Goal: Transaction & Acquisition: Obtain resource

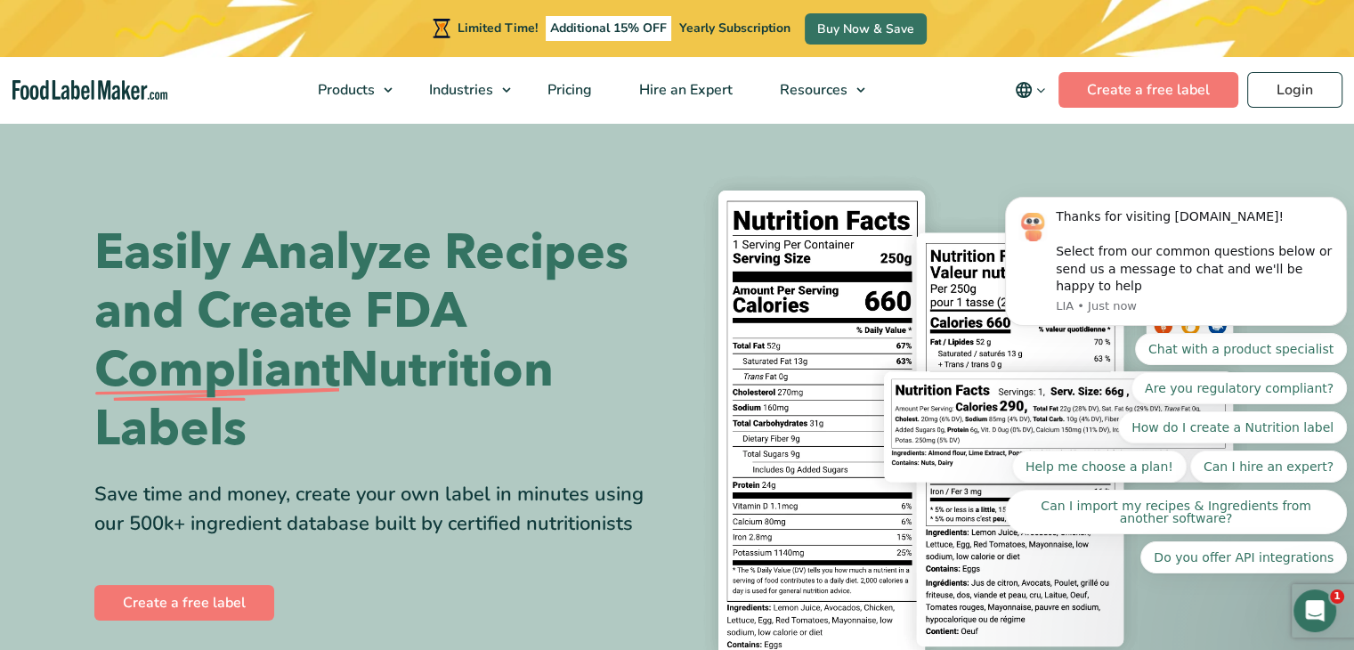
click at [1281, 95] on body "Thanks for visiting FoodLabelMaker.com! Select from our common questions below …" at bounding box center [1176, 276] width 342 height 637
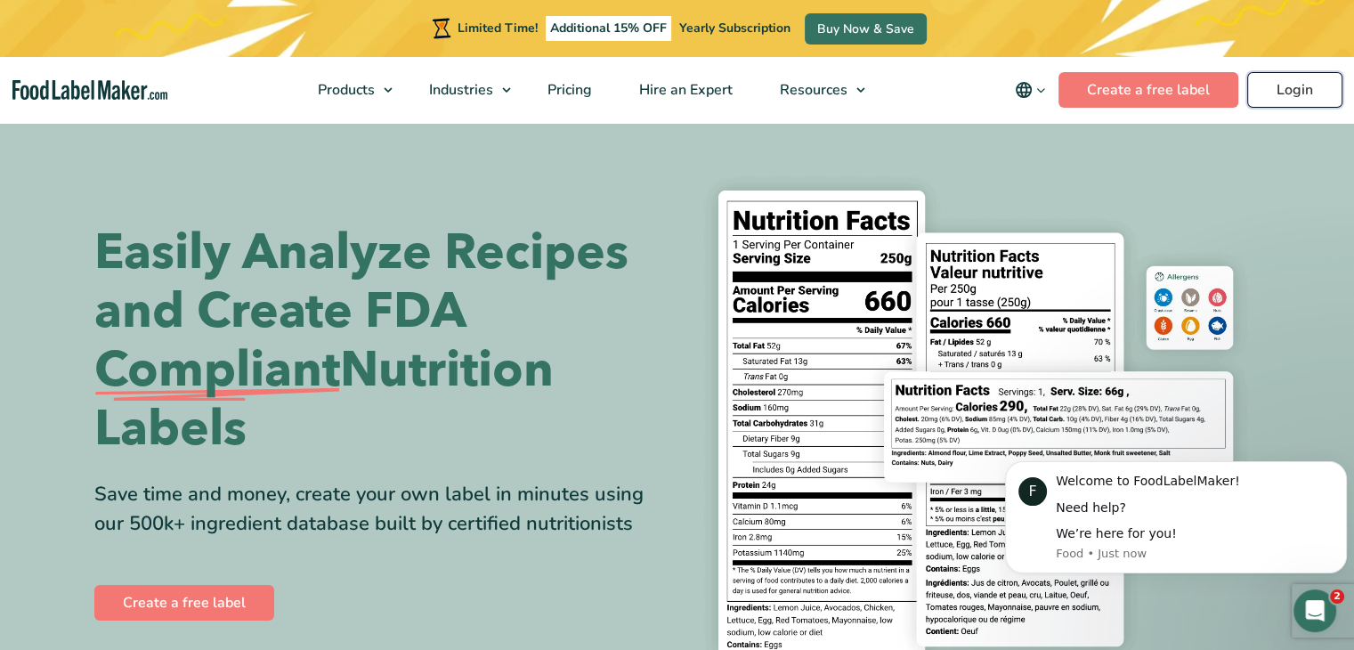
click at [1285, 92] on link "Login" at bounding box center [1294, 90] width 95 height 36
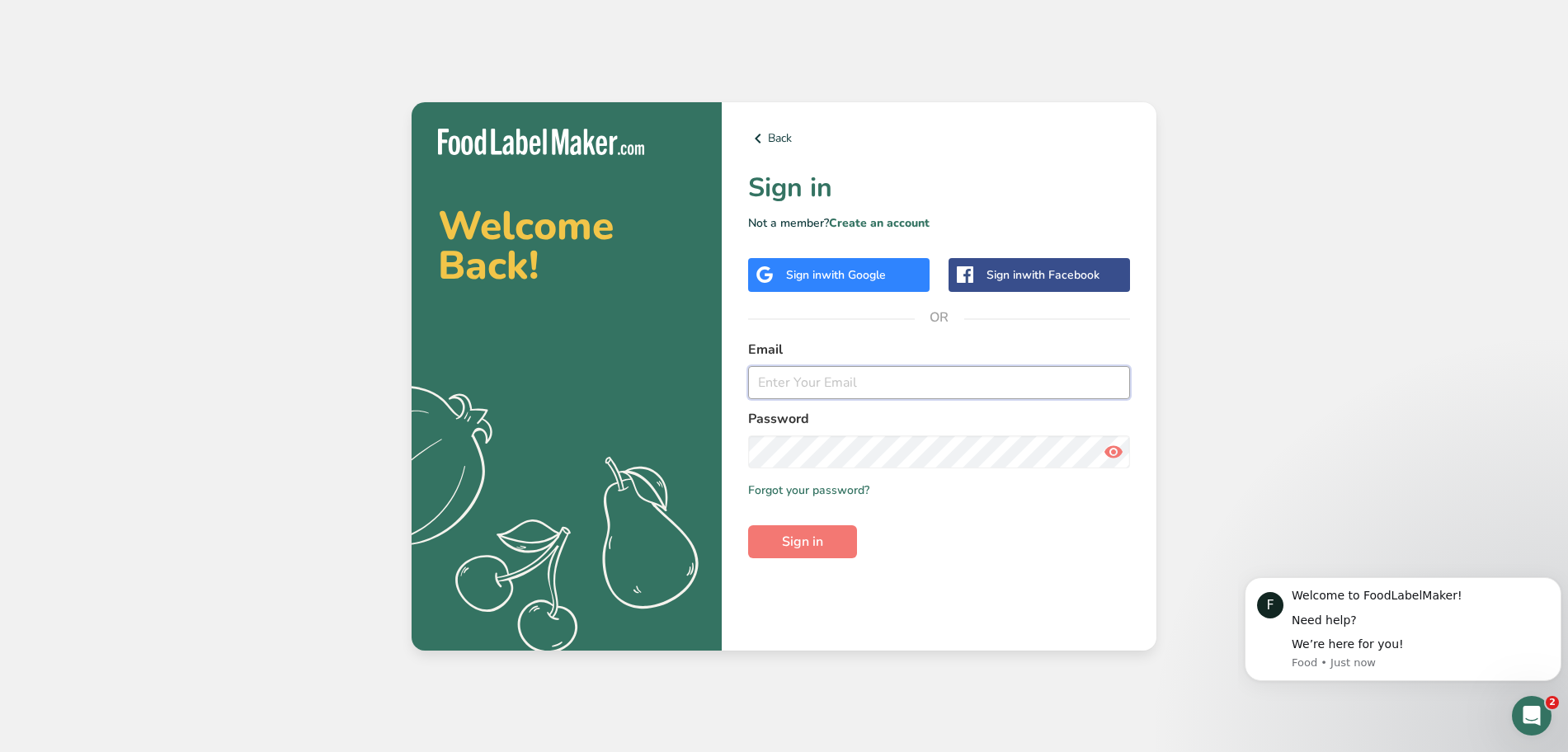
click at [787, 382] on input "email" at bounding box center [939, 382] width 382 height 33
type input "[PERSON_NAME][EMAIL_ADDRESS][DOMAIN_NAME]"
click at [817, 548] on span "Sign in" at bounding box center [802, 541] width 42 height 19
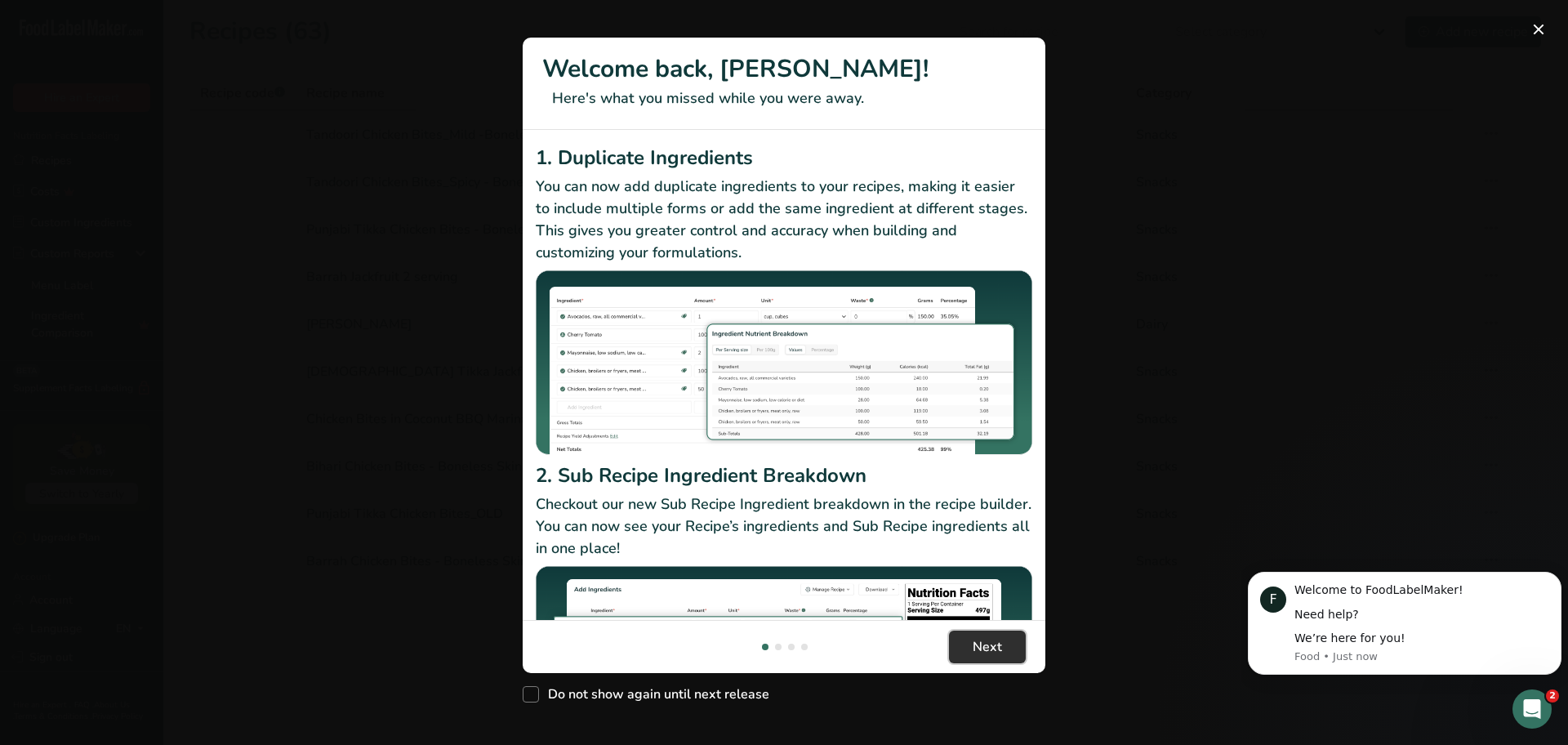
click at [973, 660] on button "Next" at bounding box center [988, 647] width 77 height 33
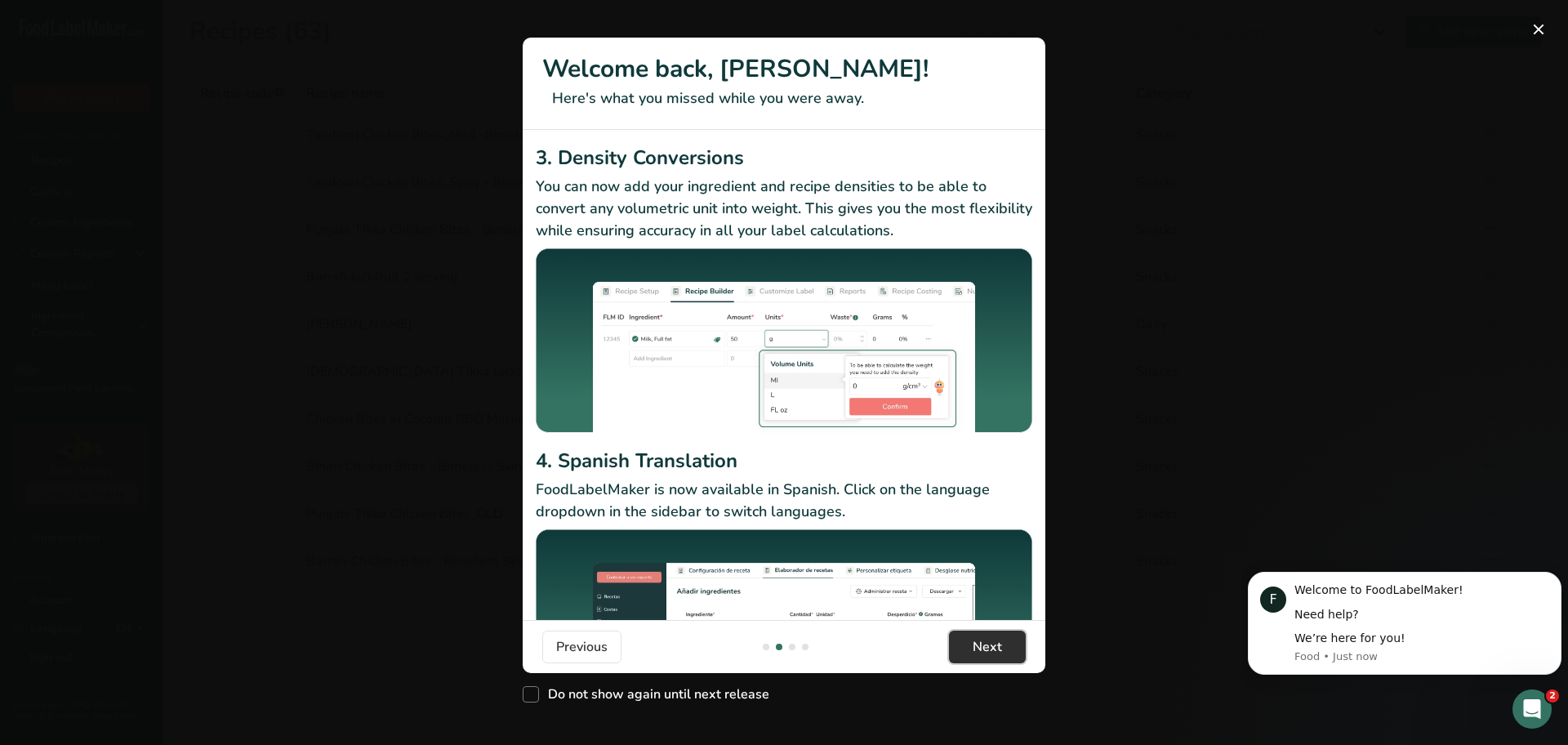
click at [978, 656] on span "Next" at bounding box center [987, 647] width 29 height 19
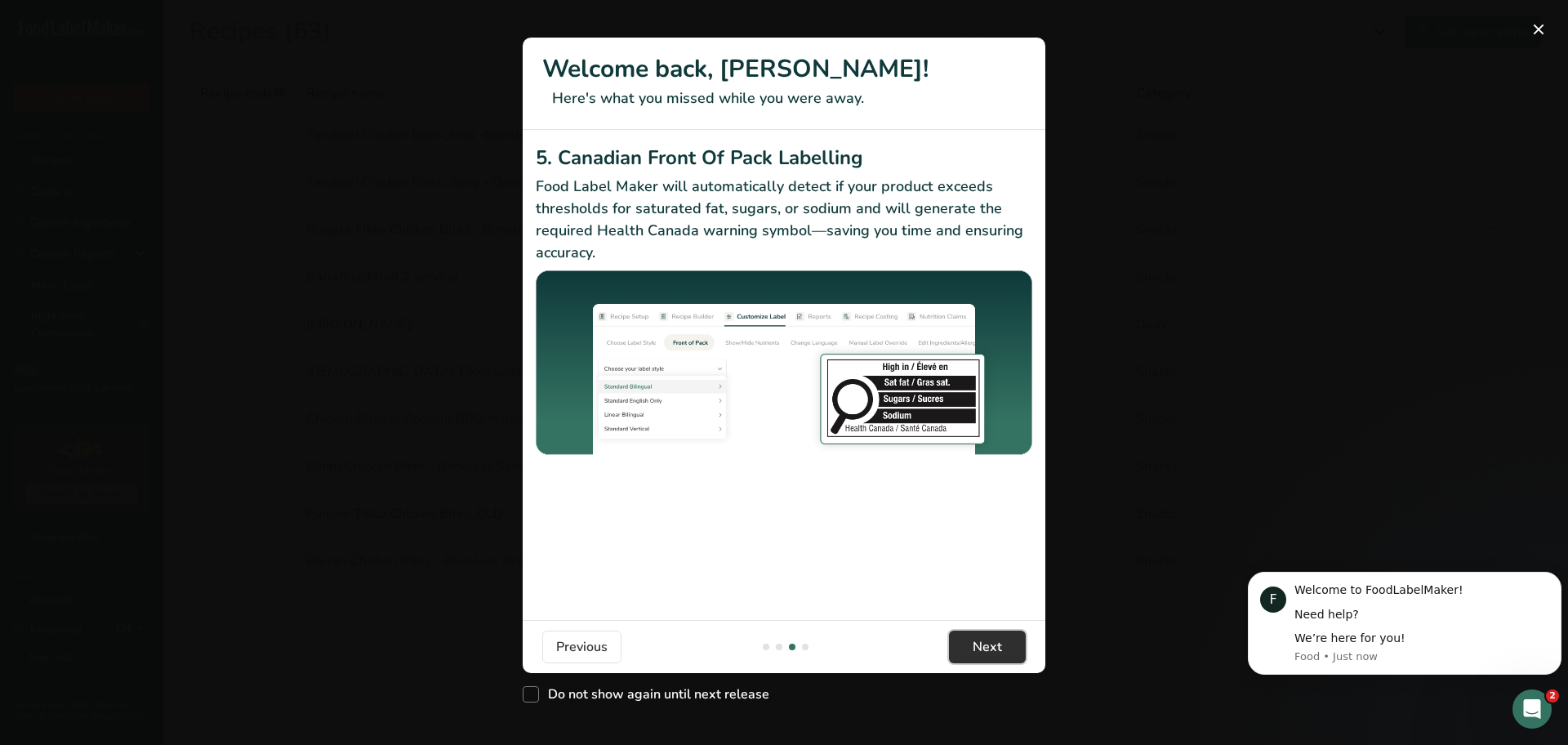
click at [978, 656] on span "Next" at bounding box center [987, 647] width 29 height 19
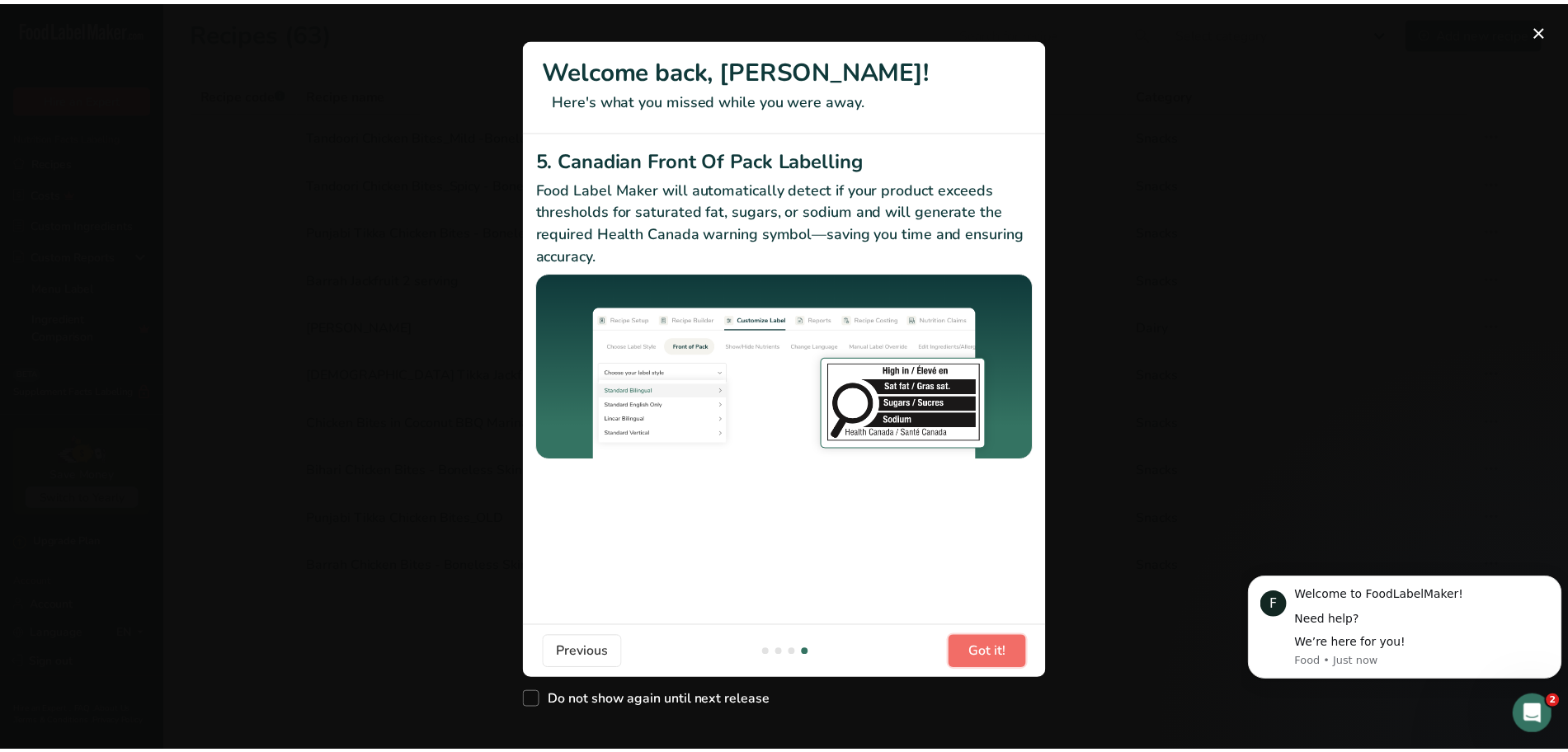
scroll to position [0, 1584]
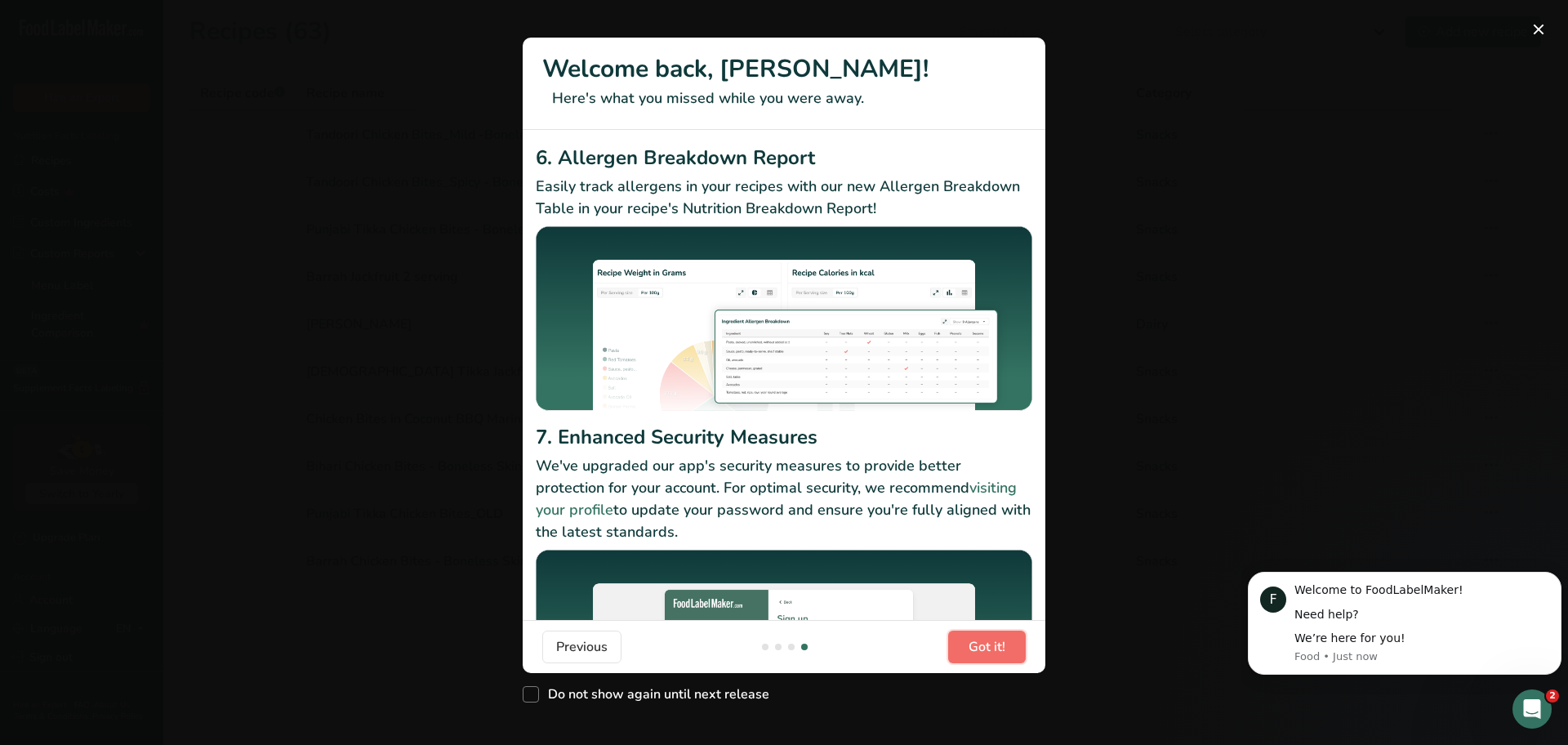
click at [978, 656] on span "Got it!" at bounding box center [987, 647] width 37 height 19
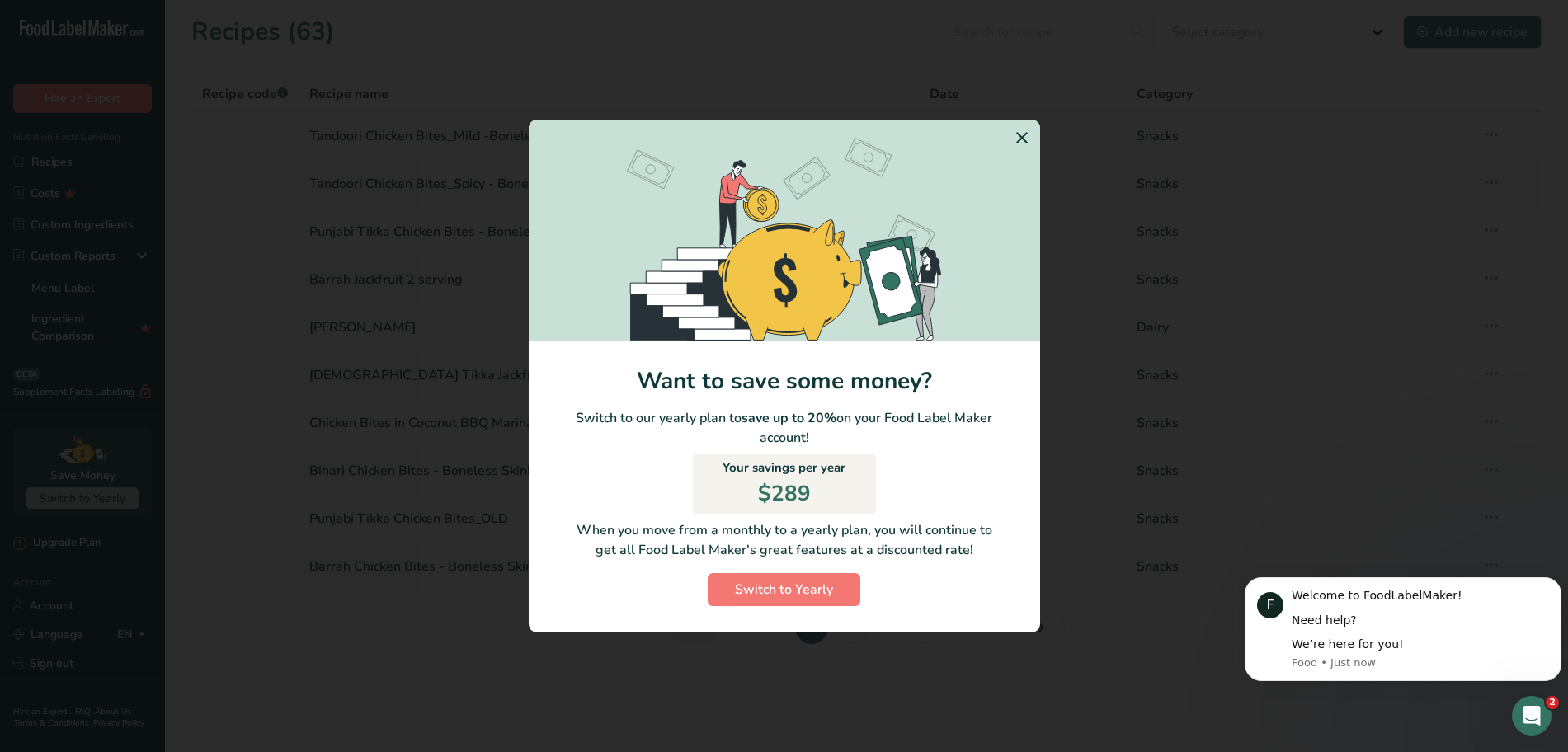
click at [1020, 138] on icon "Switch to Yearly Modal" at bounding box center [1022, 138] width 19 height 30
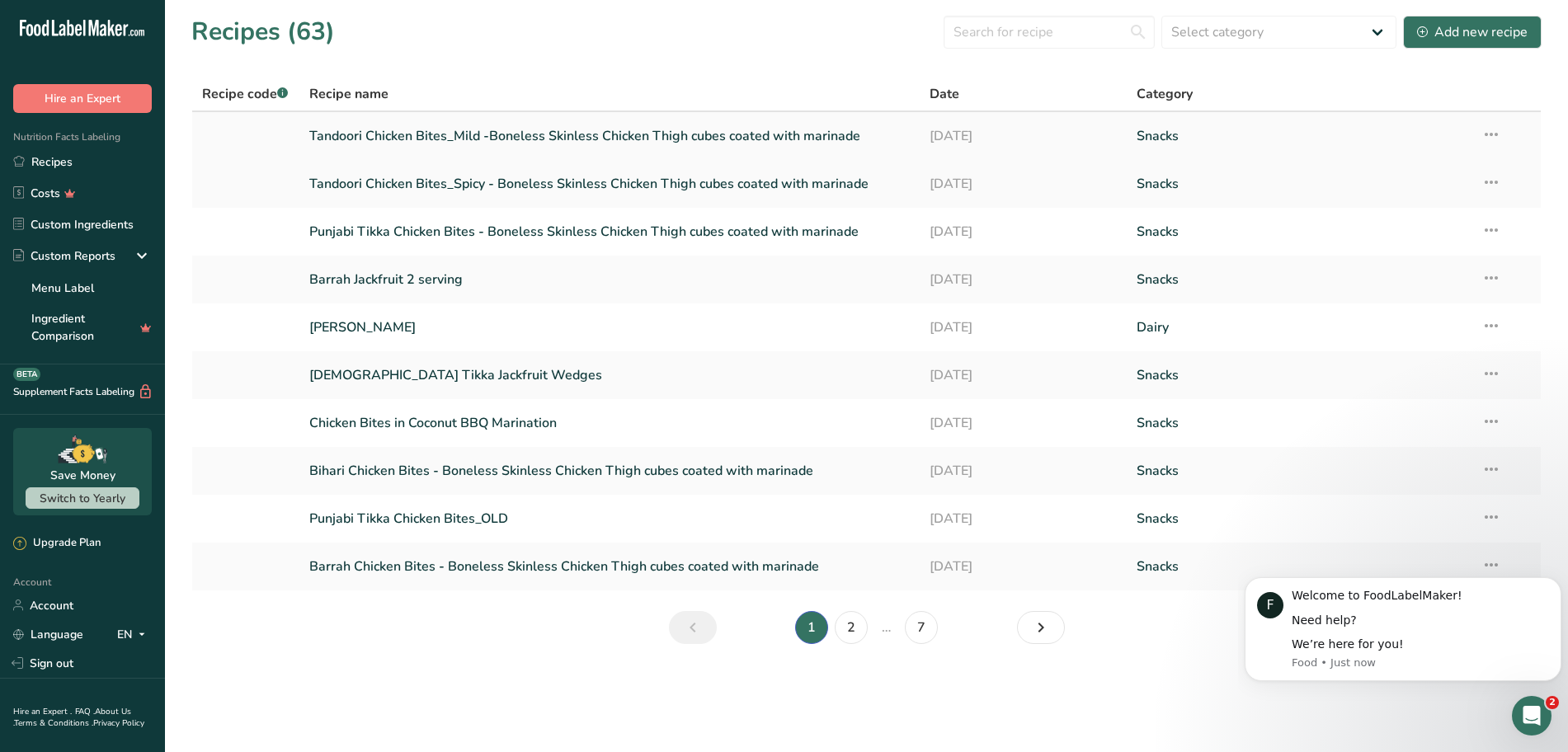
click at [451, 136] on link "Tandoori Chicken Bites_Mild -Boneless Skinless Chicken Thigh cubes coated with …" at bounding box center [609, 135] width 601 height 34
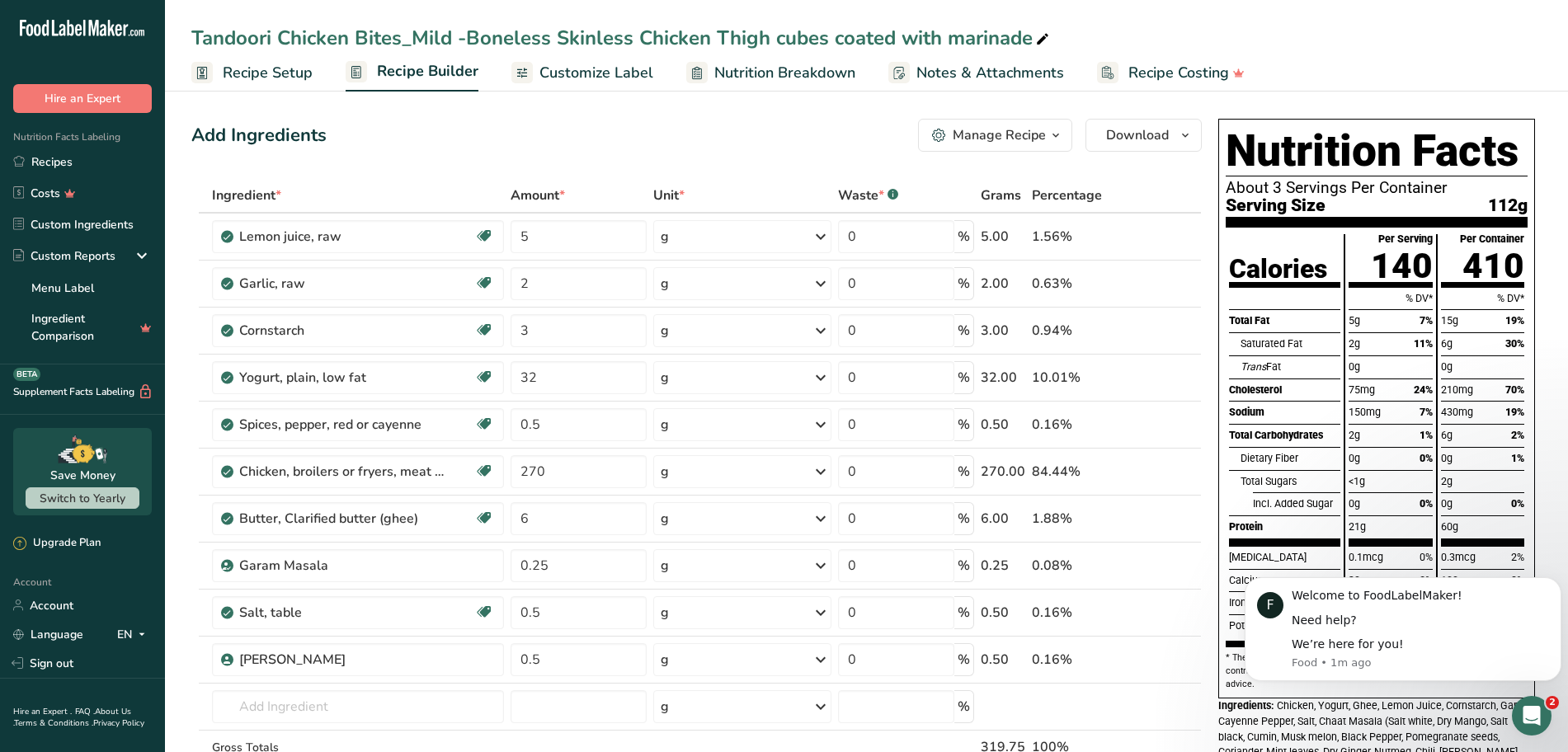
click at [1262, 500] on div "Incl. Added Sugar" at bounding box center [1297, 504] width 87 height 23
click at [1288, 503] on div "Incl. Added Sugar" at bounding box center [1297, 504] width 87 height 23
click at [1335, 506] on div "Incl. Added Sugar" at bounding box center [1297, 504] width 87 height 23
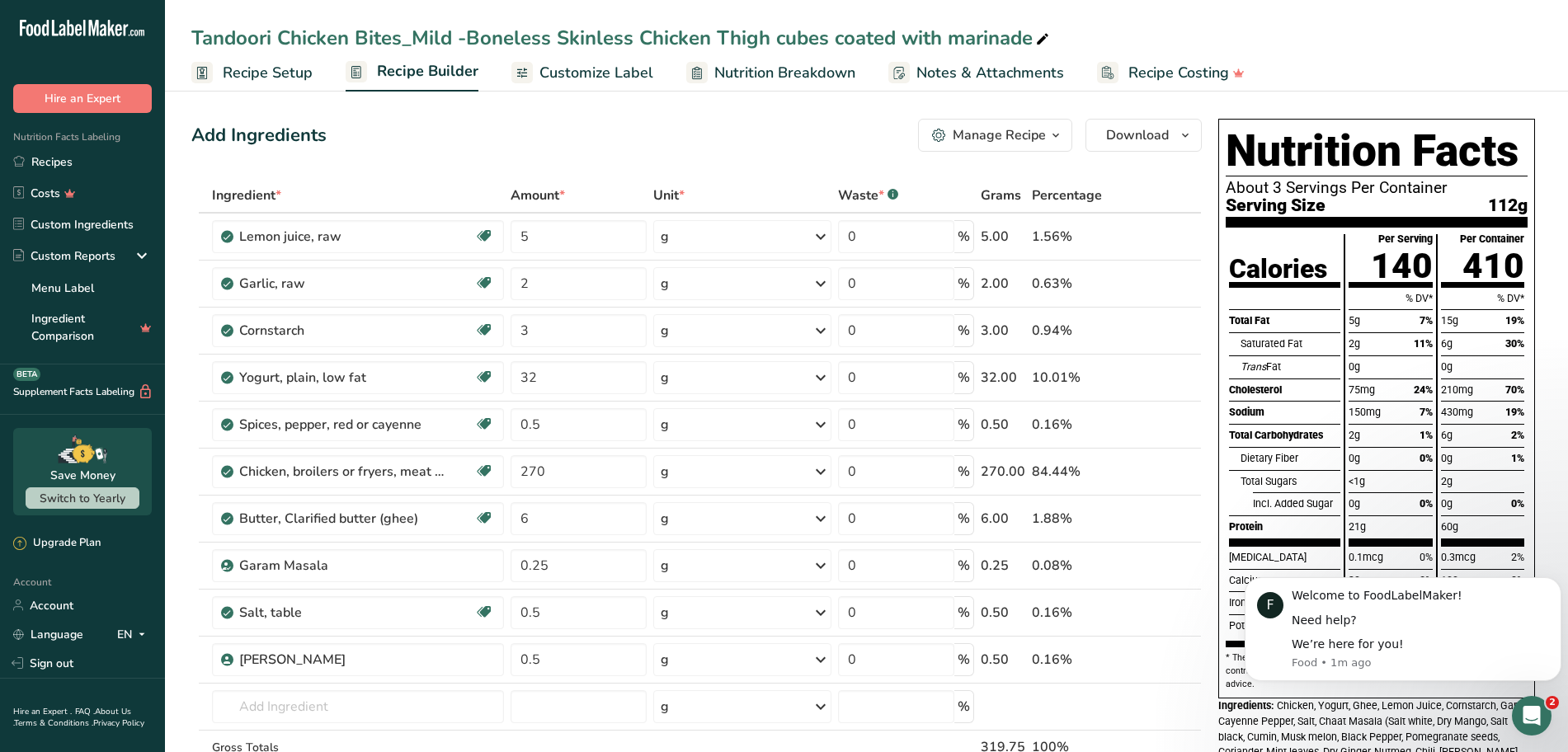
click at [1328, 501] on div "Incl. Added Sugar" at bounding box center [1297, 504] width 87 height 23
click at [1291, 478] on div "Total Sugars" at bounding box center [1290, 482] width 100 height 23
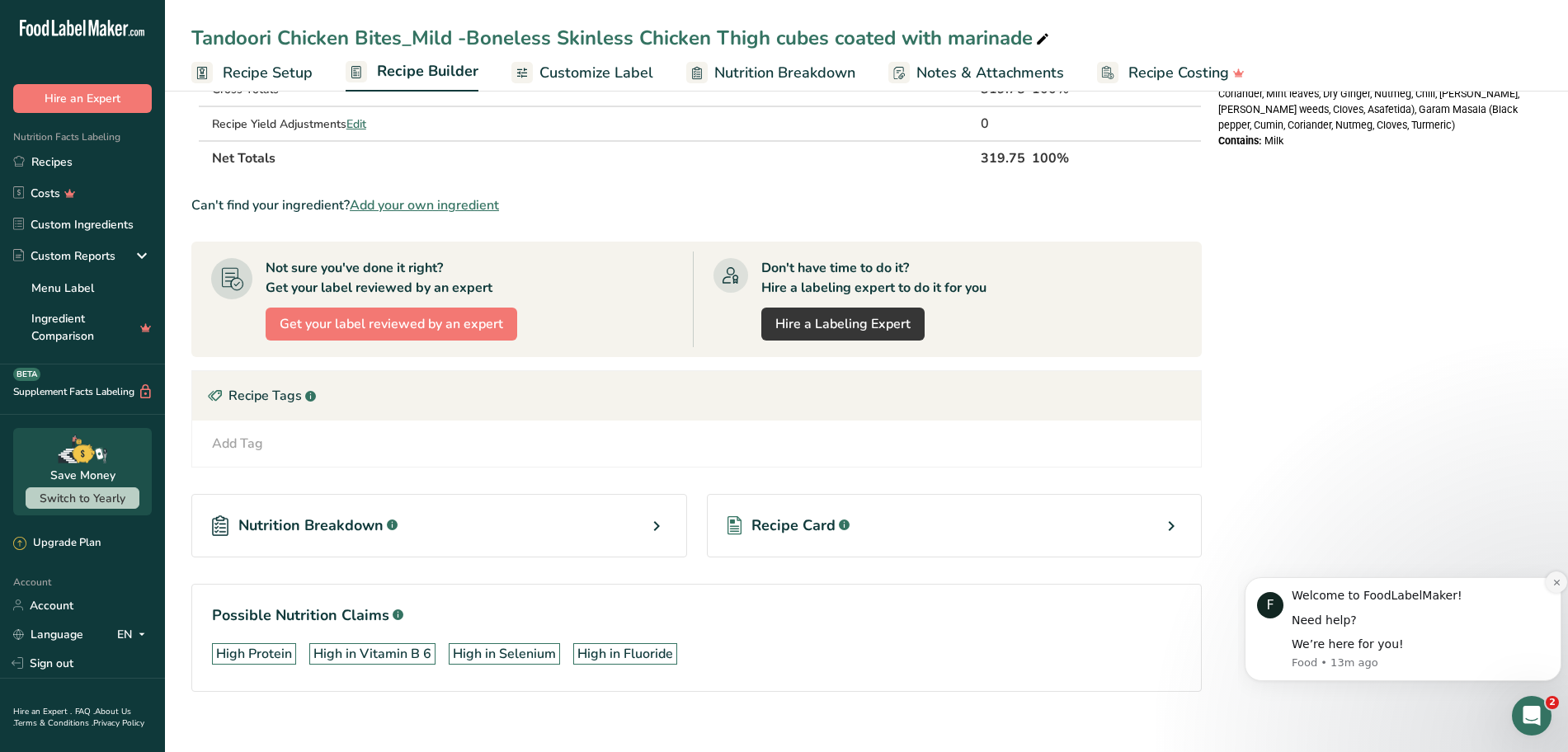
click at [1554, 578] on icon "Dismiss notification" at bounding box center [1557, 583] width 9 height 9
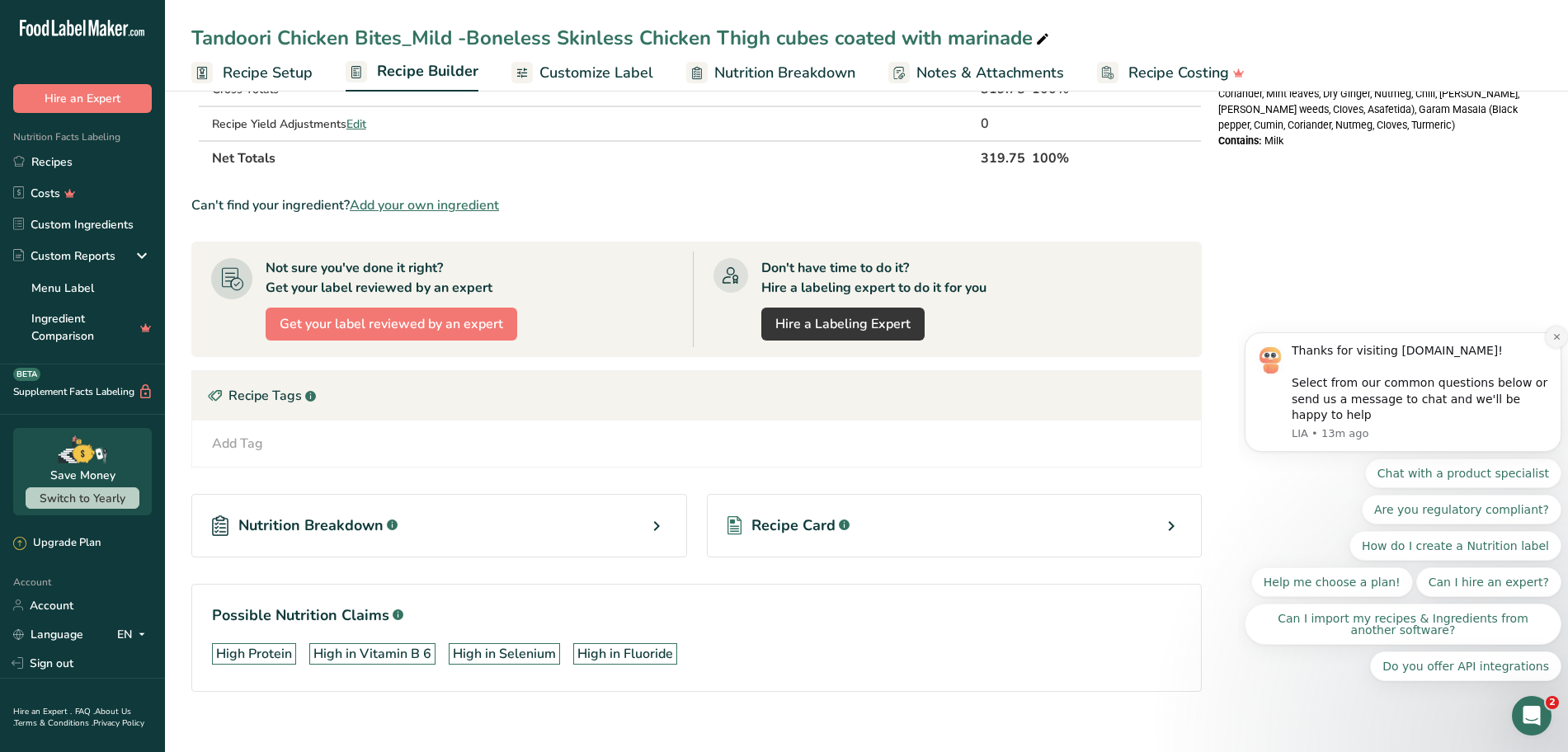
click at [1555, 340] on icon "Dismiss notification" at bounding box center [1556, 337] width 6 height 6
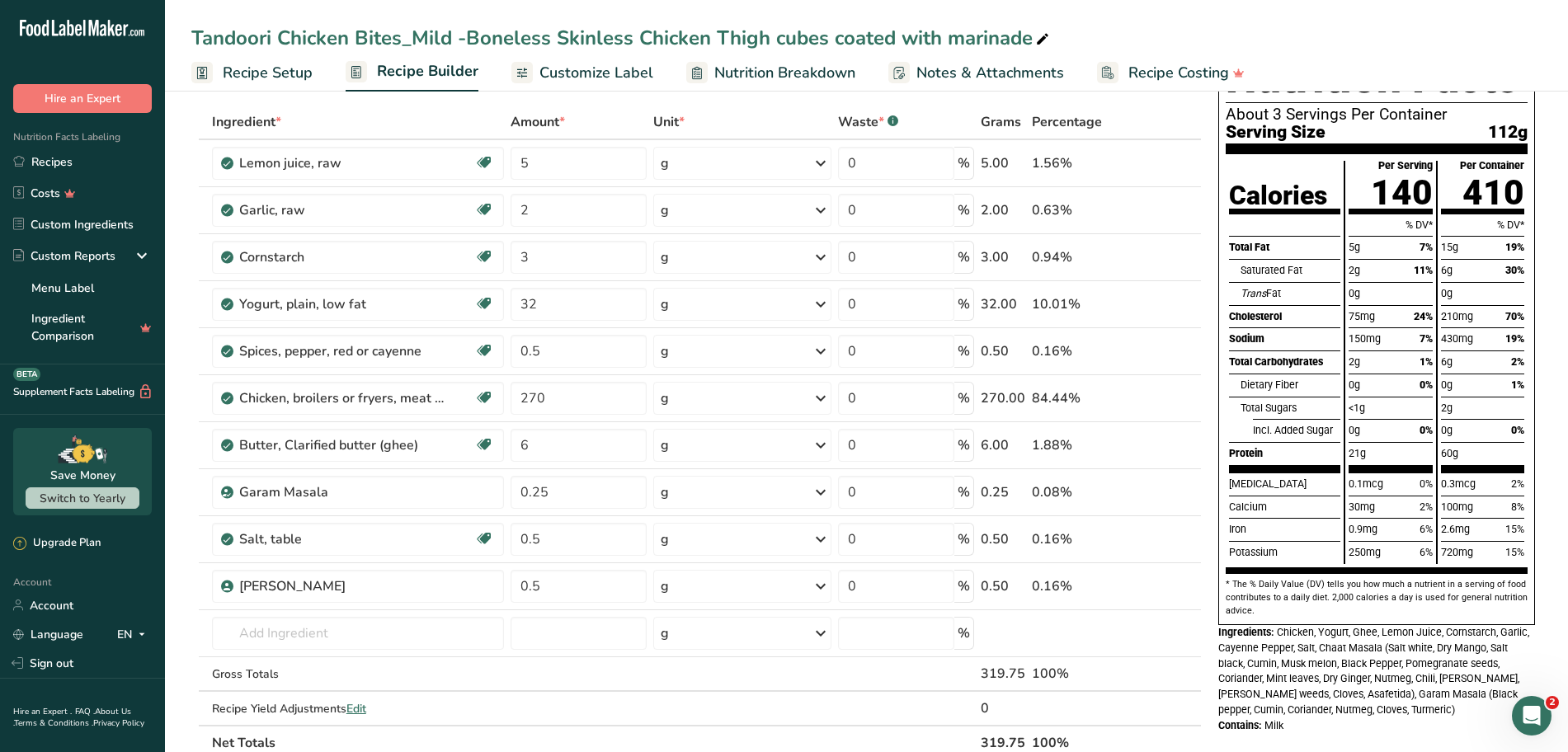
scroll to position [0, 0]
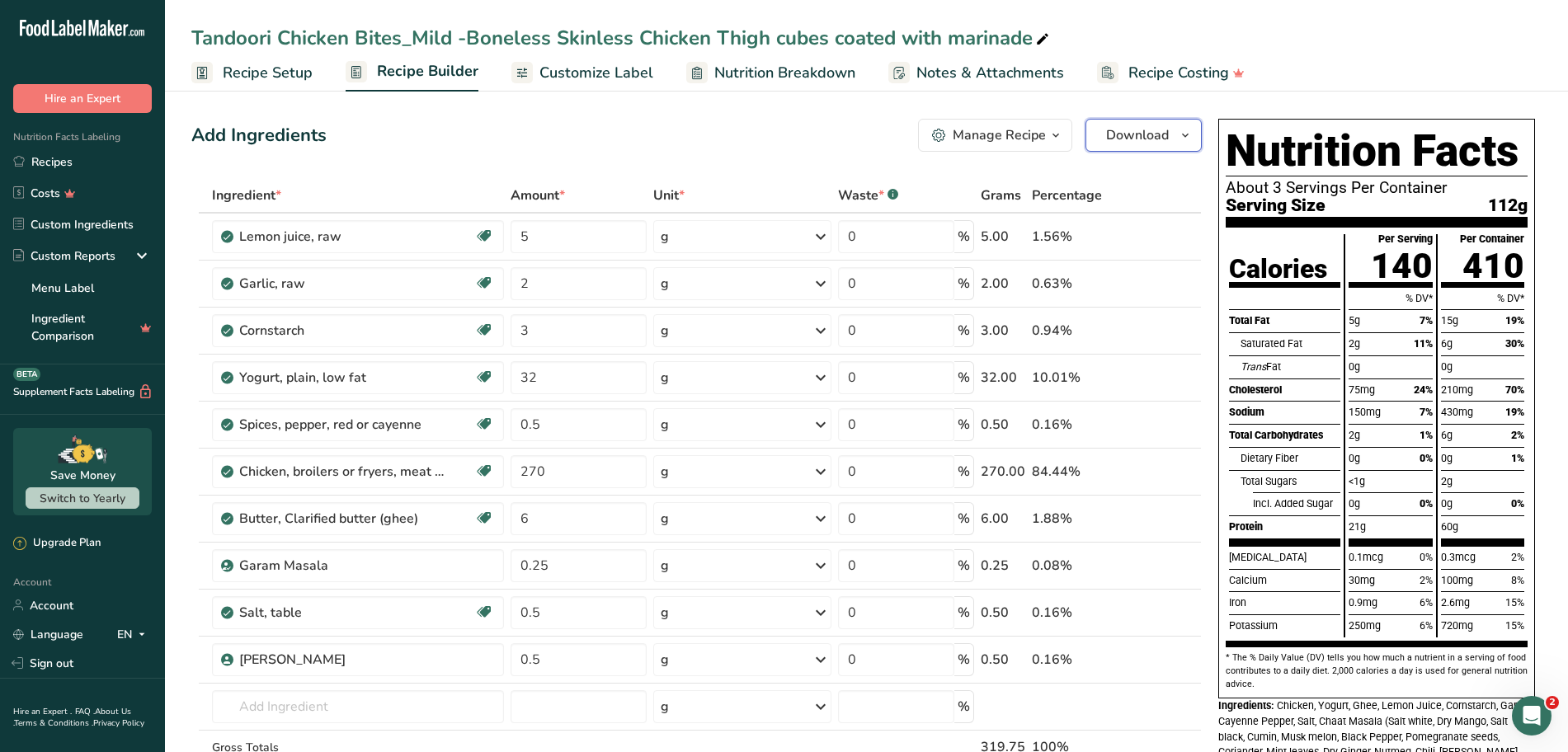
click at [1185, 135] on icon "button" at bounding box center [1185, 135] width 13 height 20
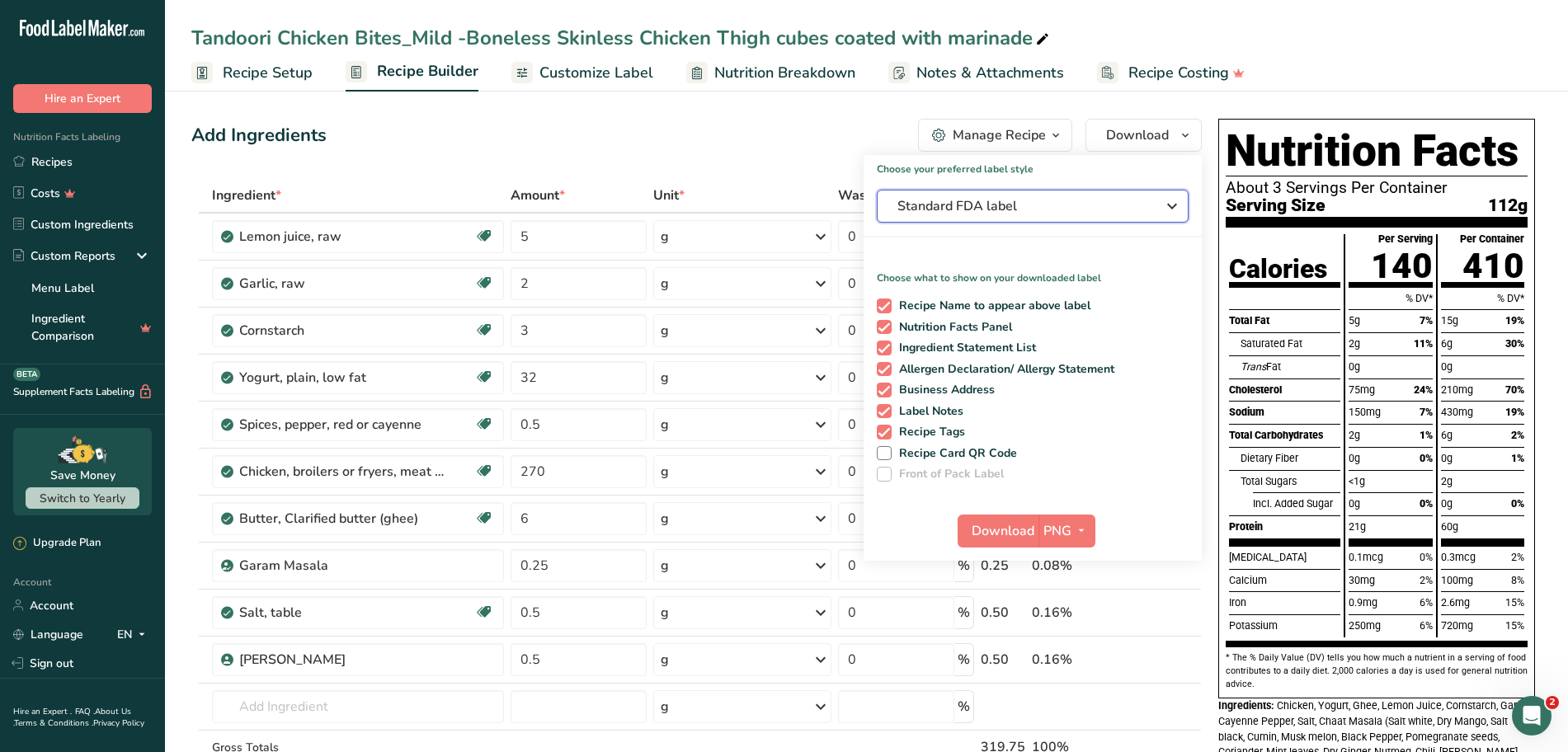
click at [1162, 210] on icon "button" at bounding box center [1172, 207] width 19 height 30
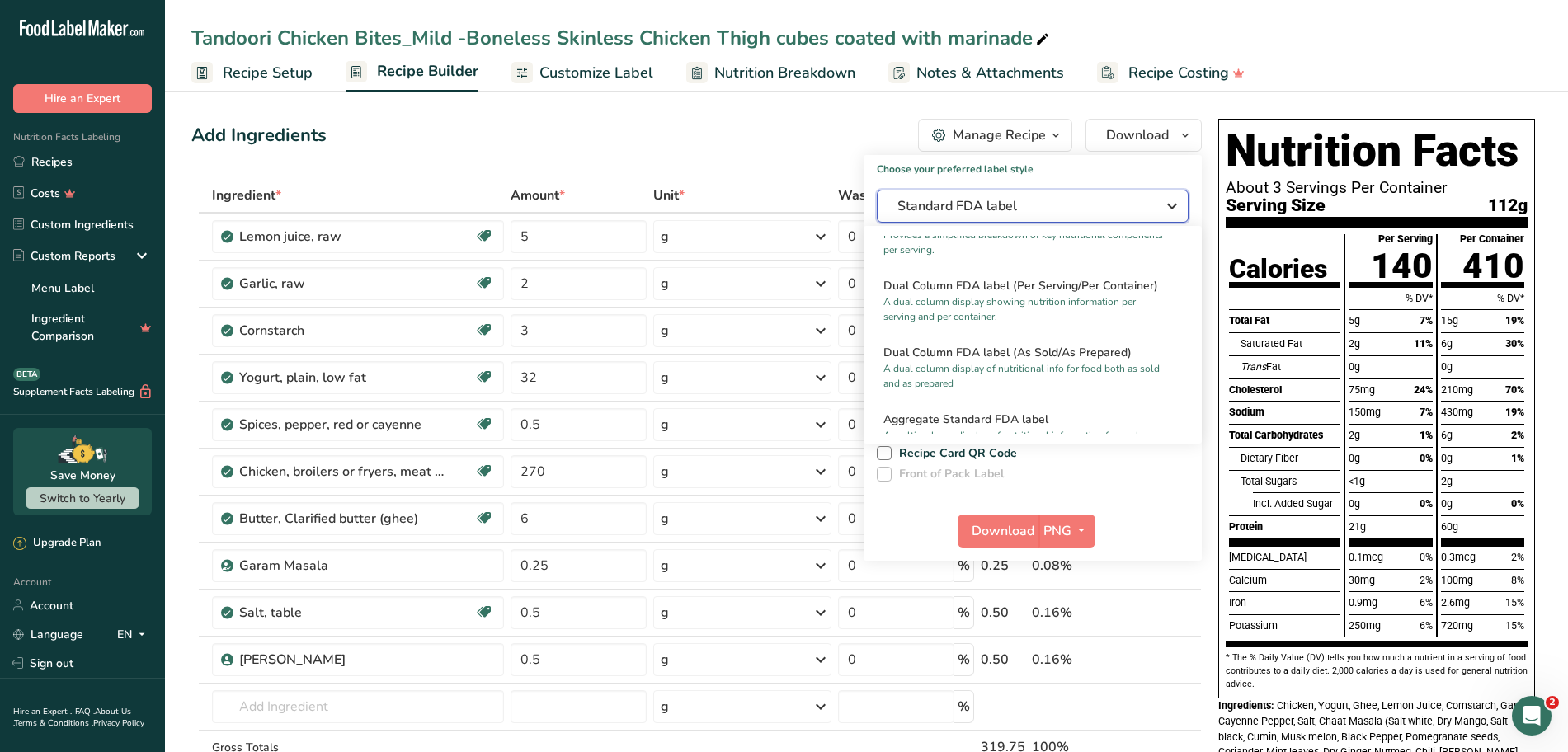
scroll to position [222, 0]
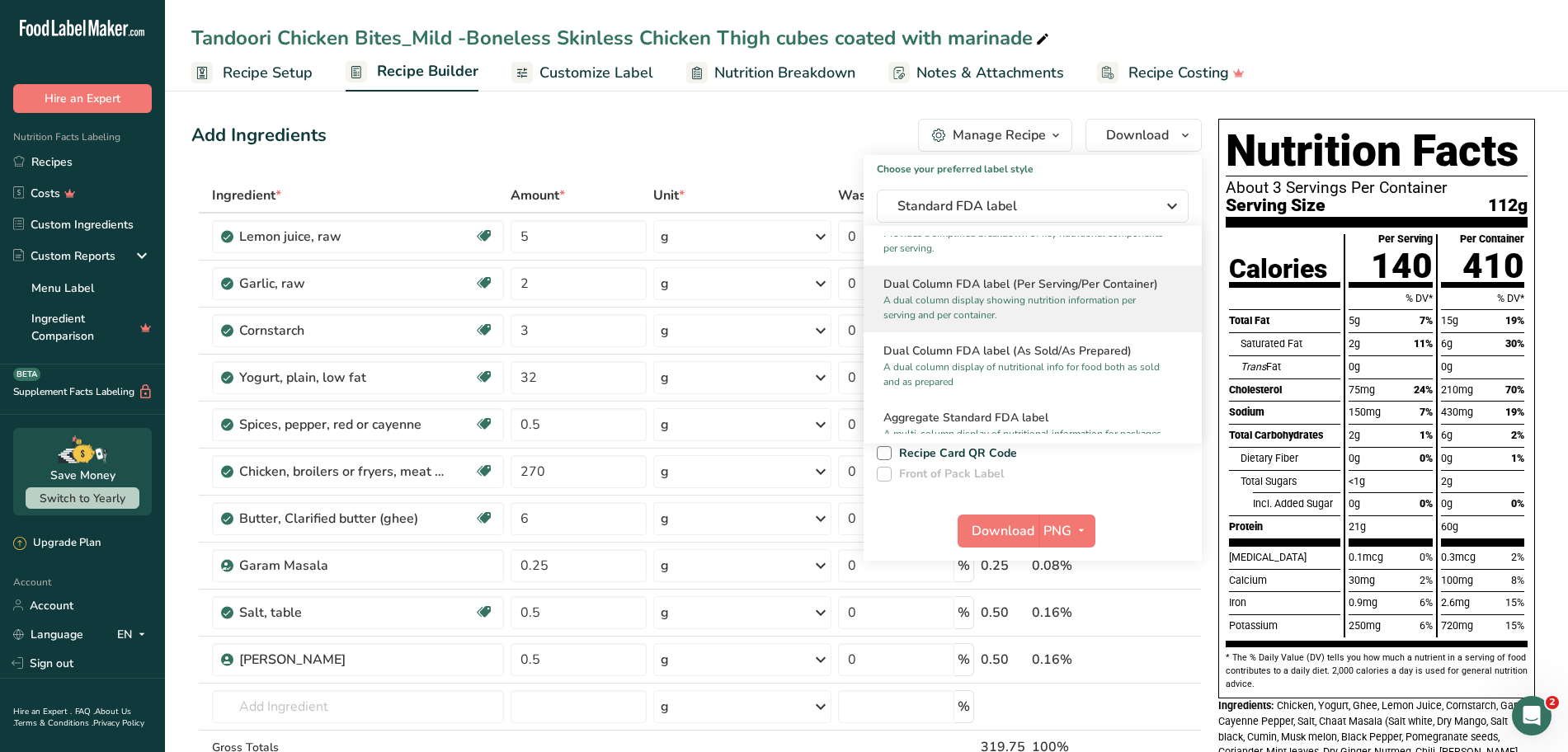
click at [1052, 295] on p "A dual column display showing nutrition information per serving and per contain…" at bounding box center [1025, 307] width 283 height 30
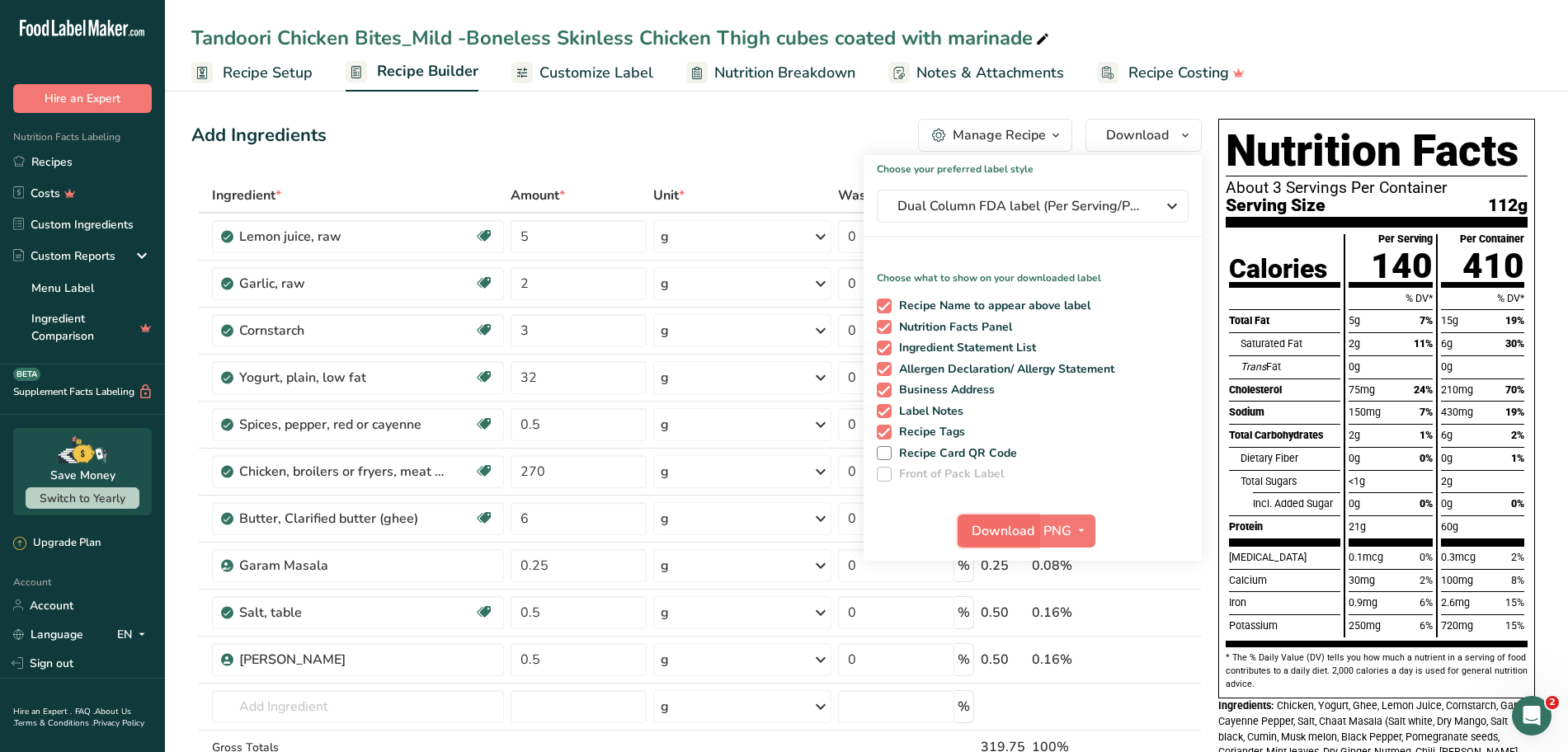
click at [1018, 541] on button "Download" at bounding box center [997, 532] width 81 height 33
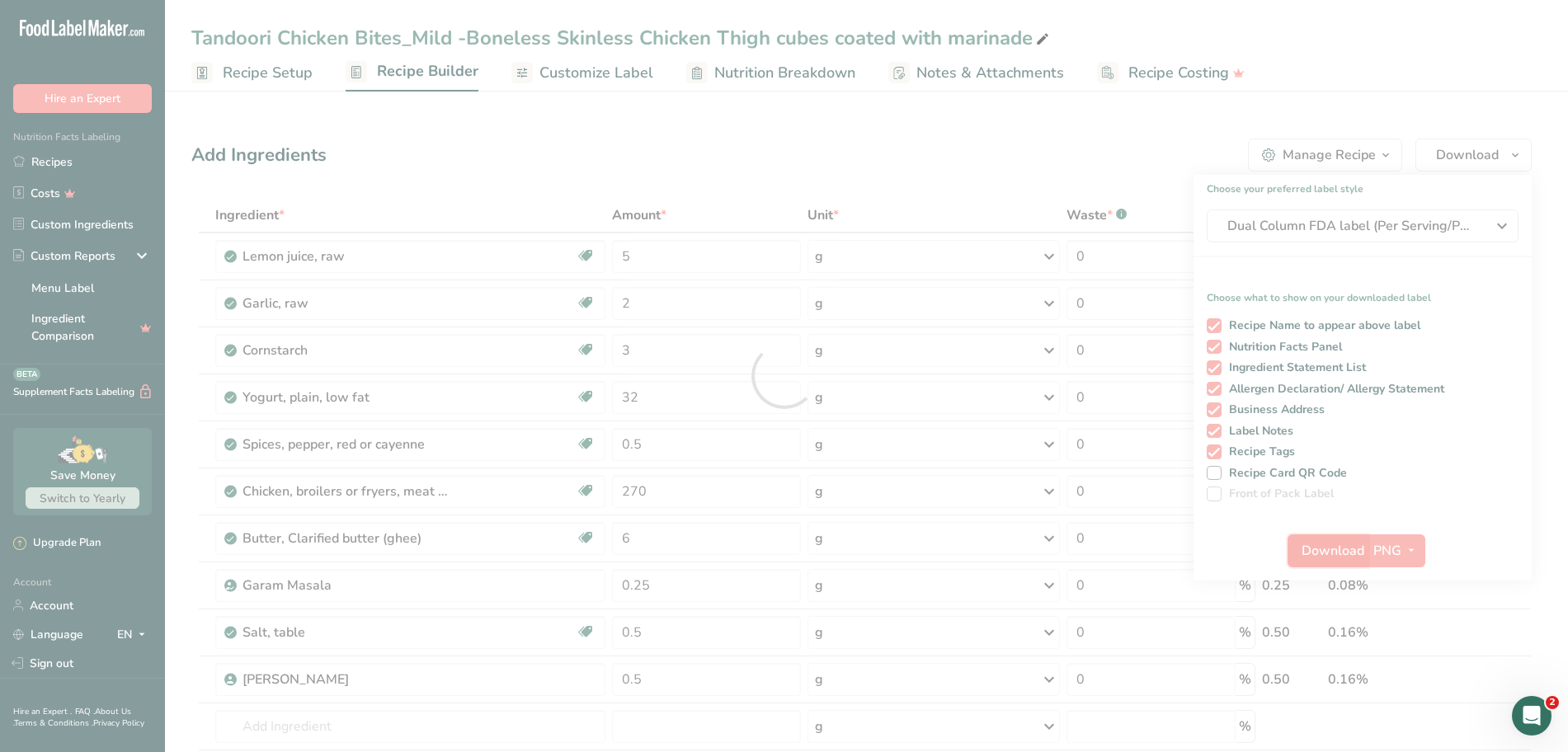
scroll to position [0, 0]
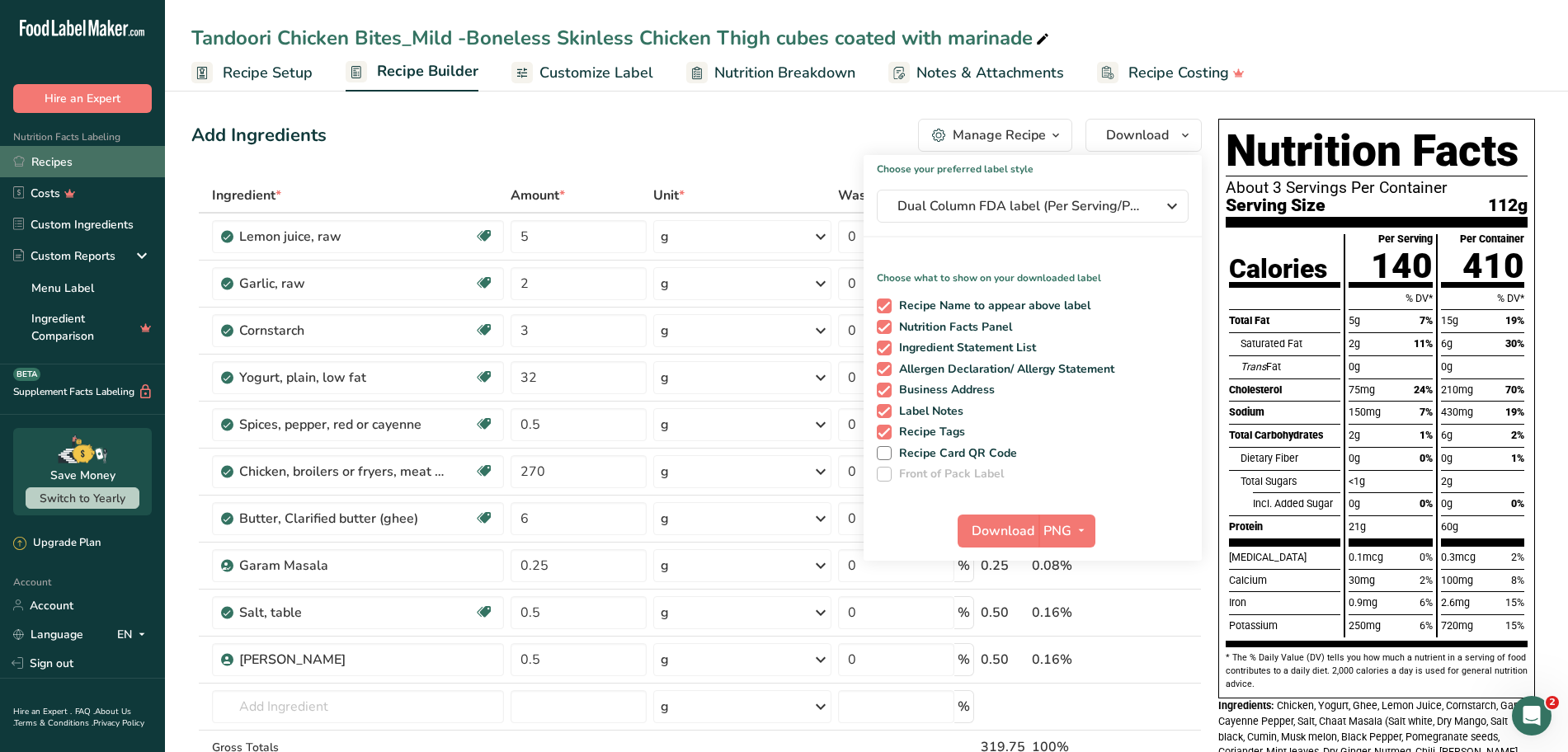
click at [53, 159] on link "Recipes" at bounding box center [82, 162] width 165 height 31
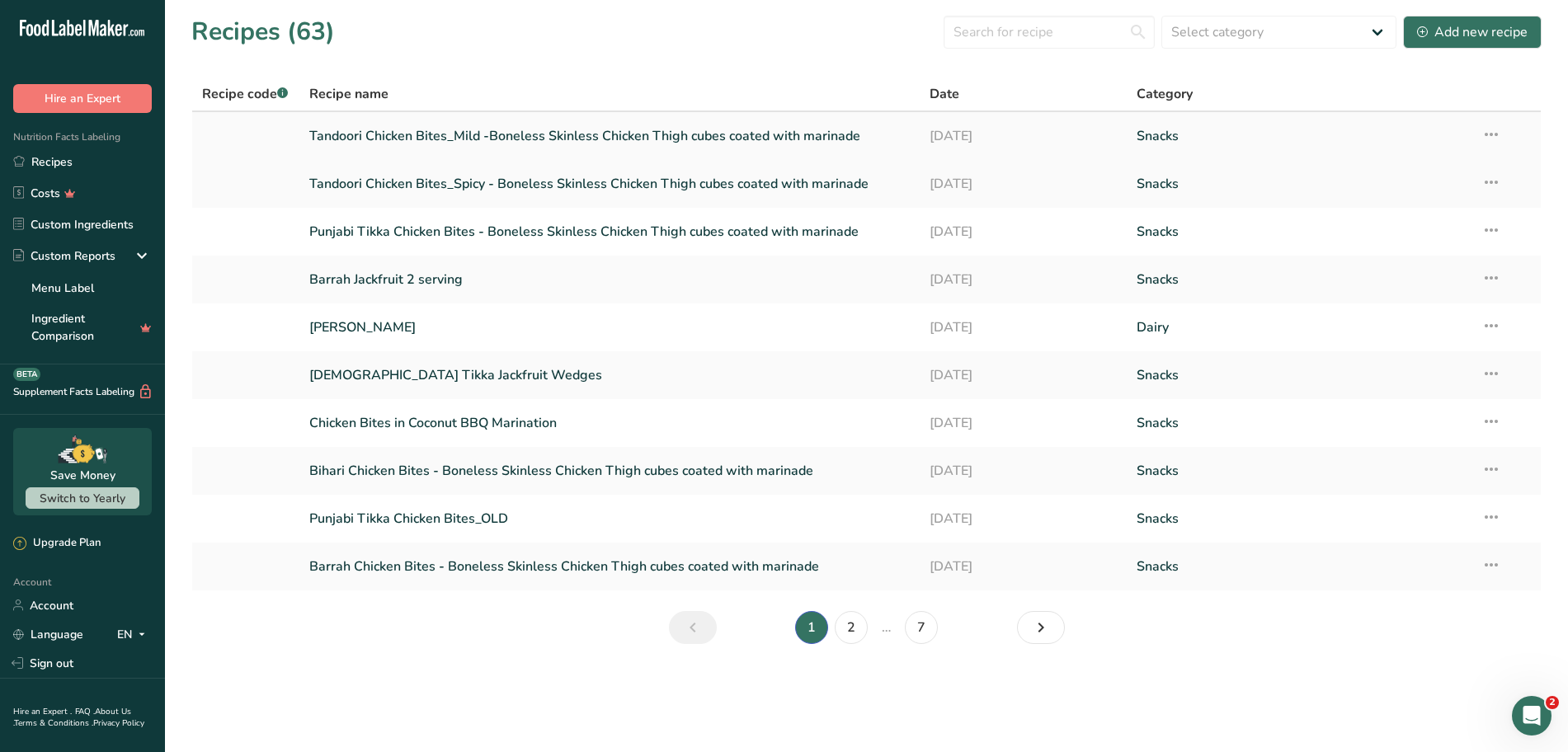
click at [423, 132] on link "Tandoori Chicken Bites_Mild -Boneless Skinless Chicken Thigh cubes coated with …" at bounding box center [609, 135] width 601 height 34
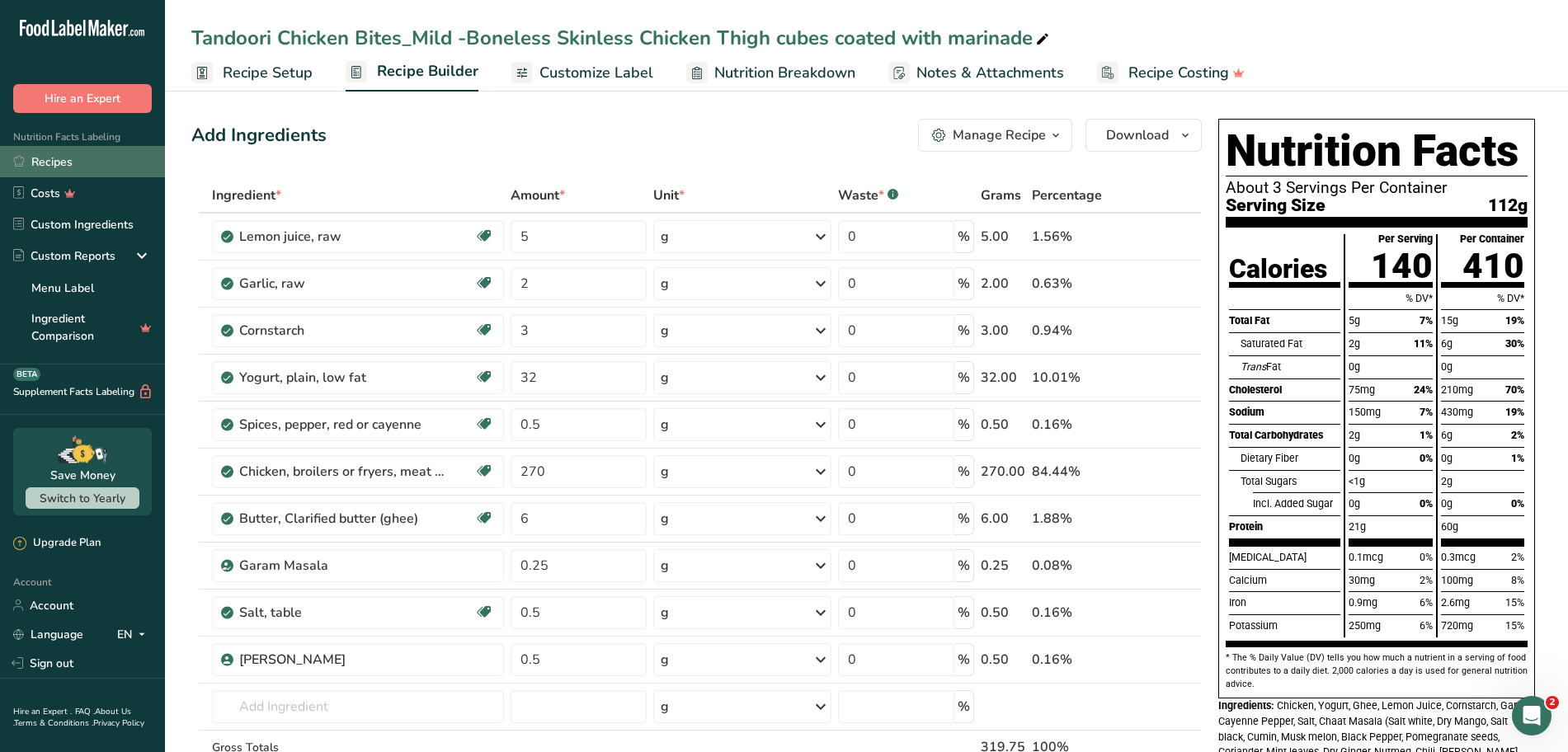
click at [46, 158] on link "Recipes" at bounding box center [82, 162] width 165 height 31
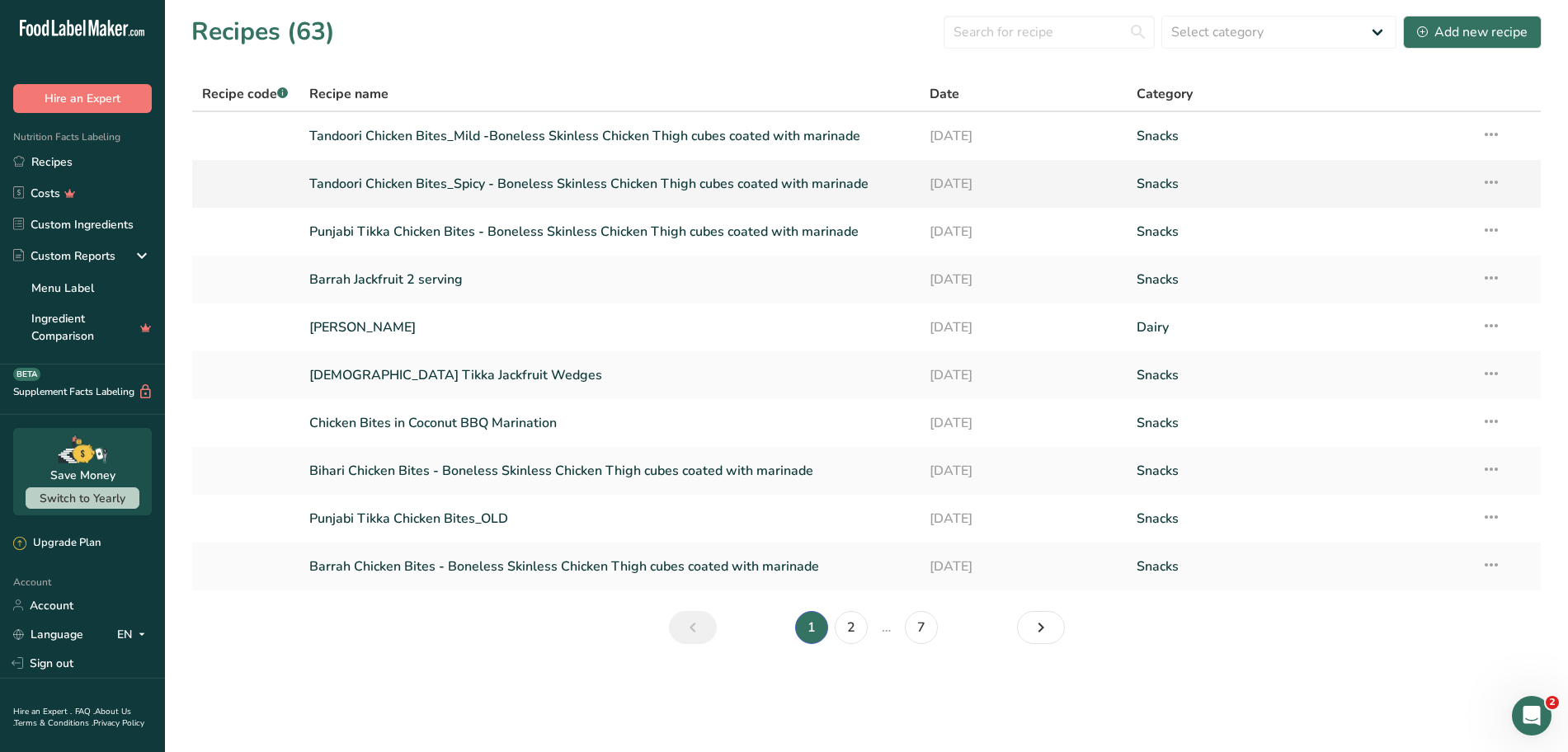
click at [426, 186] on link "Tandoori Chicken Bites_Spicy - Boneless Skinless Chicken Thigh cubes coated wit…" at bounding box center [609, 183] width 601 height 34
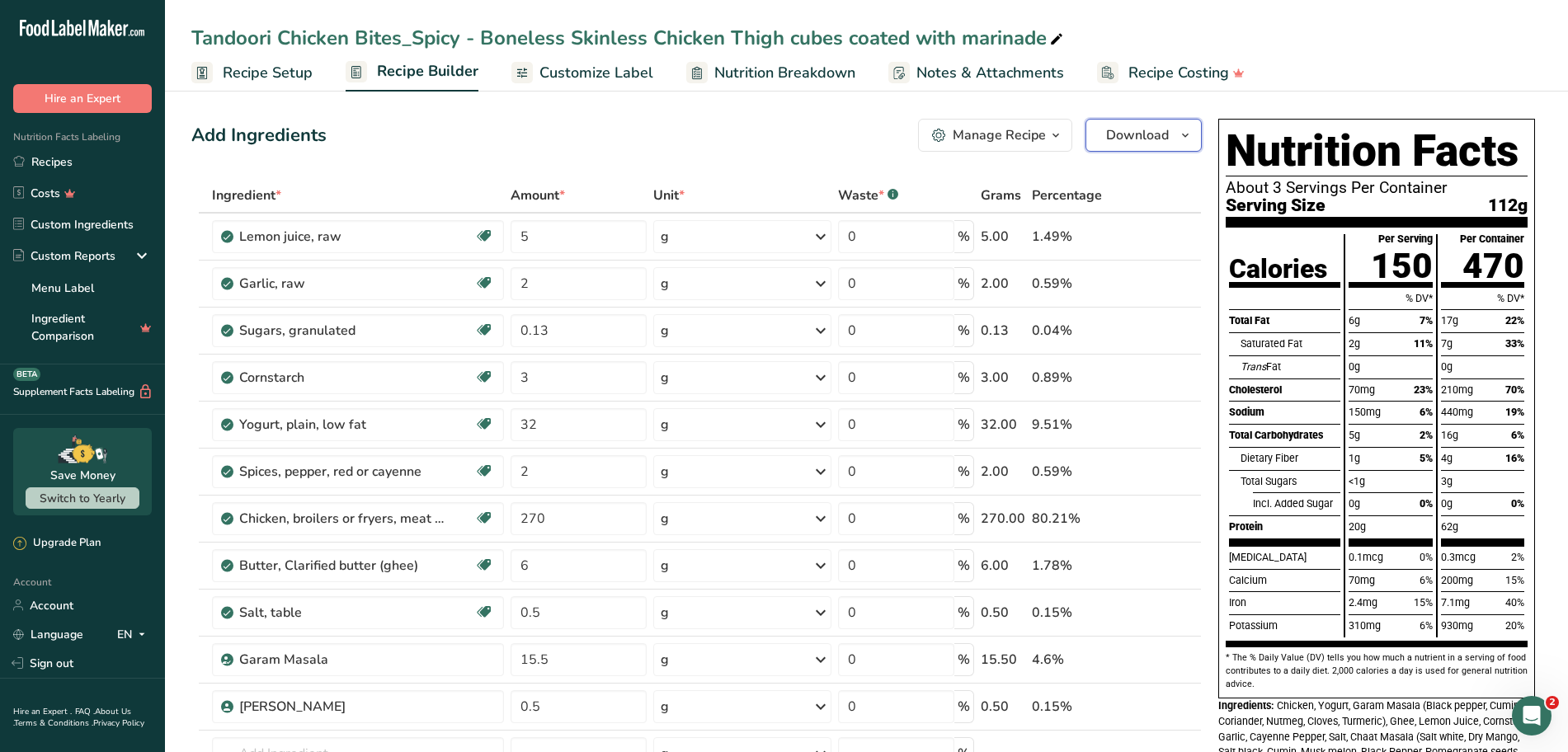
click at [1188, 132] on icon "button" at bounding box center [1185, 135] width 13 height 20
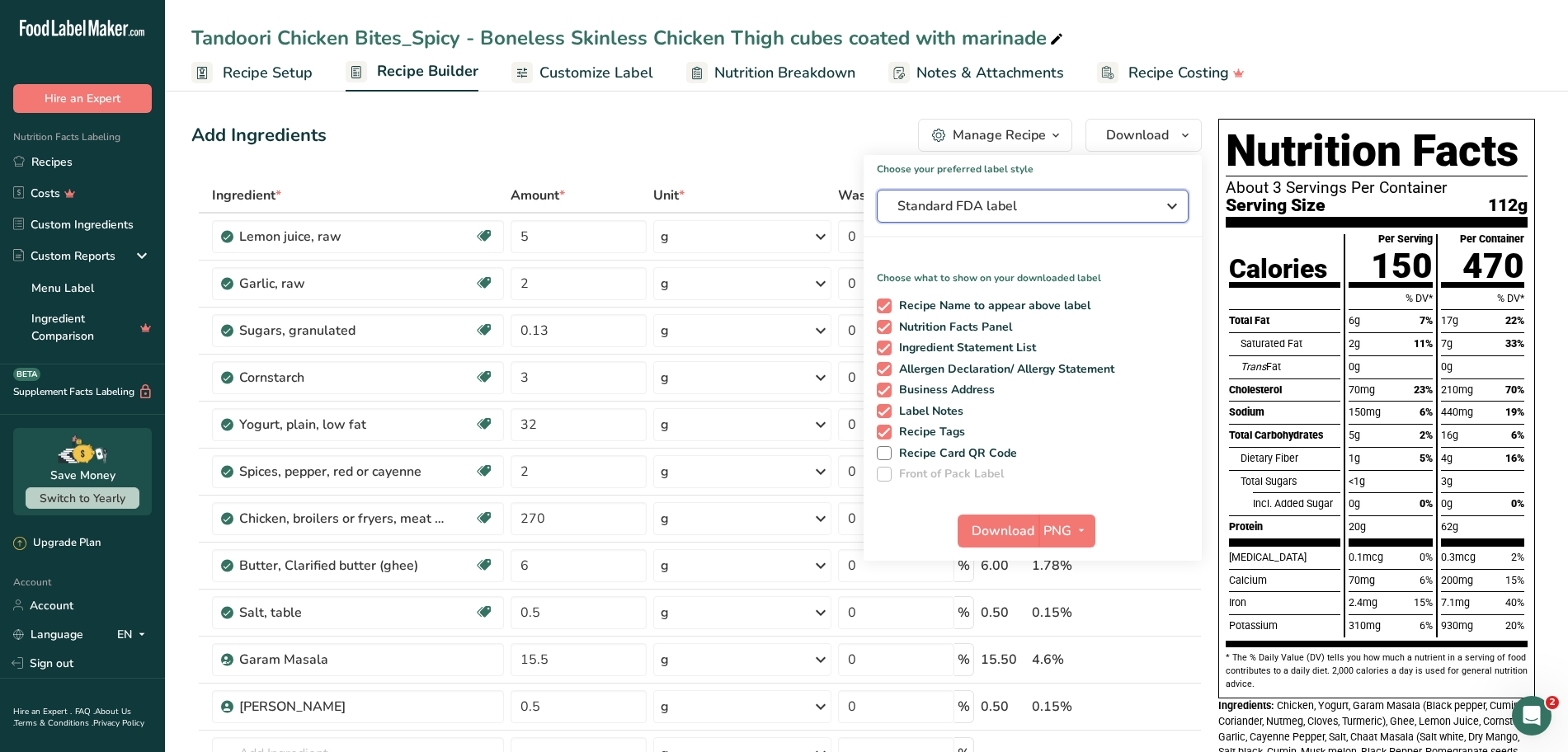
click at [1175, 210] on icon "button" at bounding box center [1172, 207] width 19 height 30
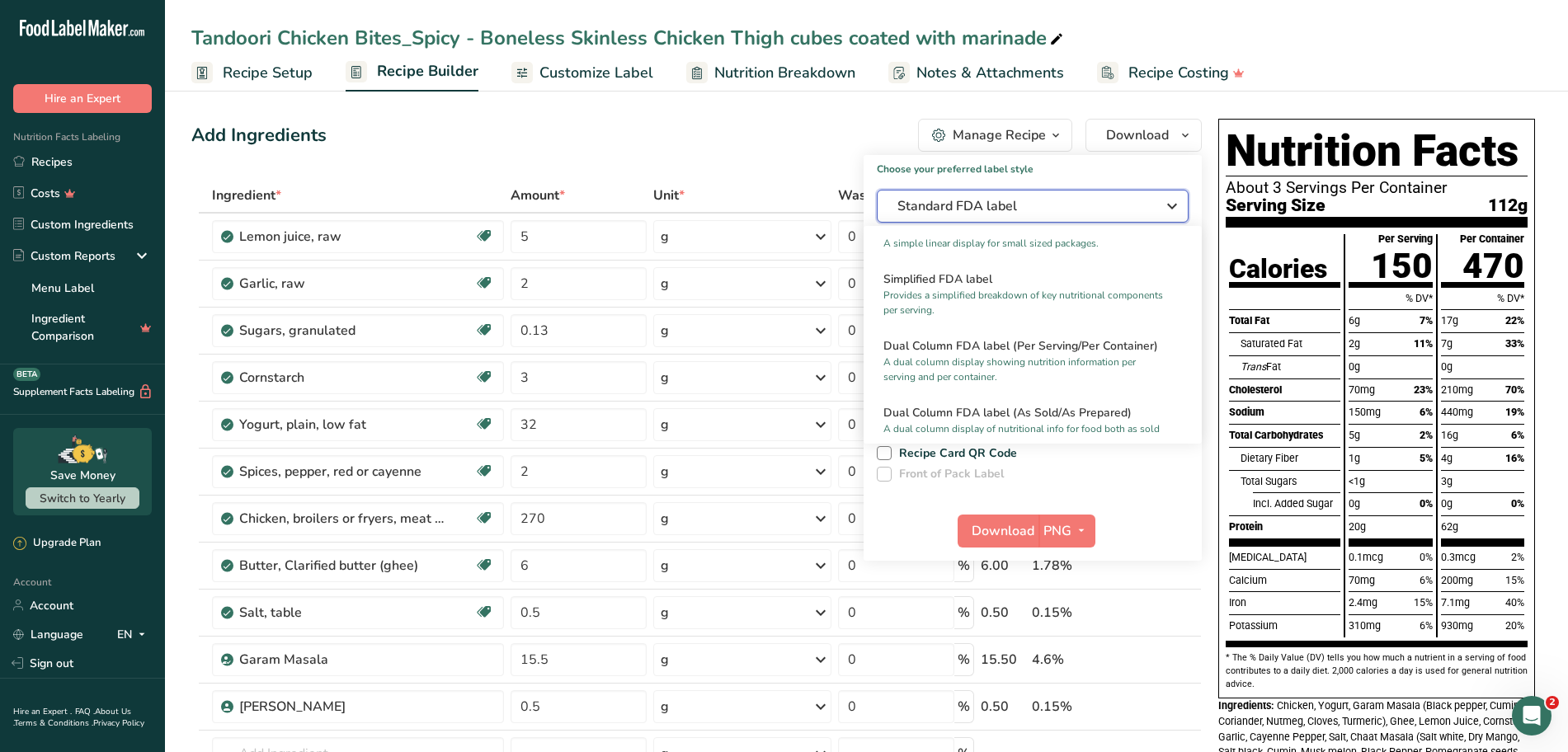
scroll to position [165, 0]
click at [1030, 350] on p "A dual column display showing nutrition information per serving and per contain…" at bounding box center [1025, 365] width 283 height 30
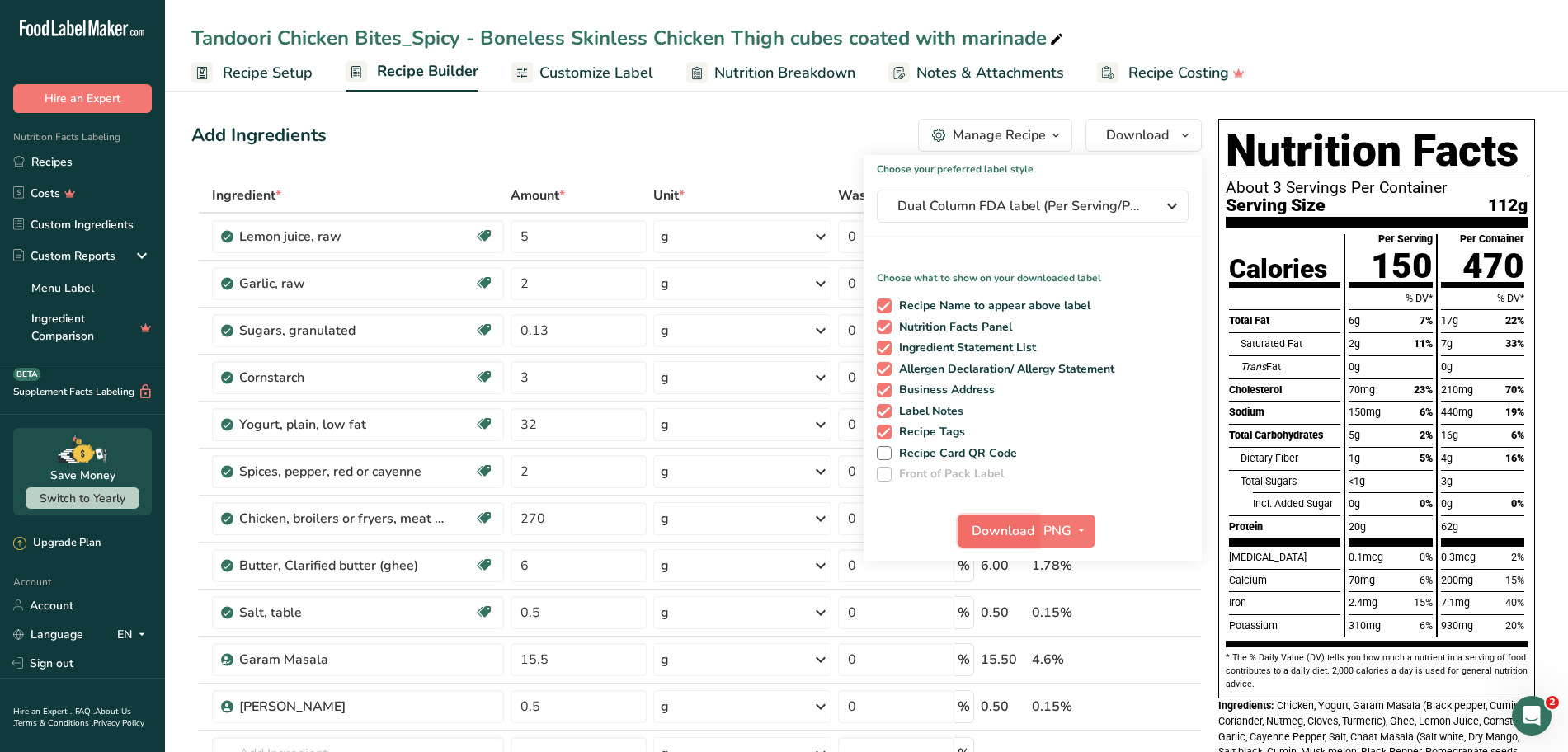
click at [1011, 530] on span "Download" at bounding box center [1003, 531] width 63 height 19
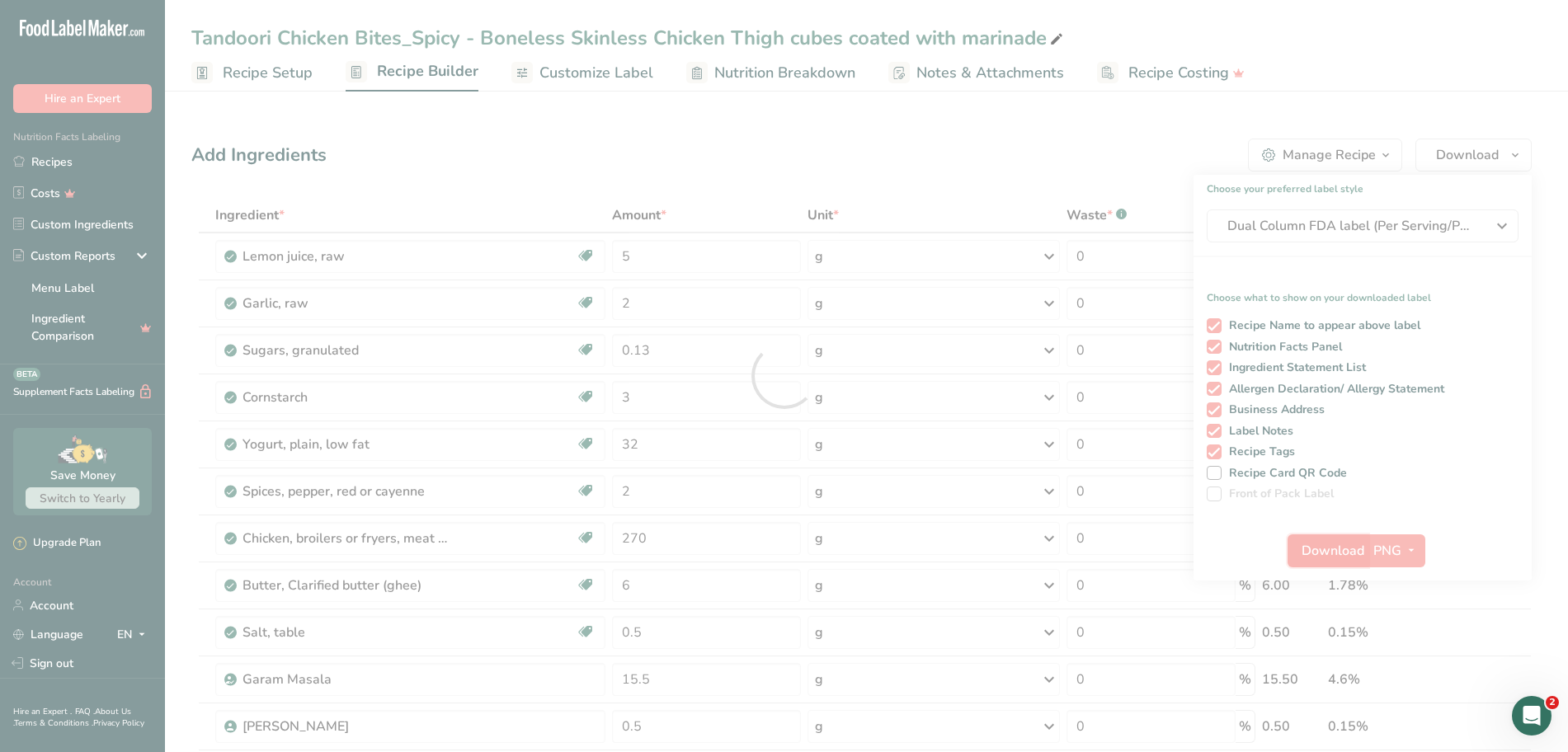
scroll to position [0, 0]
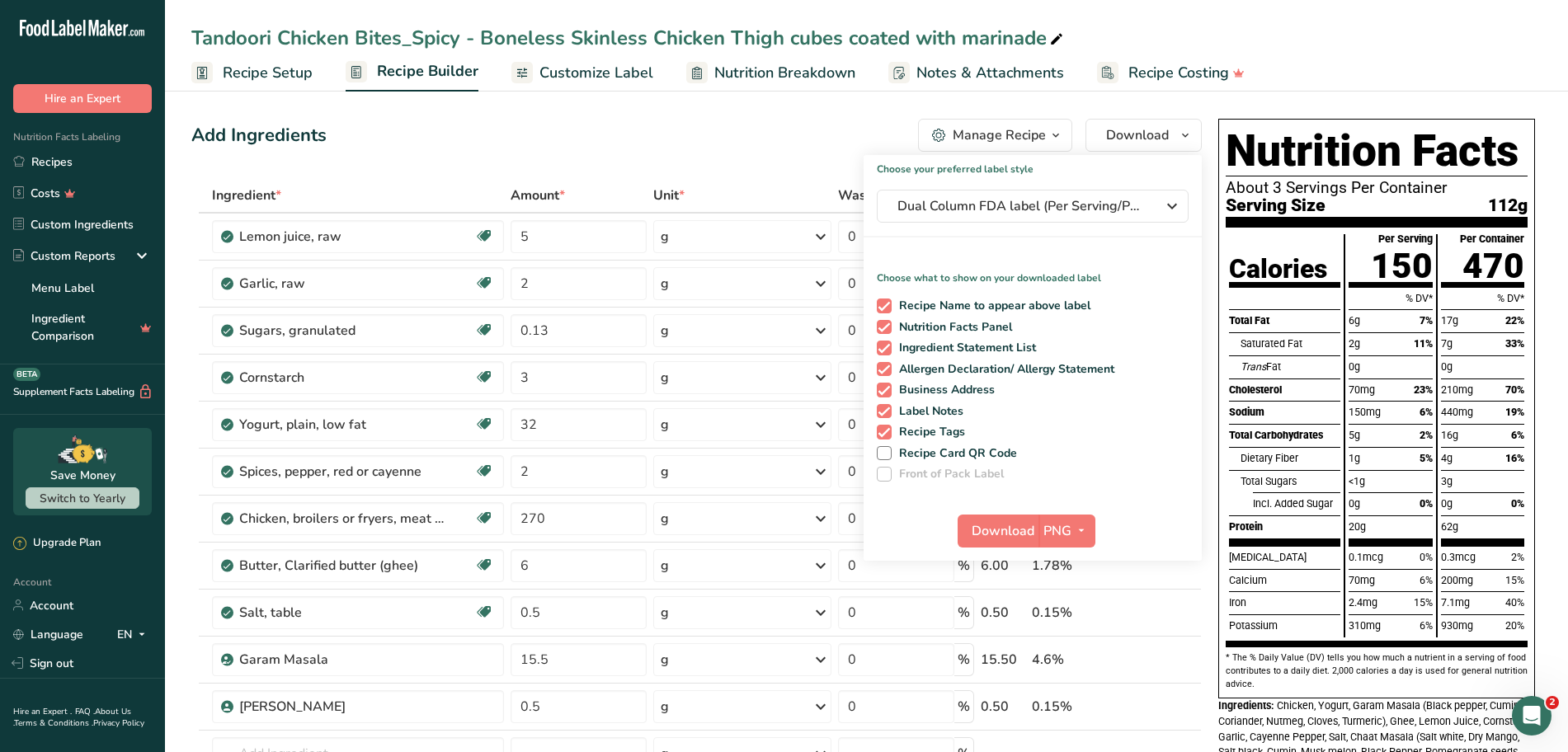
click at [513, 133] on div "Add Ingredients Manage Recipe Delete Recipe Duplicate Recipe Scale Recipe Save …" at bounding box center [696, 135] width 1010 height 33
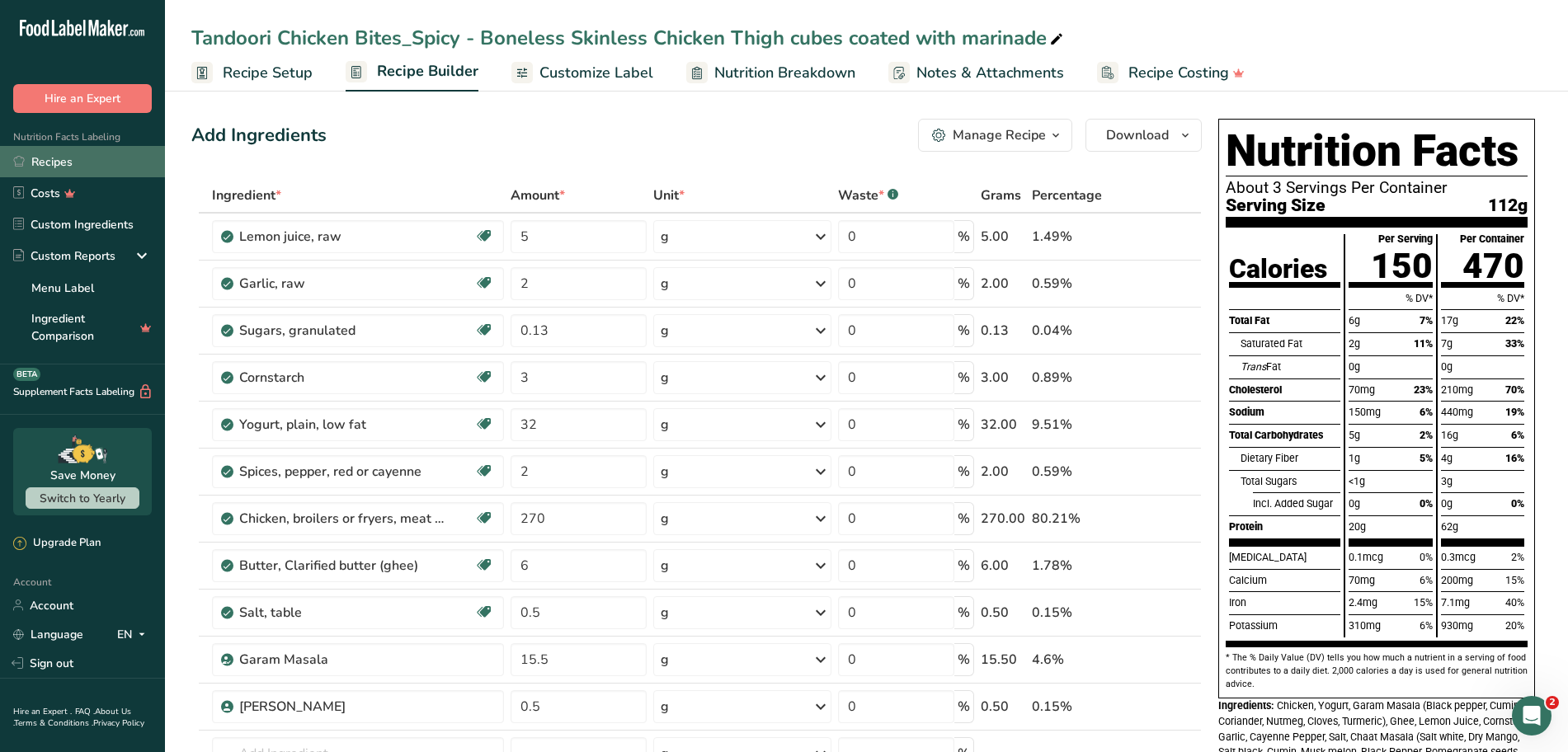
click at [70, 160] on link "Recipes" at bounding box center [82, 162] width 165 height 31
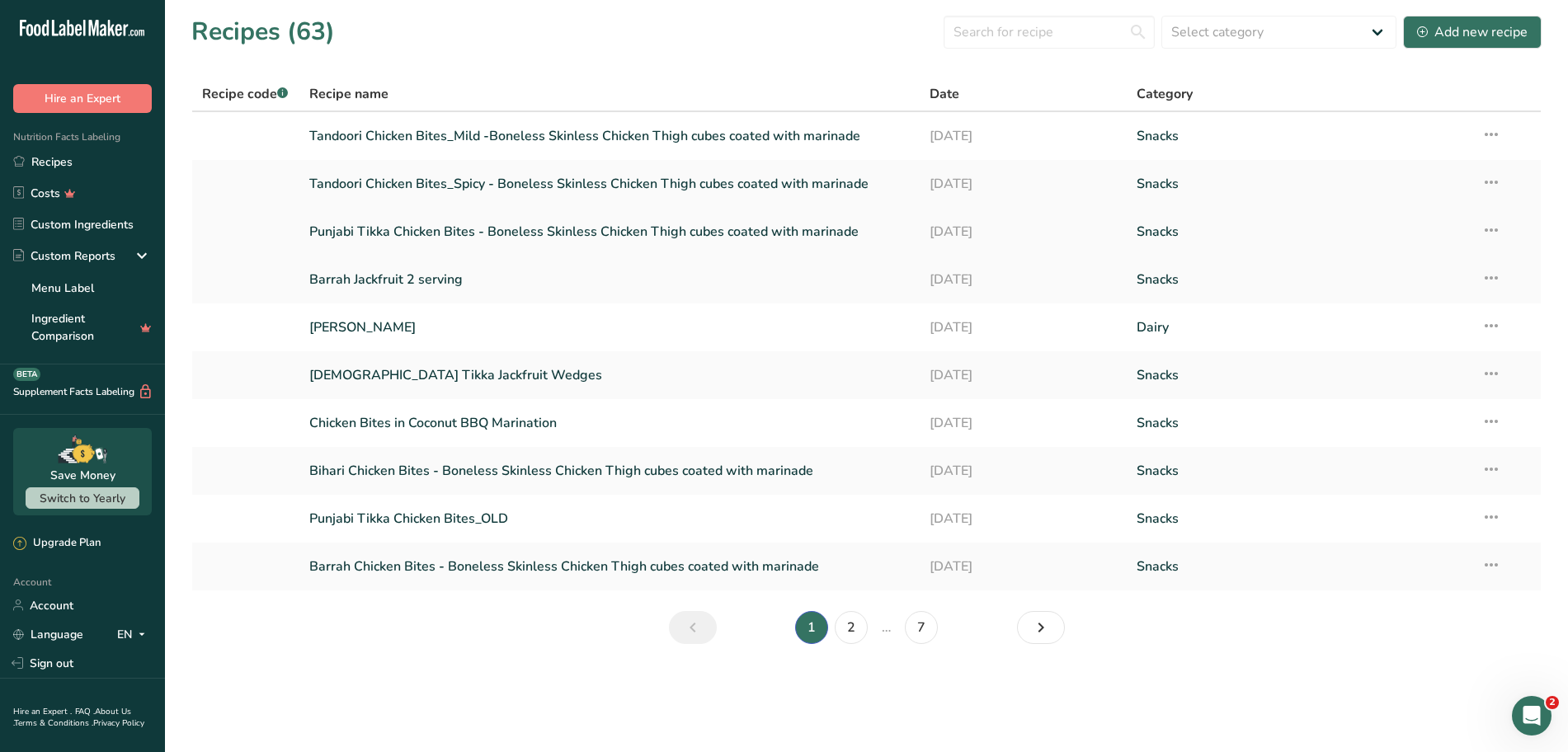
click at [493, 227] on link "Punjabi Tikka Chicken Bites - Boneless Skinless Chicken Thigh cubes coated with…" at bounding box center [609, 232] width 601 height 34
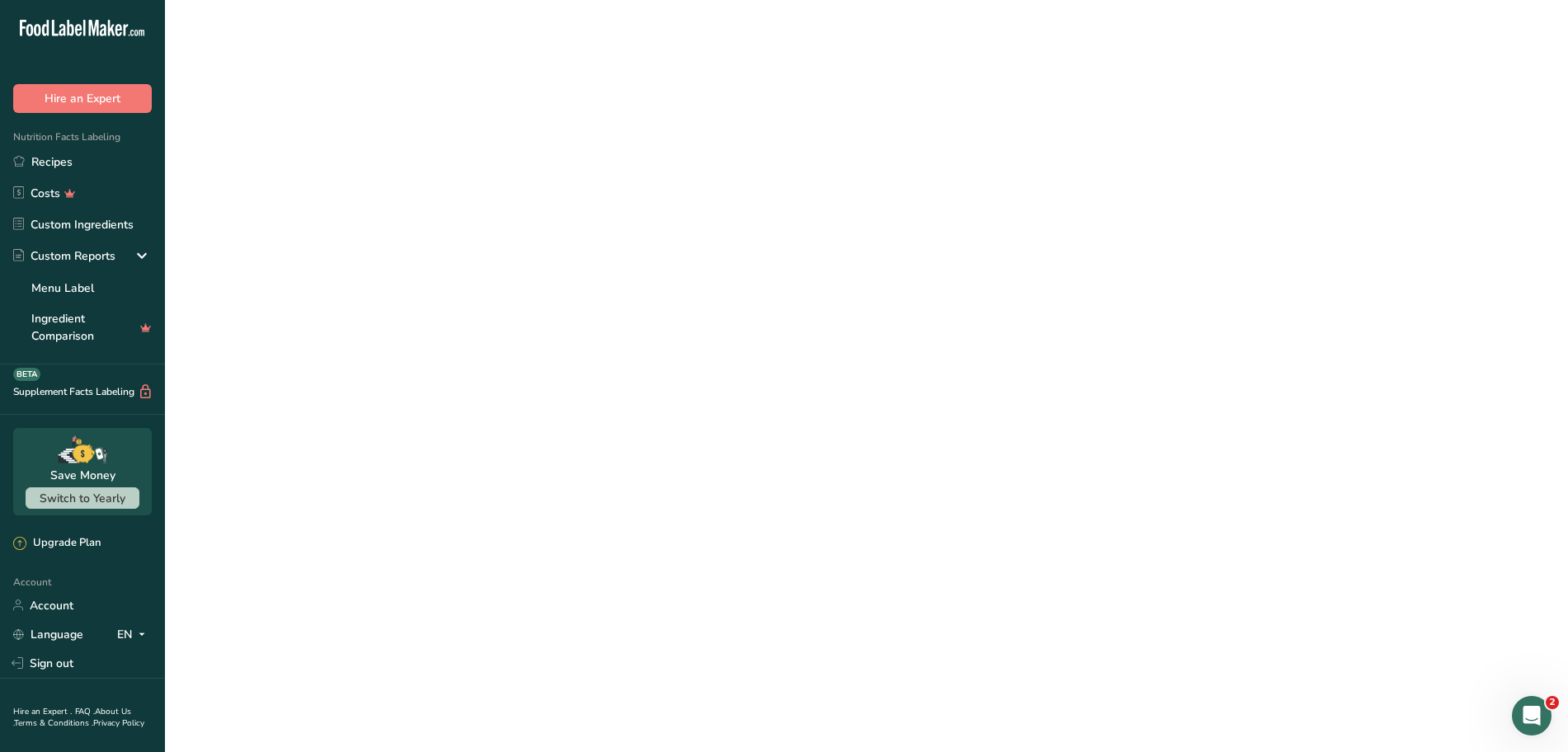
click at [493, 227] on link "Punjabi Tikka Chicken Bites - Boneless Skinless Chicken Thigh cubes coated with…" at bounding box center [609, 232] width 601 height 34
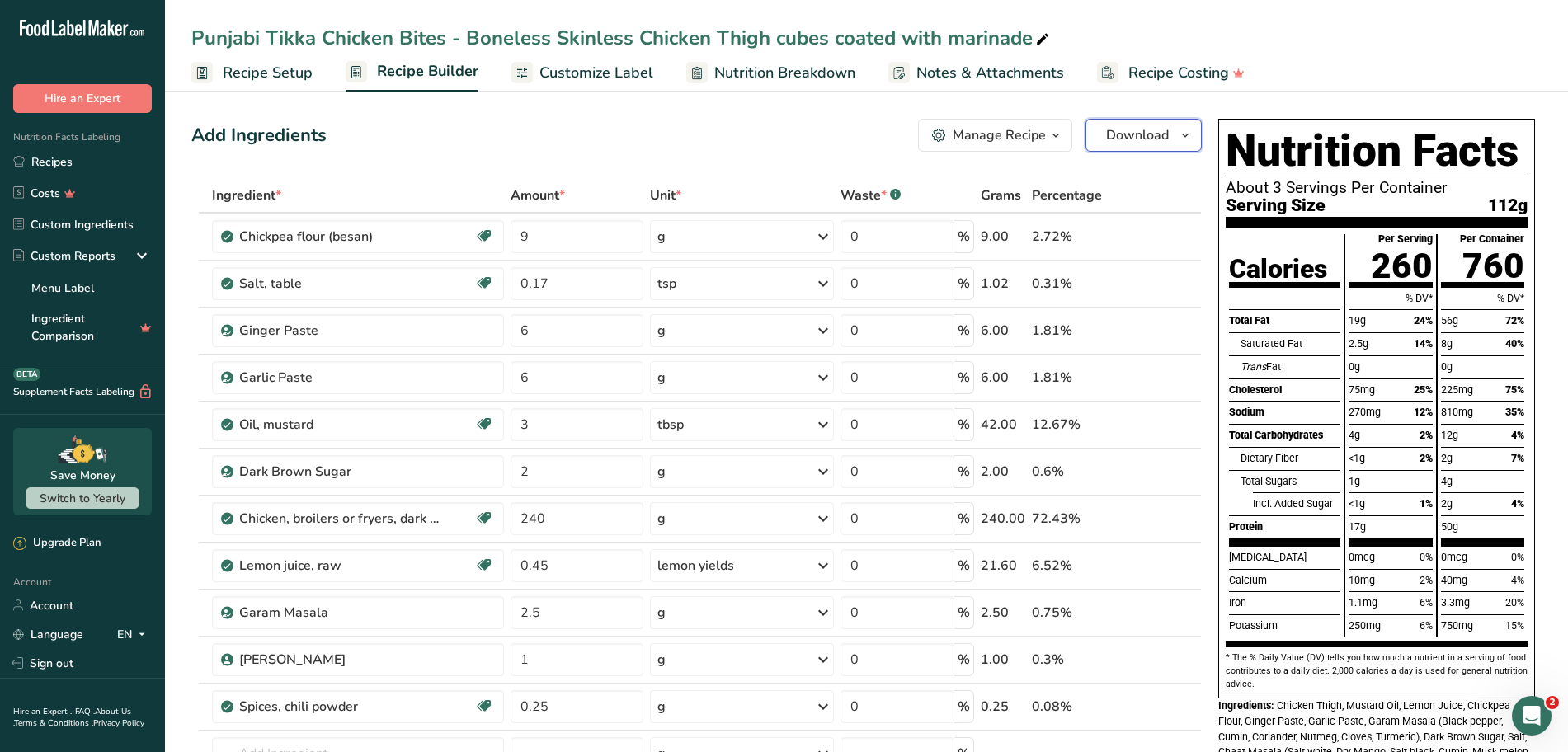
click at [1182, 138] on icon "button" at bounding box center [1185, 135] width 13 height 20
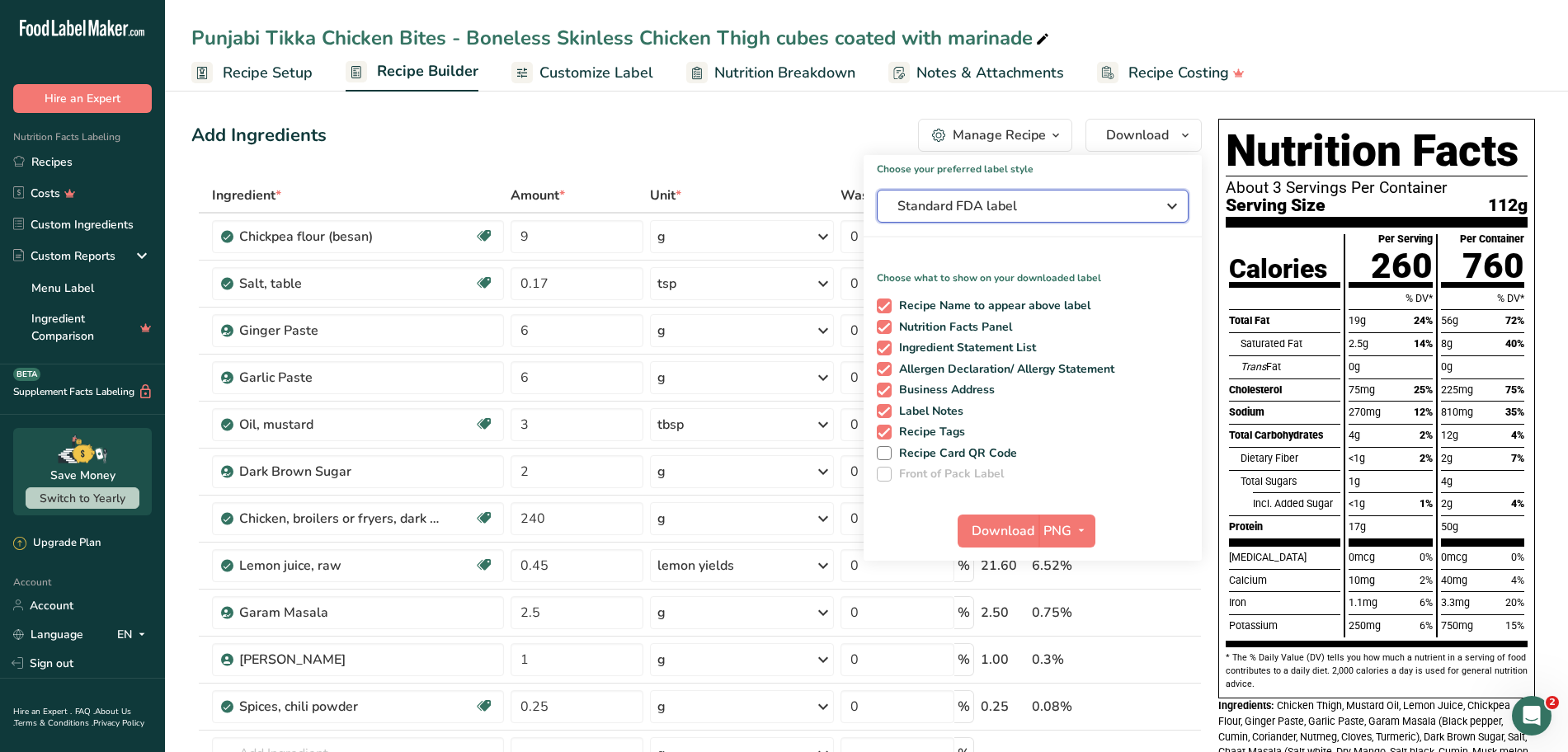
click at [1117, 206] on span "Standard FDA label" at bounding box center [1021, 206] width 247 height 19
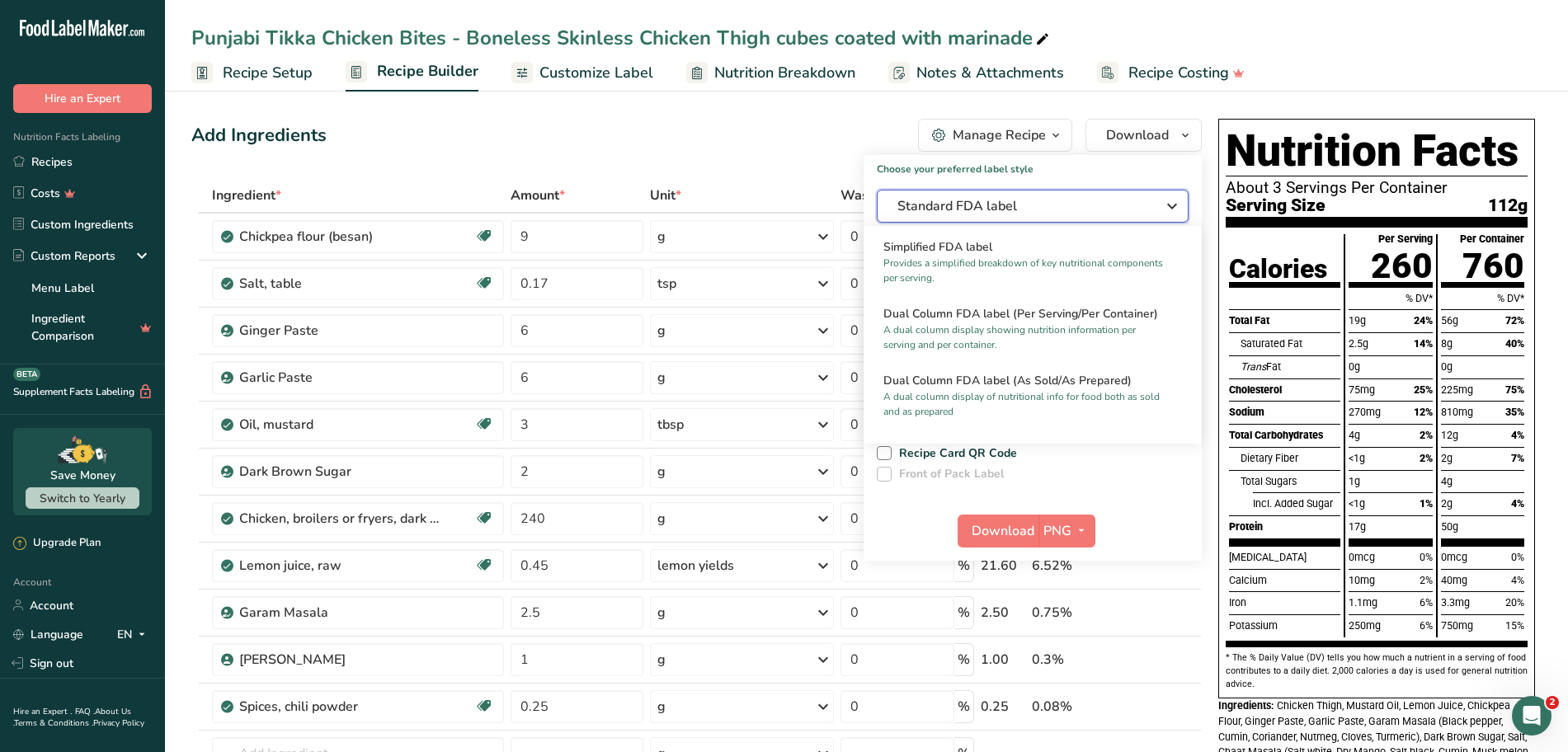
scroll to position [194, 0]
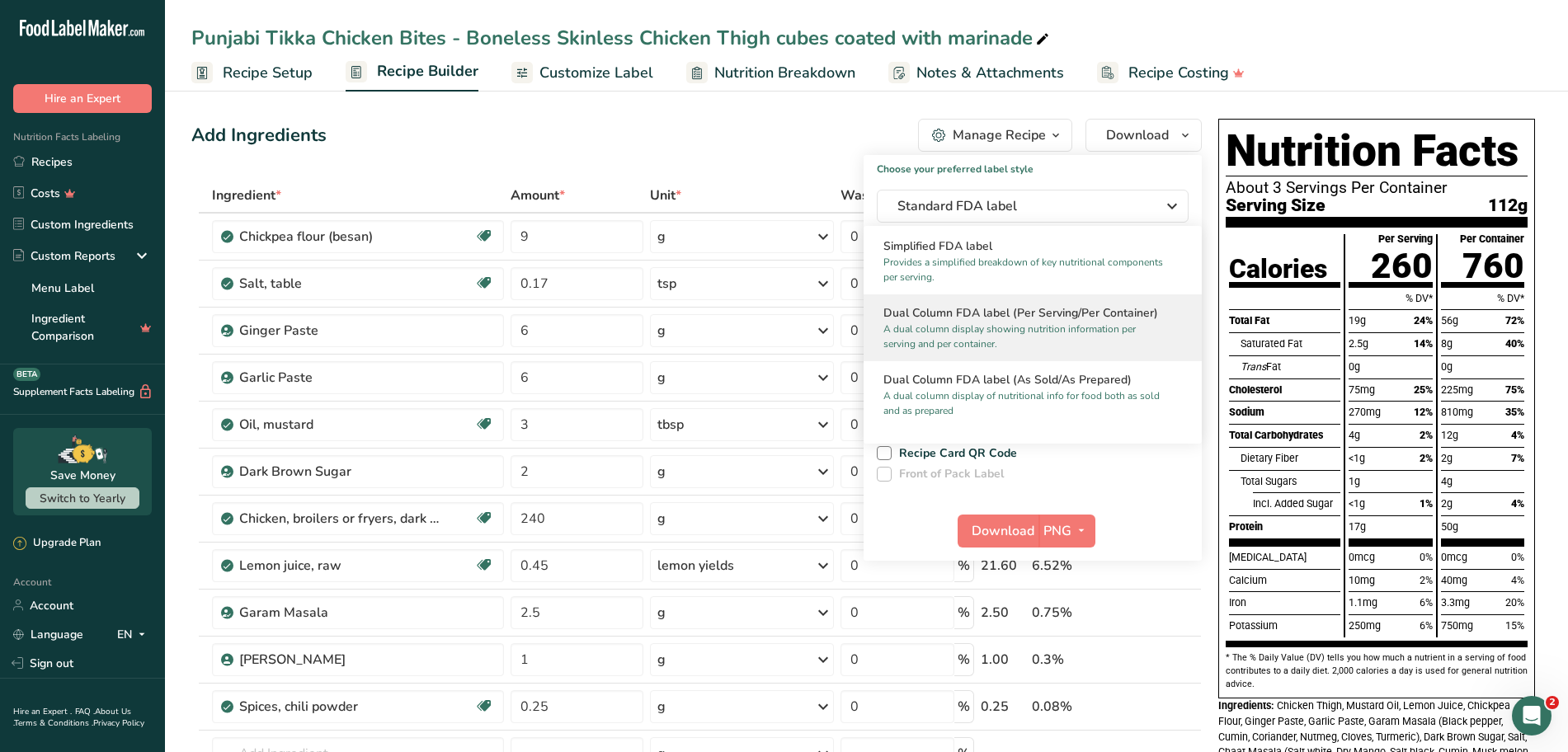
click at [1001, 324] on p "A dual column display showing nutrition information per serving and per contain…" at bounding box center [1025, 336] width 283 height 30
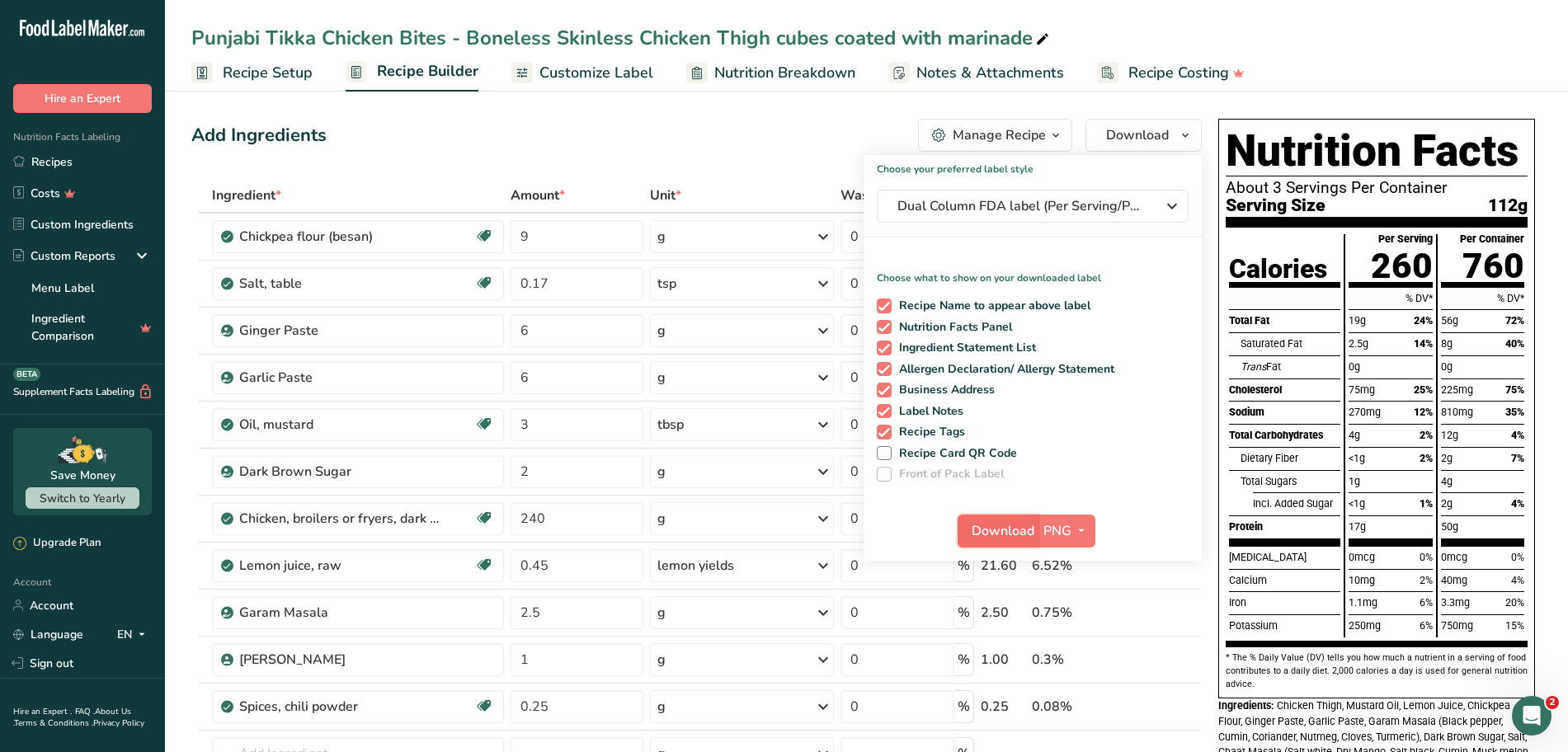
click at [1023, 526] on span "Download" at bounding box center [1003, 531] width 63 height 19
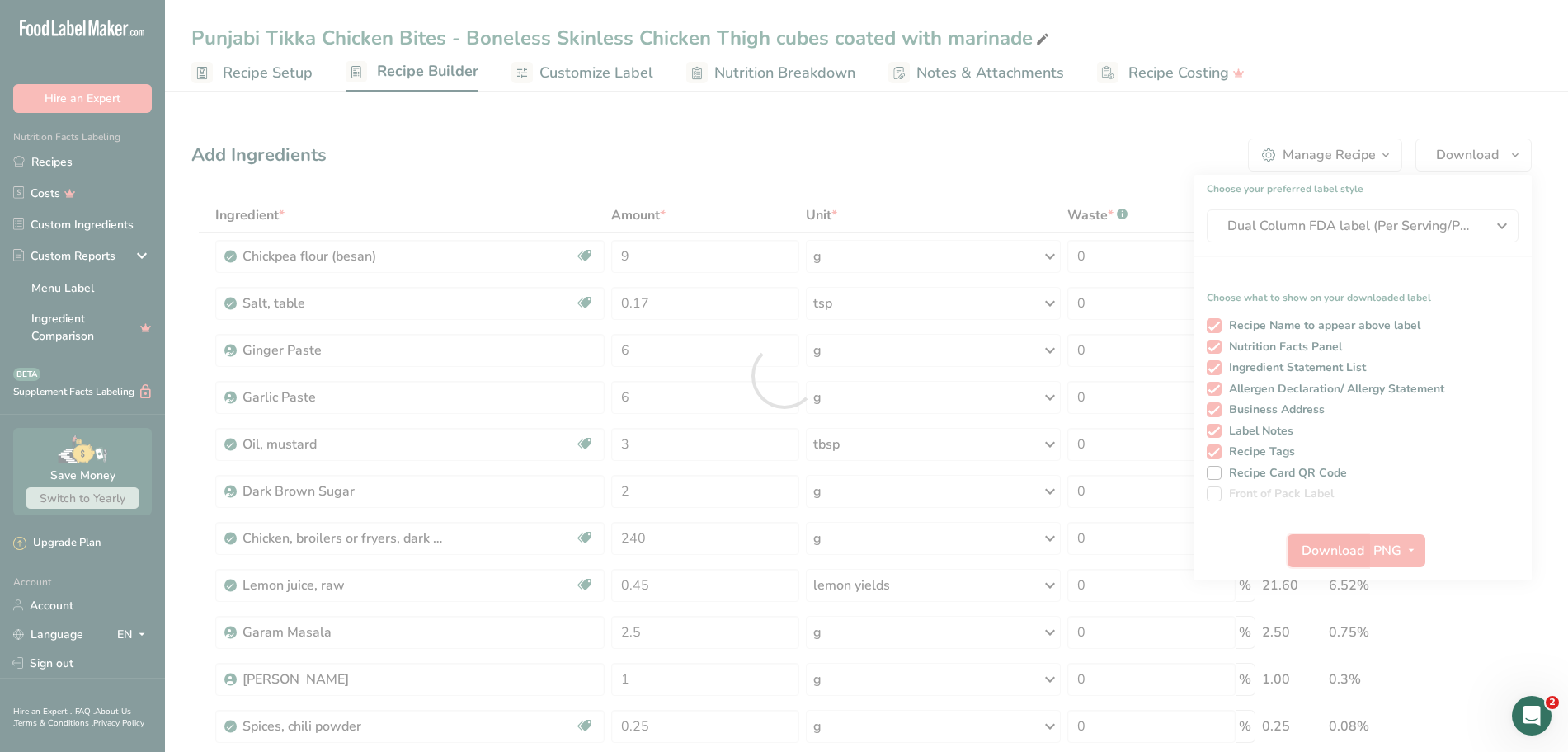
scroll to position [0, 0]
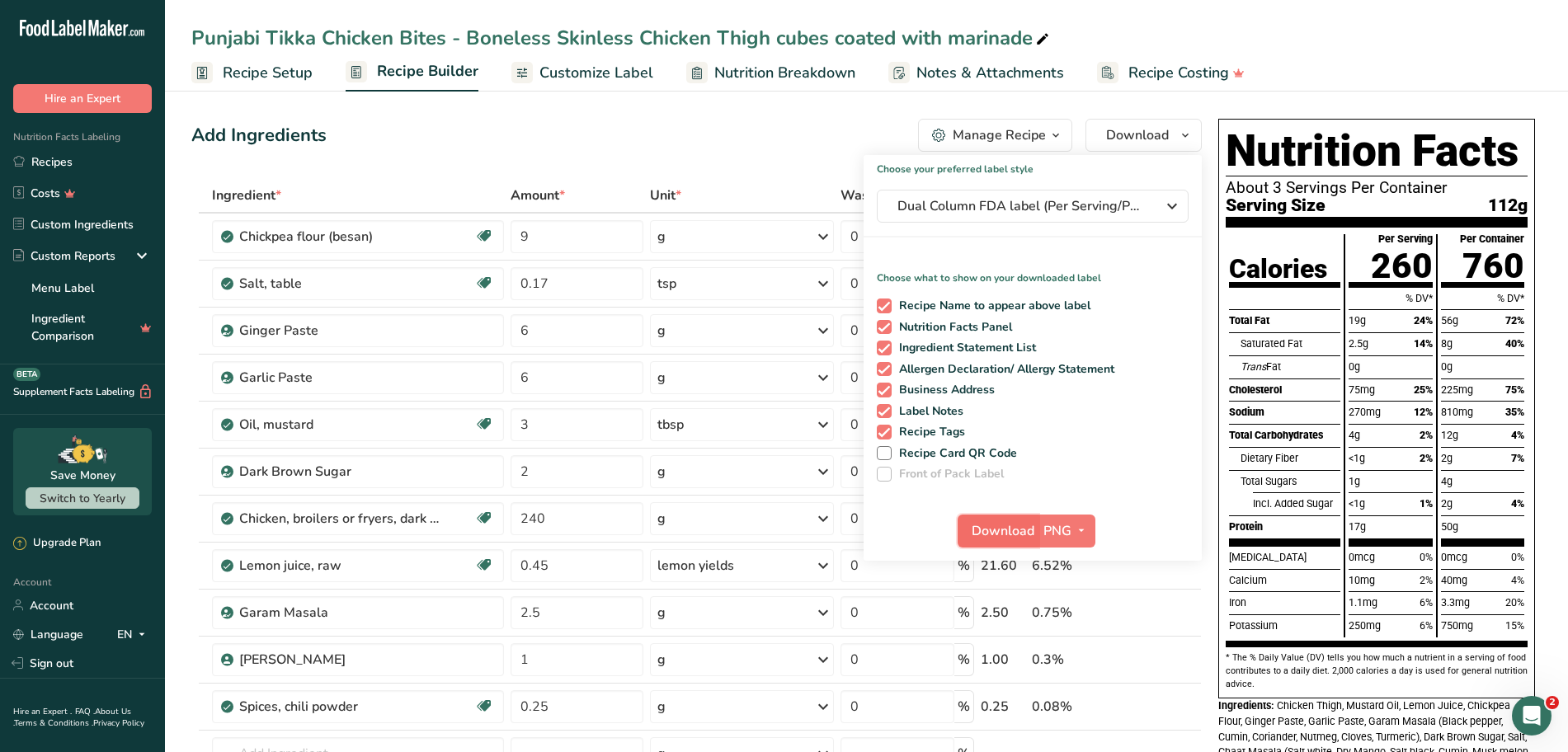
click at [1036, 531] on button "Download" at bounding box center [997, 532] width 81 height 33
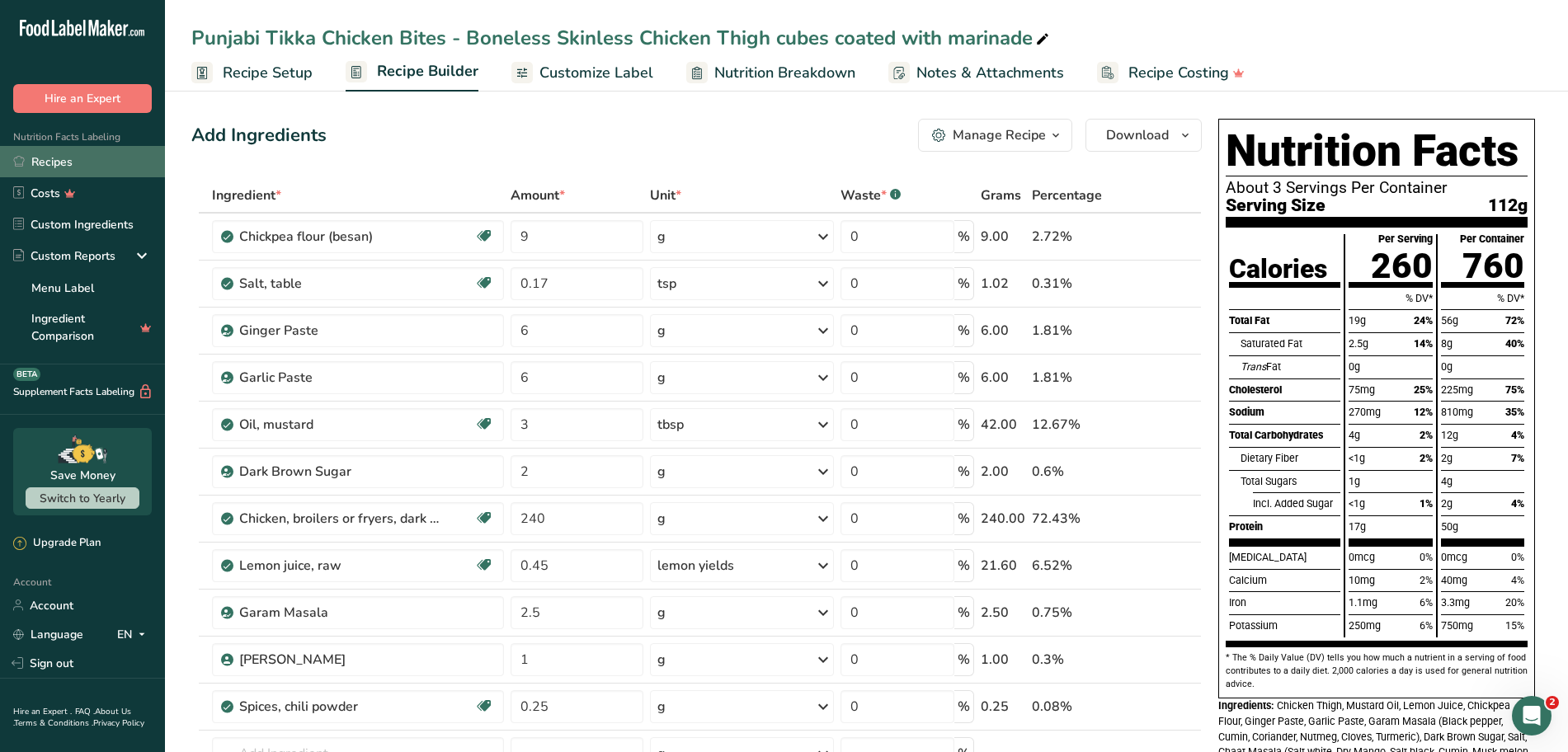
click at [52, 157] on link "Recipes" at bounding box center [82, 162] width 165 height 31
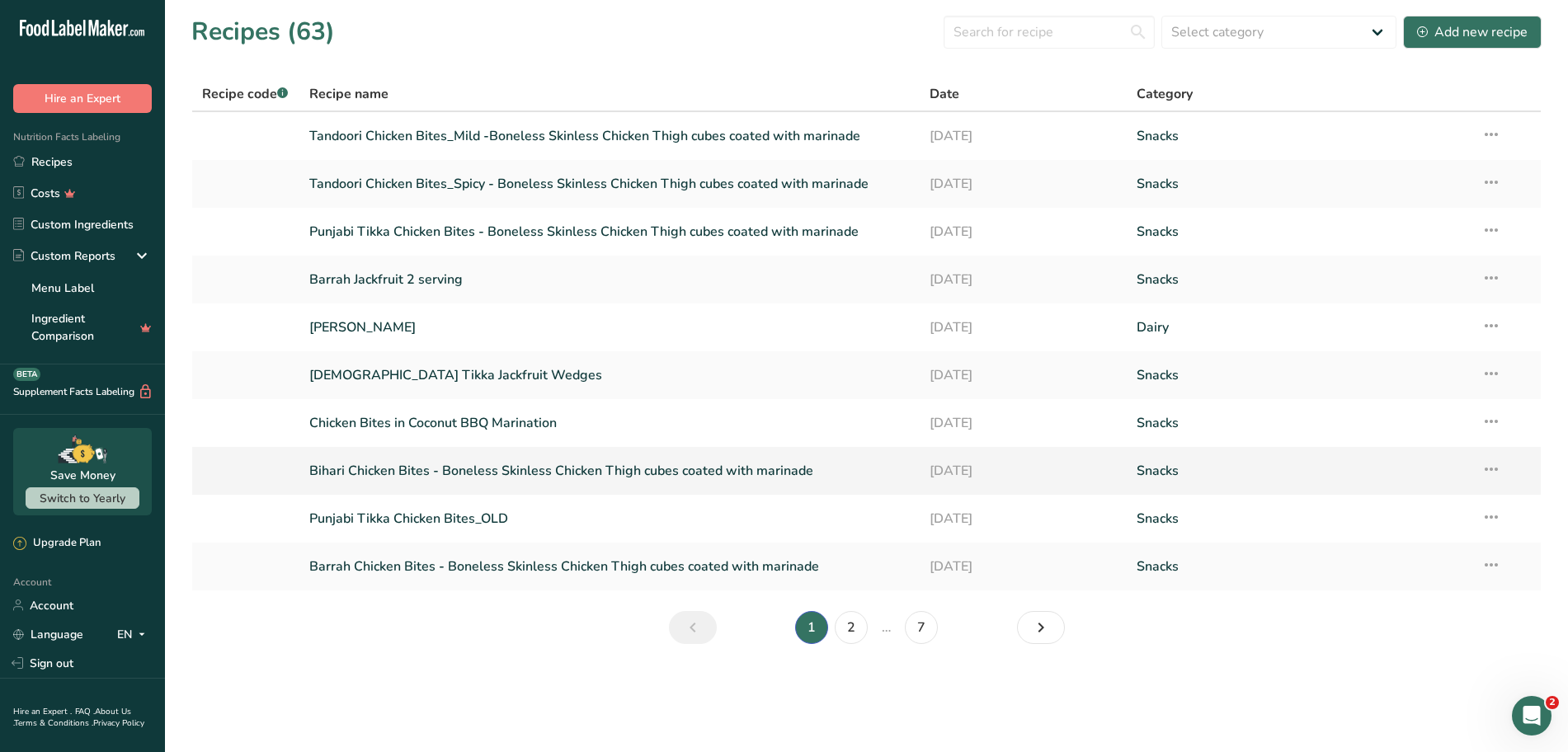
click at [420, 469] on link "Bihari Chicken Bites - Boneless Skinless Chicken Thigh cubes coated with marina…" at bounding box center [609, 470] width 601 height 34
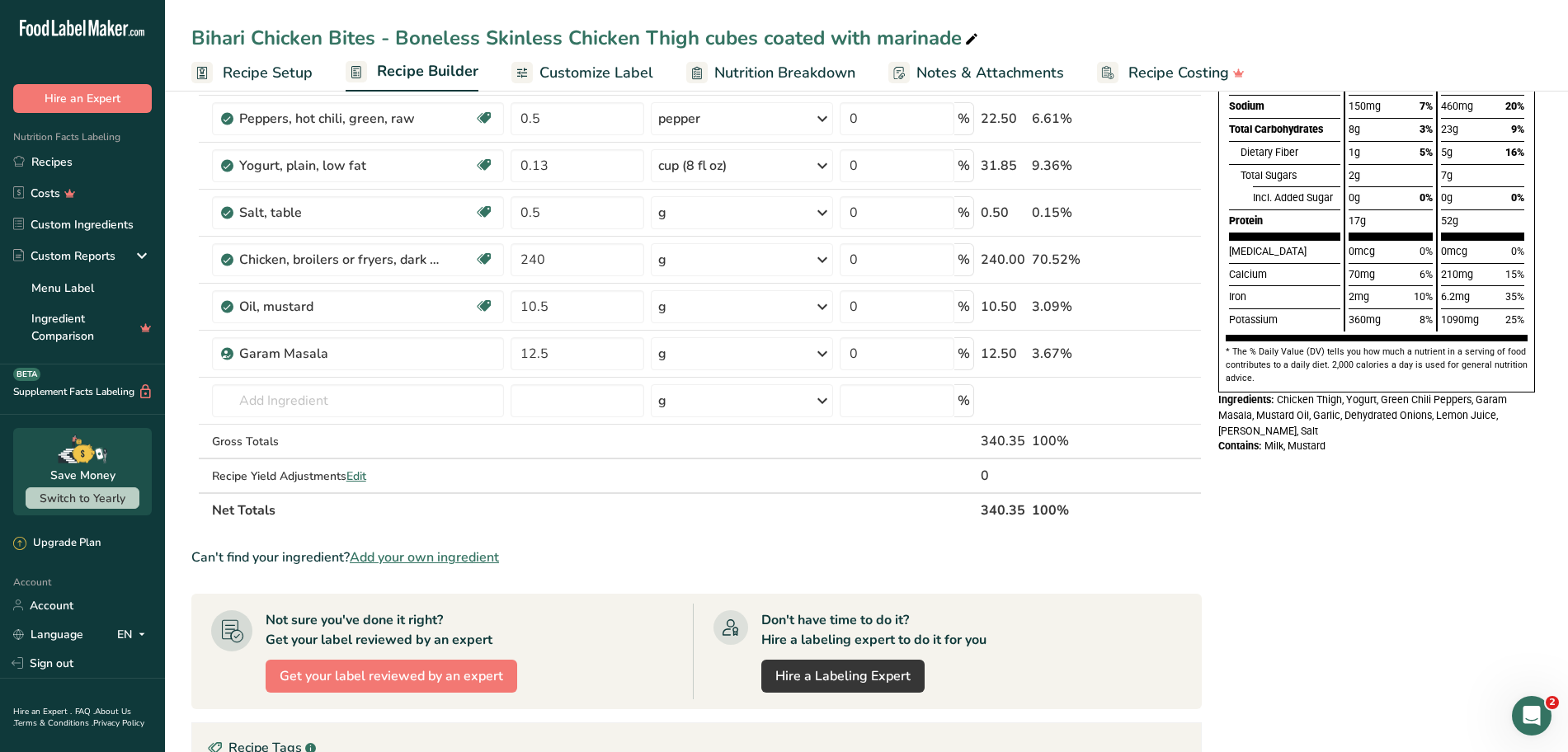
scroll to position [307, 0]
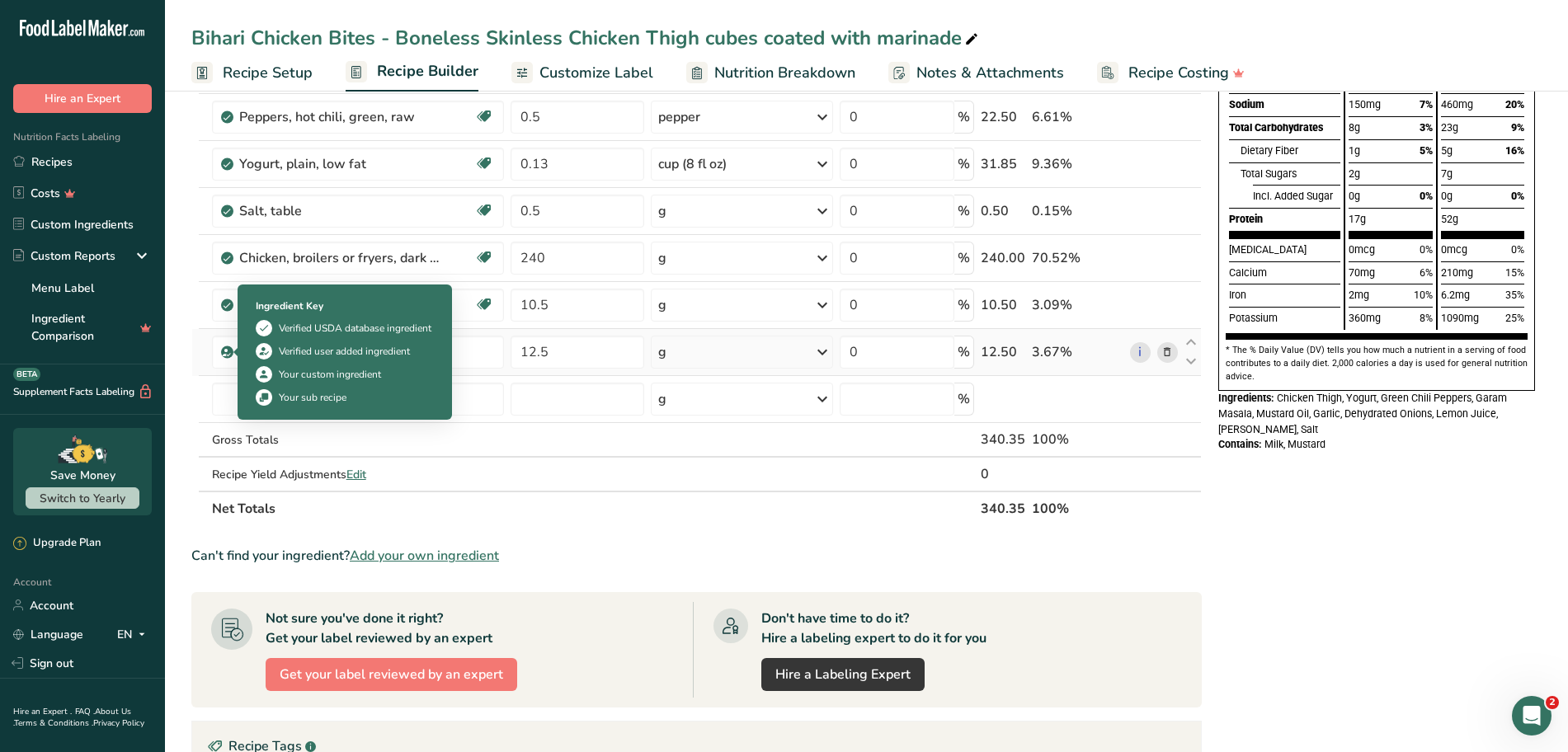
click at [227, 354] on icon at bounding box center [227, 352] width 10 height 15
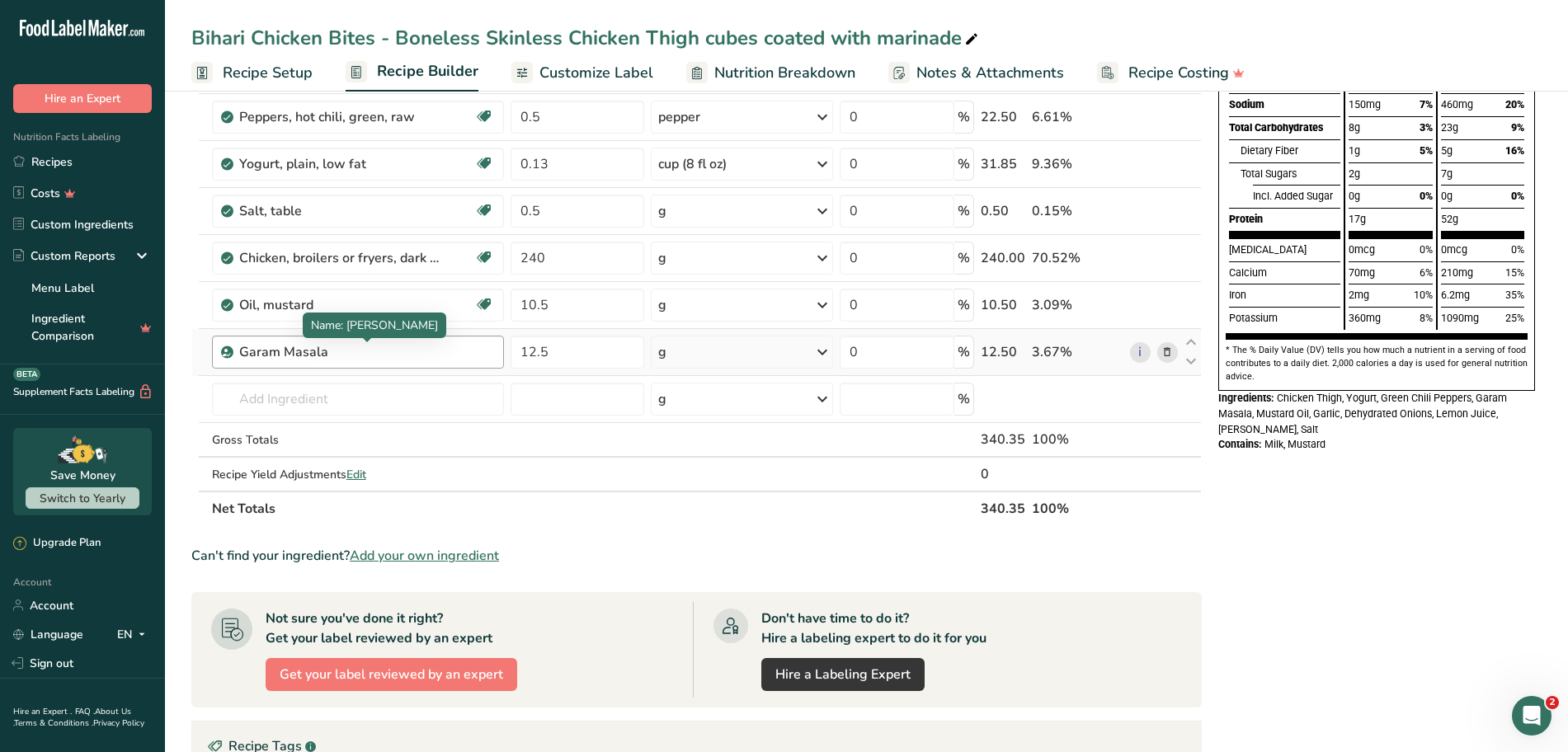
click at [248, 354] on div "Garam Masala" at bounding box center [342, 352] width 207 height 19
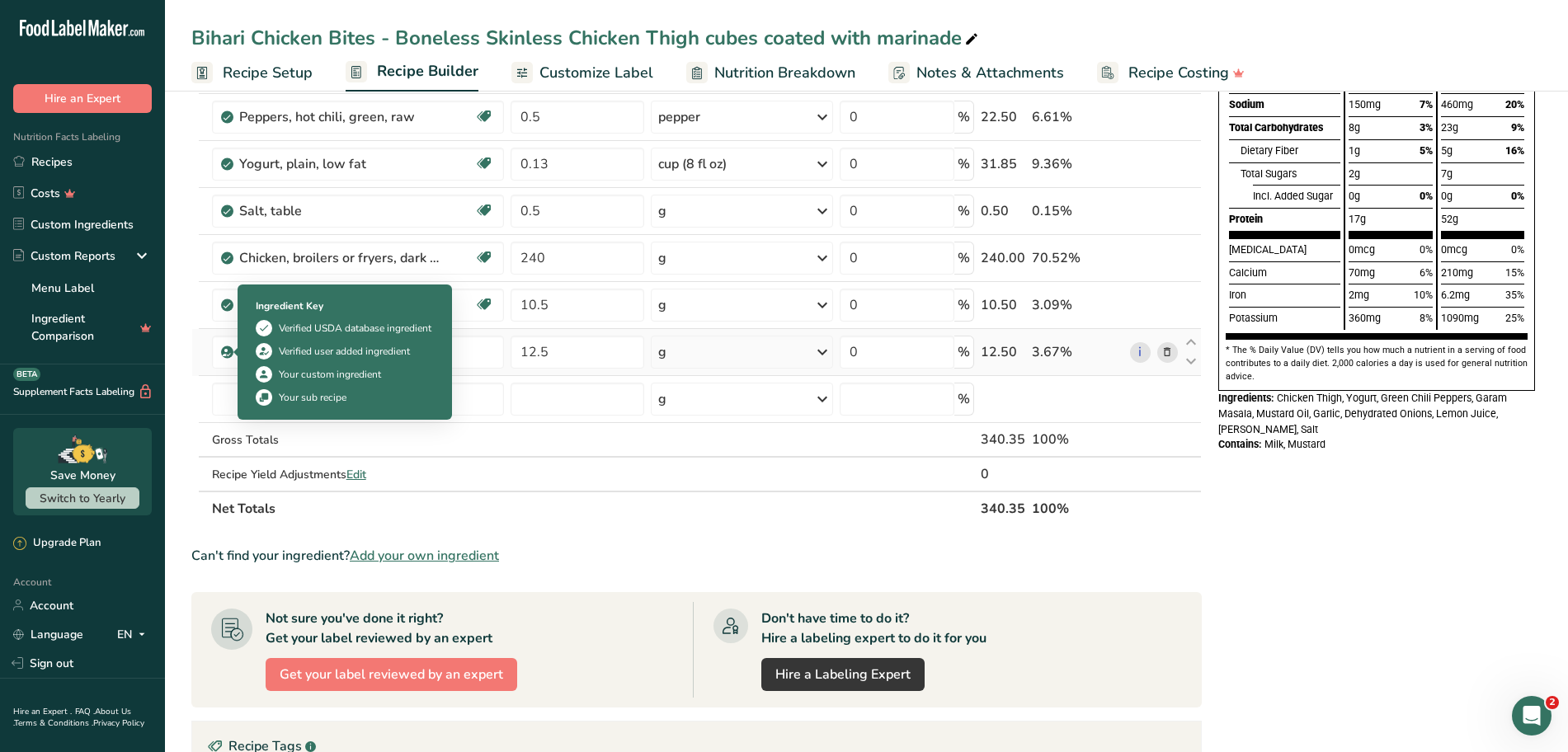
click at [222, 357] on icon at bounding box center [227, 352] width 10 height 15
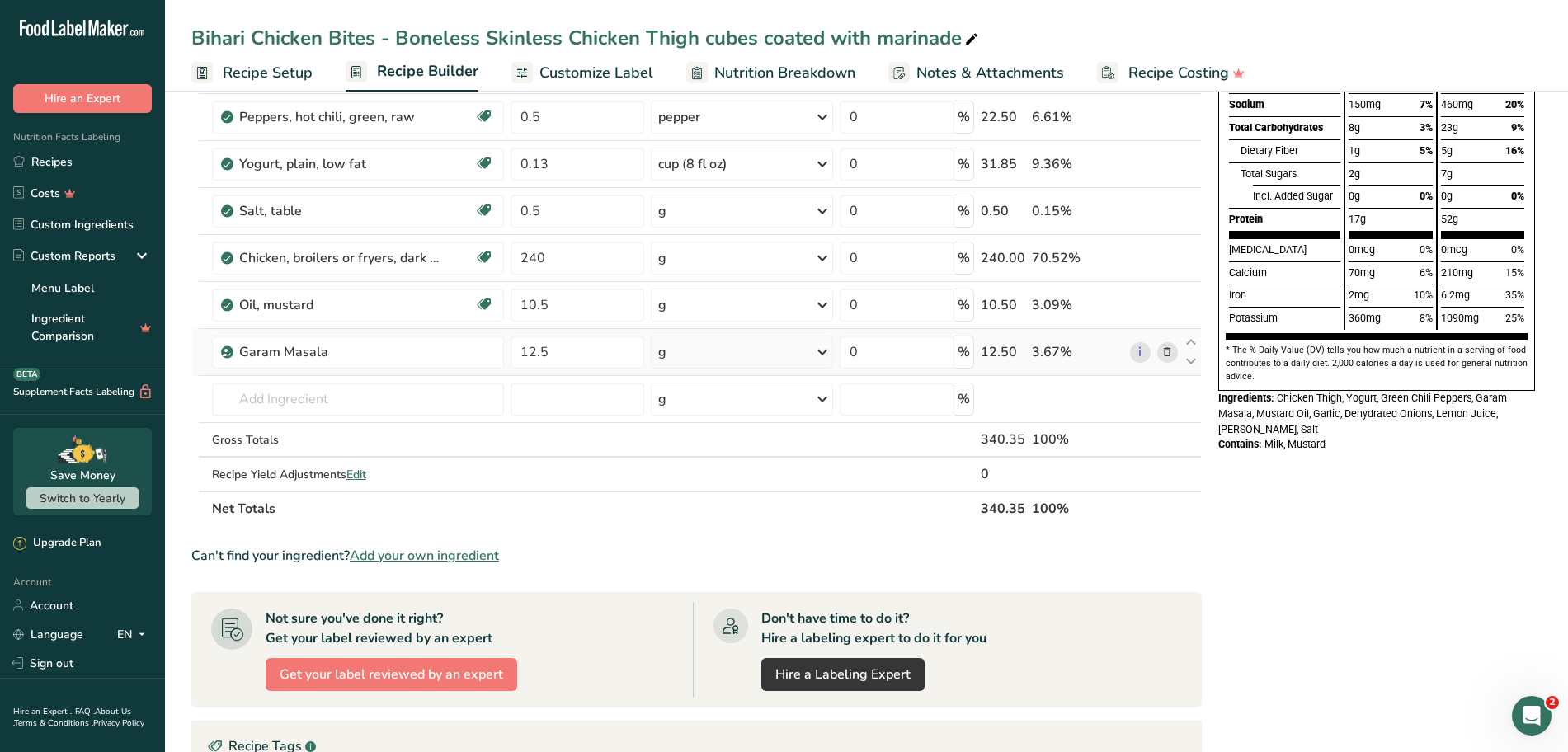
click at [222, 357] on icon at bounding box center [227, 352] width 10 height 15
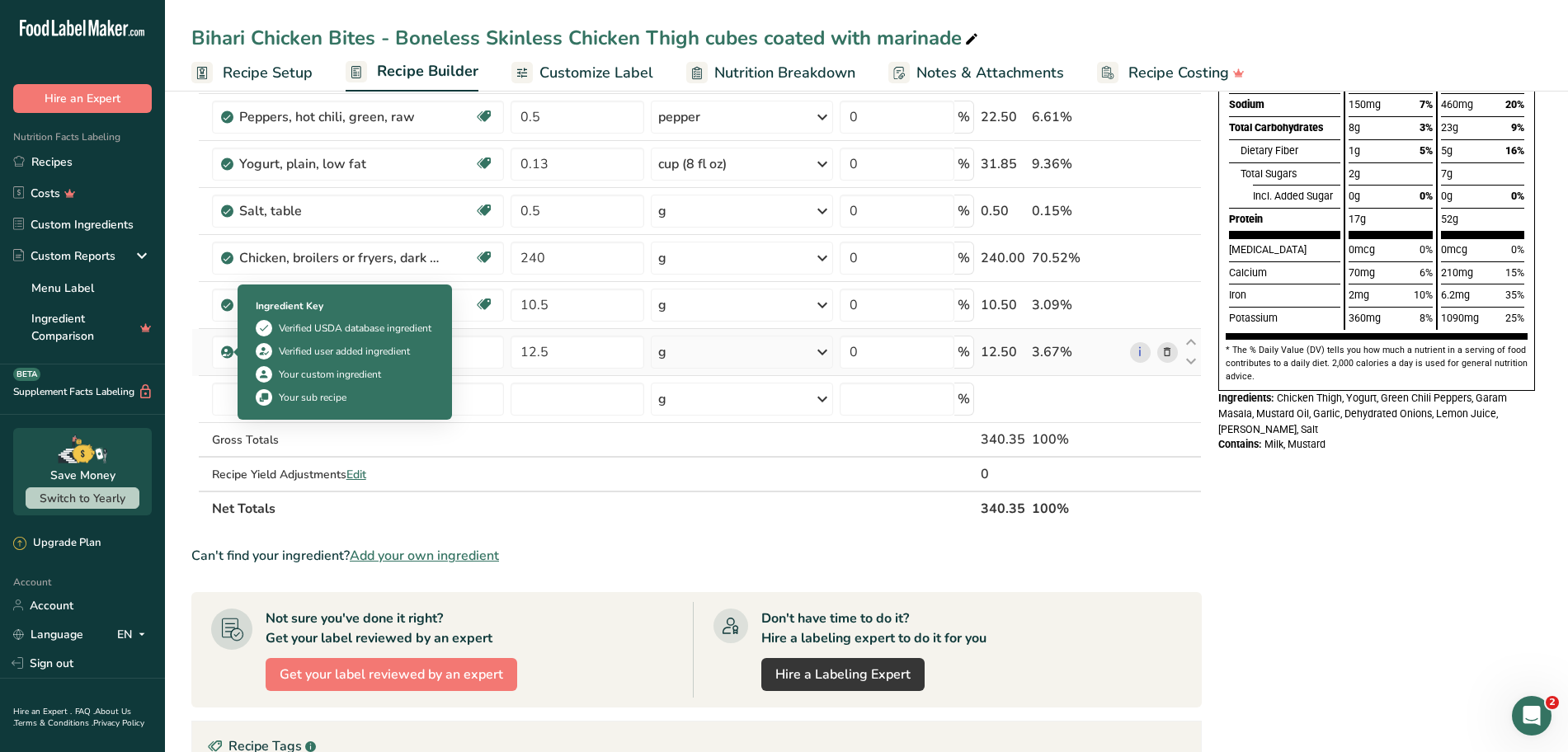
click at [222, 357] on icon at bounding box center [227, 352] width 10 height 15
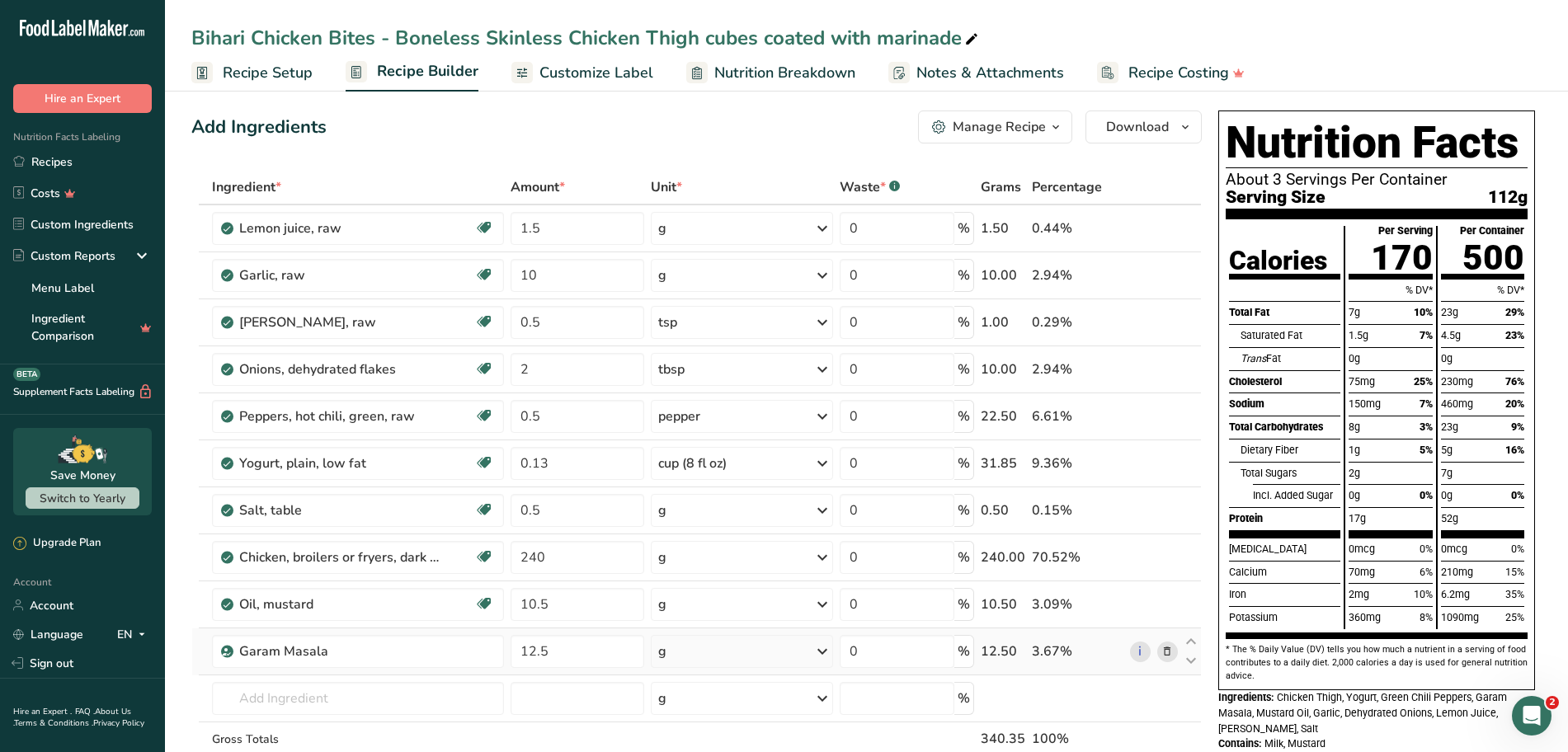
scroll to position [0, 0]
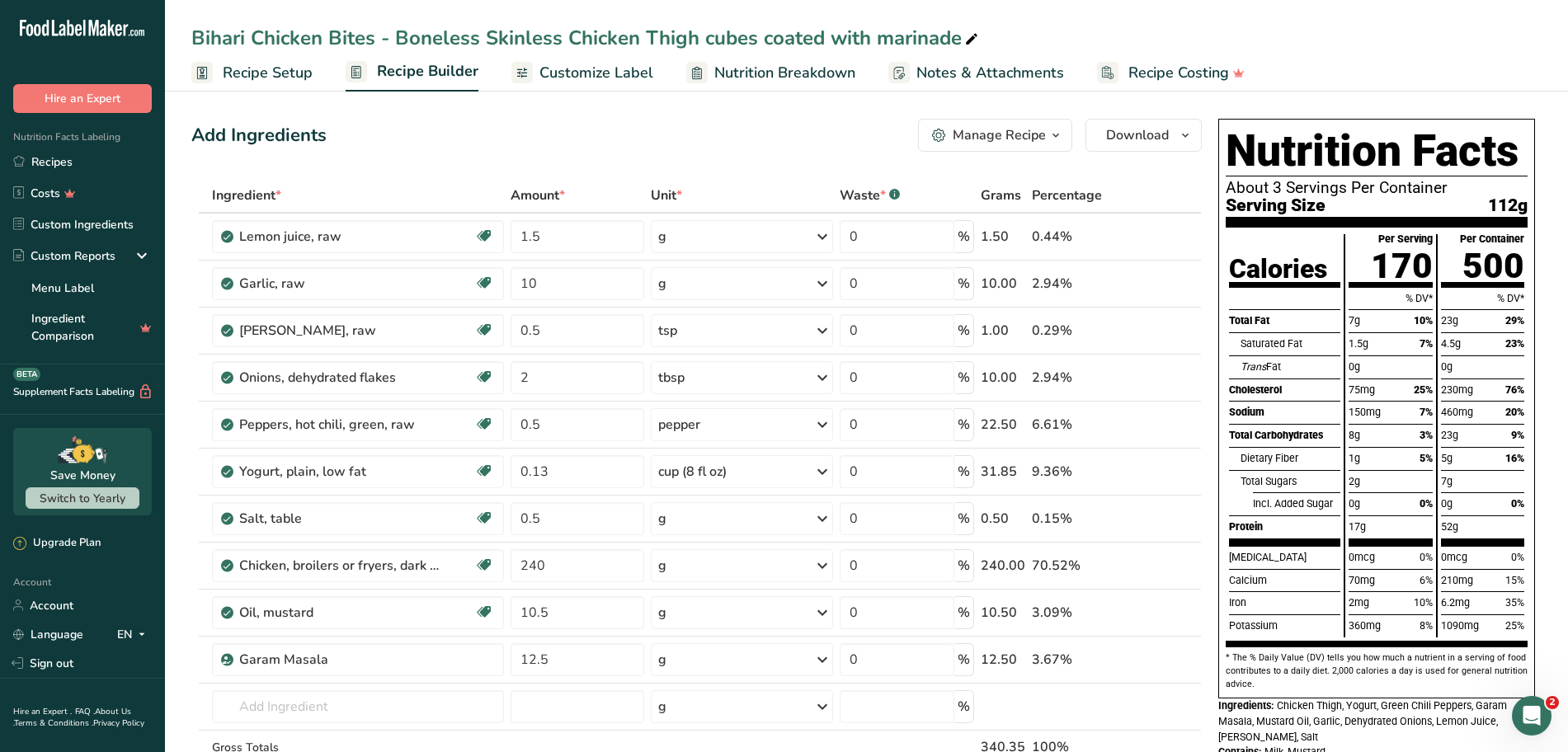
click at [591, 74] on span "Customize Label" at bounding box center [596, 73] width 114 height 22
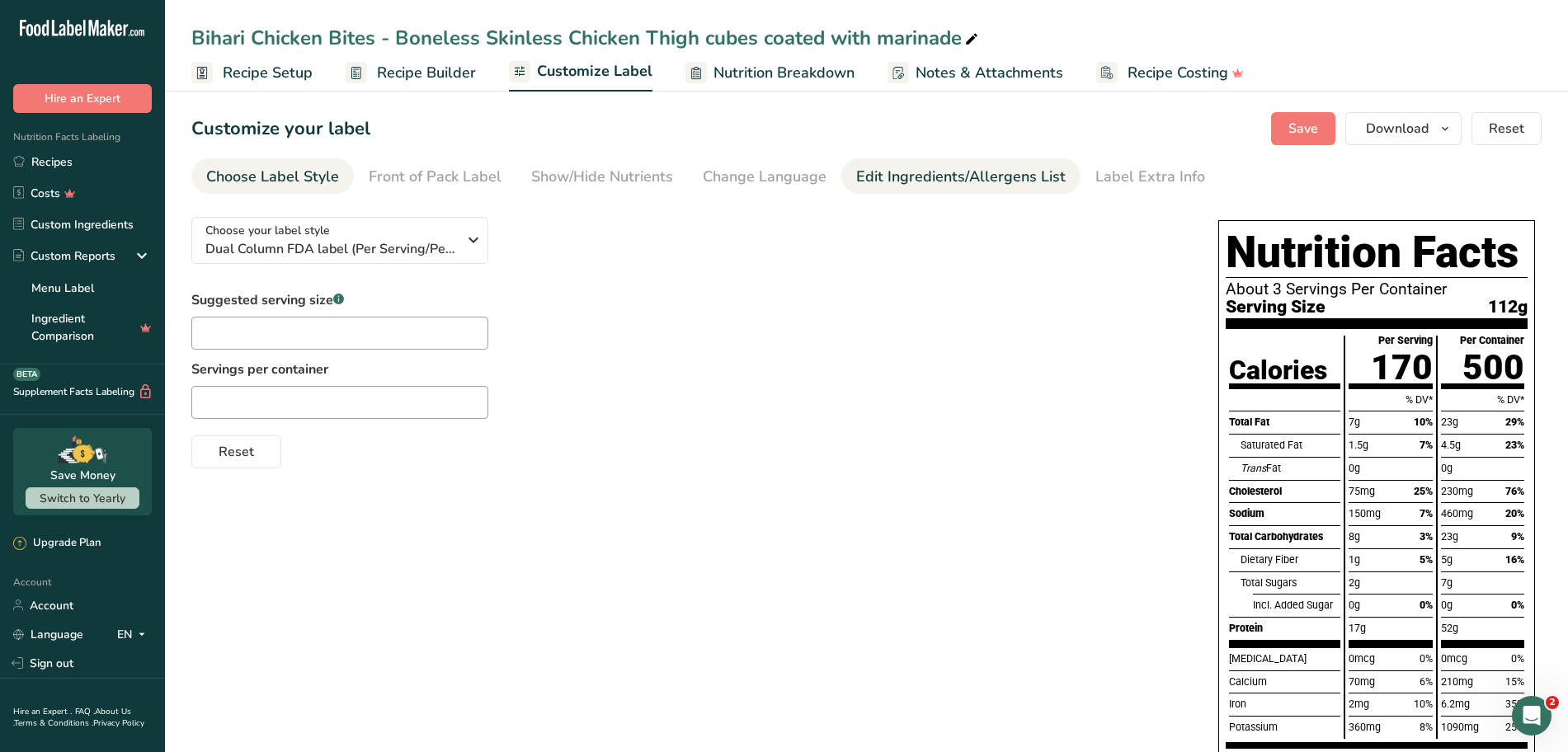
click at [901, 177] on div "Edit Ingredients/Allergens List" at bounding box center [960, 177] width 209 height 22
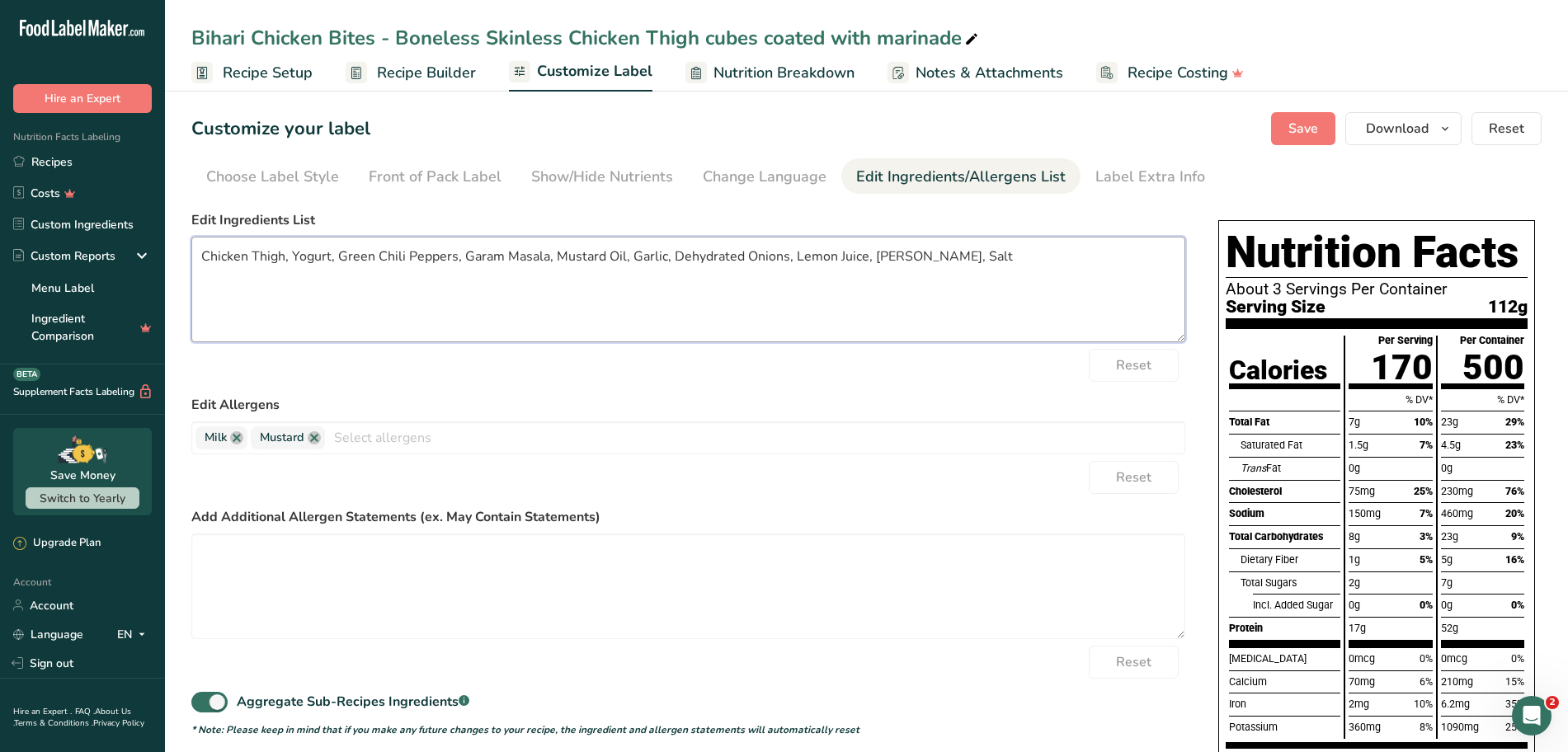
click at [545, 258] on textarea "Chicken Thigh, Yogurt, Green Chili Peppers, Garam Masala, Mustard Oil, Garlic, …" at bounding box center [688, 290] width 994 height 106
click at [558, 255] on textarea "Chicken Thigh, Yogurt, Green Chili Peppers, Garam Masala (, Mustard Oil, Garlic…" at bounding box center [688, 290] width 994 height 106
paste textarea "Black pepper, Cumin, Coriander, Nutmeg, Cloves, Turmeric)"
click at [404, 279] on textarea "Chicken Thigh, Yogurt, Green Chili Peppers, Garam Masala (Black pepper, Cumin, …" at bounding box center [688, 290] width 994 height 106
type textarea "Chicken Thigh, Yogurt, Green Chili Peppers, Garam Masala (Black pepper, Cumin, …"
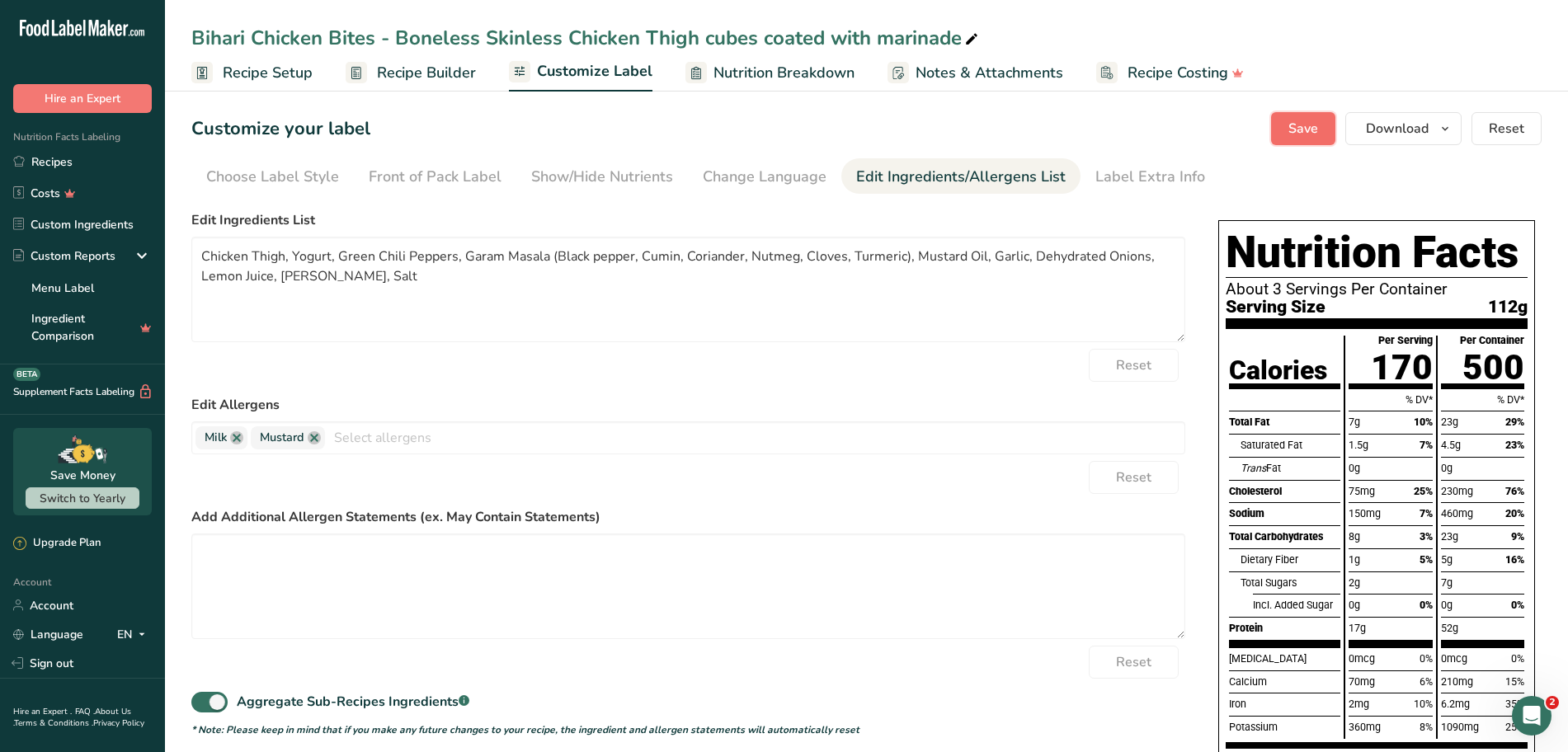
click at [1304, 130] on span "Save" at bounding box center [1303, 128] width 30 height 19
click at [1305, 135] on span "Save" at bounding box center [1303, 128] width 30 height 19
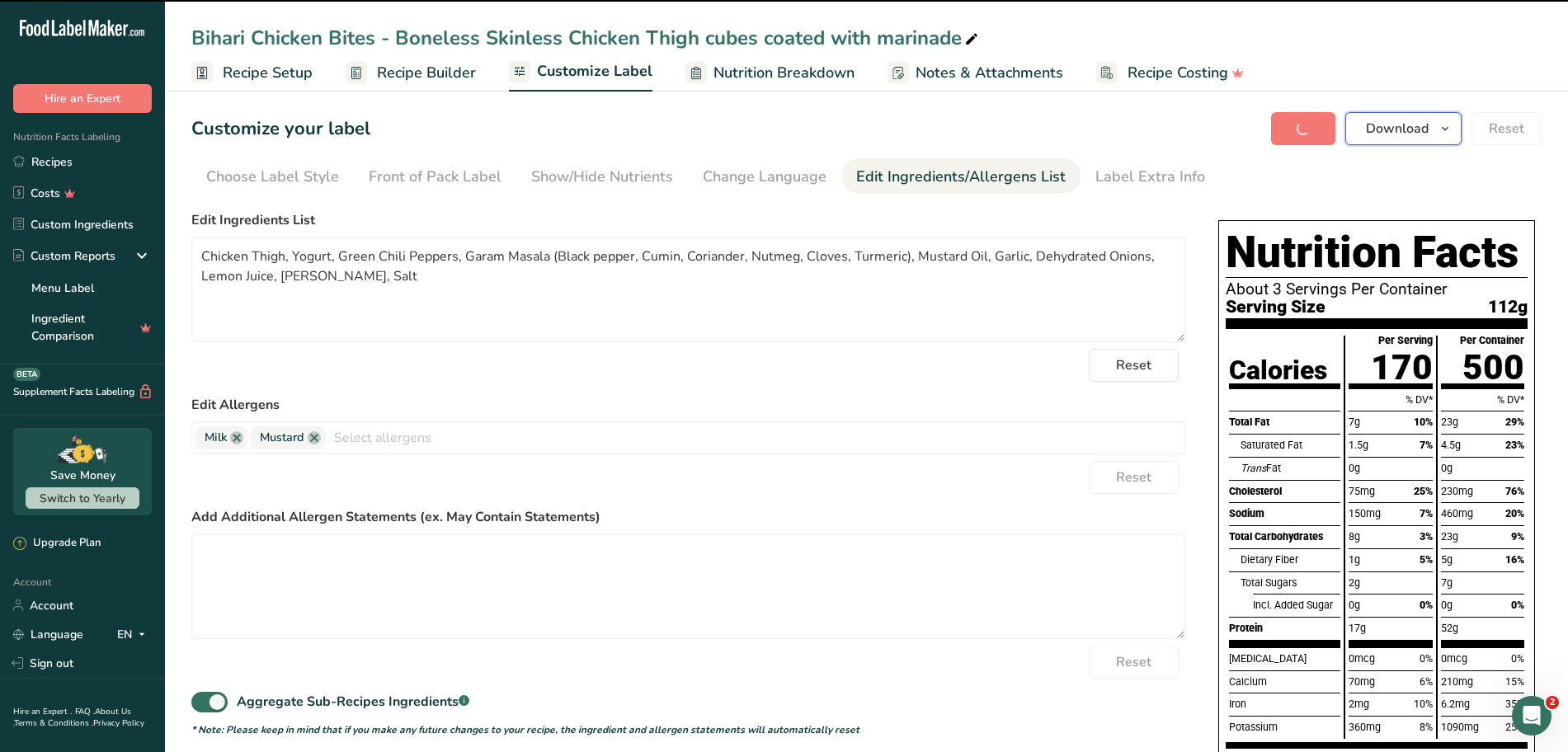
click at [1421, 131] on span "Download" at bounding box center [1397, 128] width 63 height 19
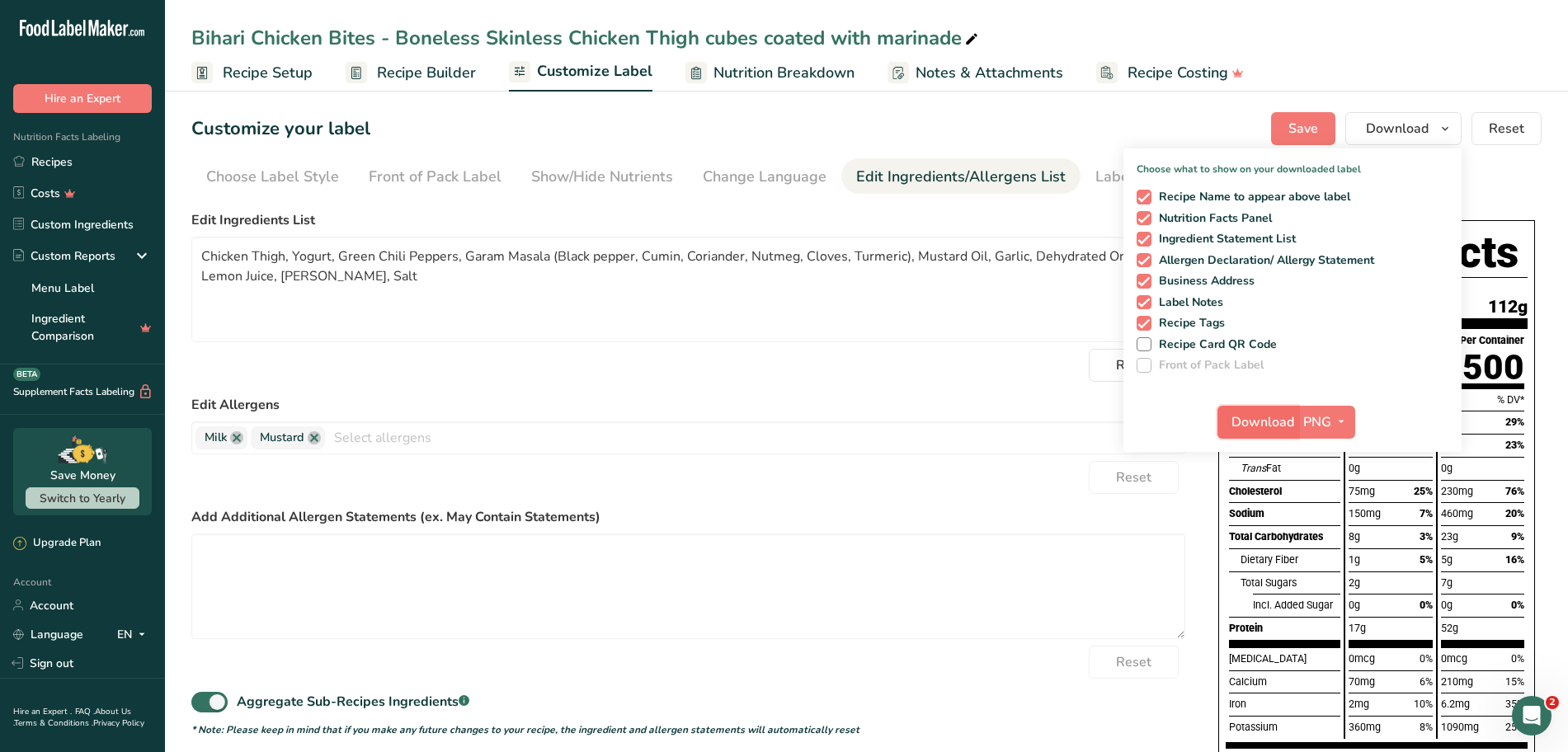
click at [1281, 426] on span "Download" at bounding box center [1262, 421] width 63 height 19
click at [51, 165] on link "Recipes" at bounding box center [82, 162] width 165 height 31
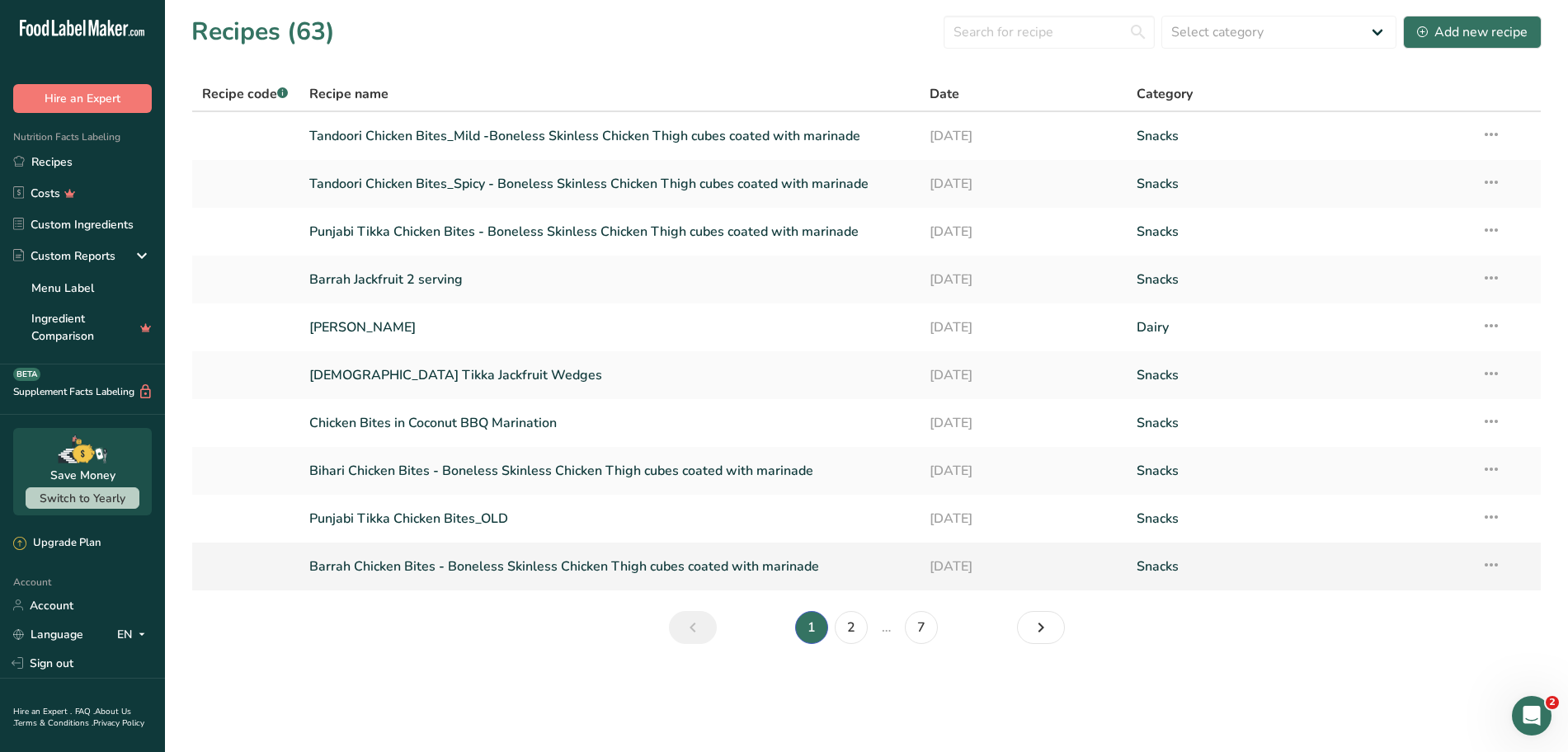
click at [528, 565] on link "Barrah Chicken Bites - Boneless Skinless Chicken Thigh cubes coated with marina…" at bounding box center [609, 566] width 601 height 34
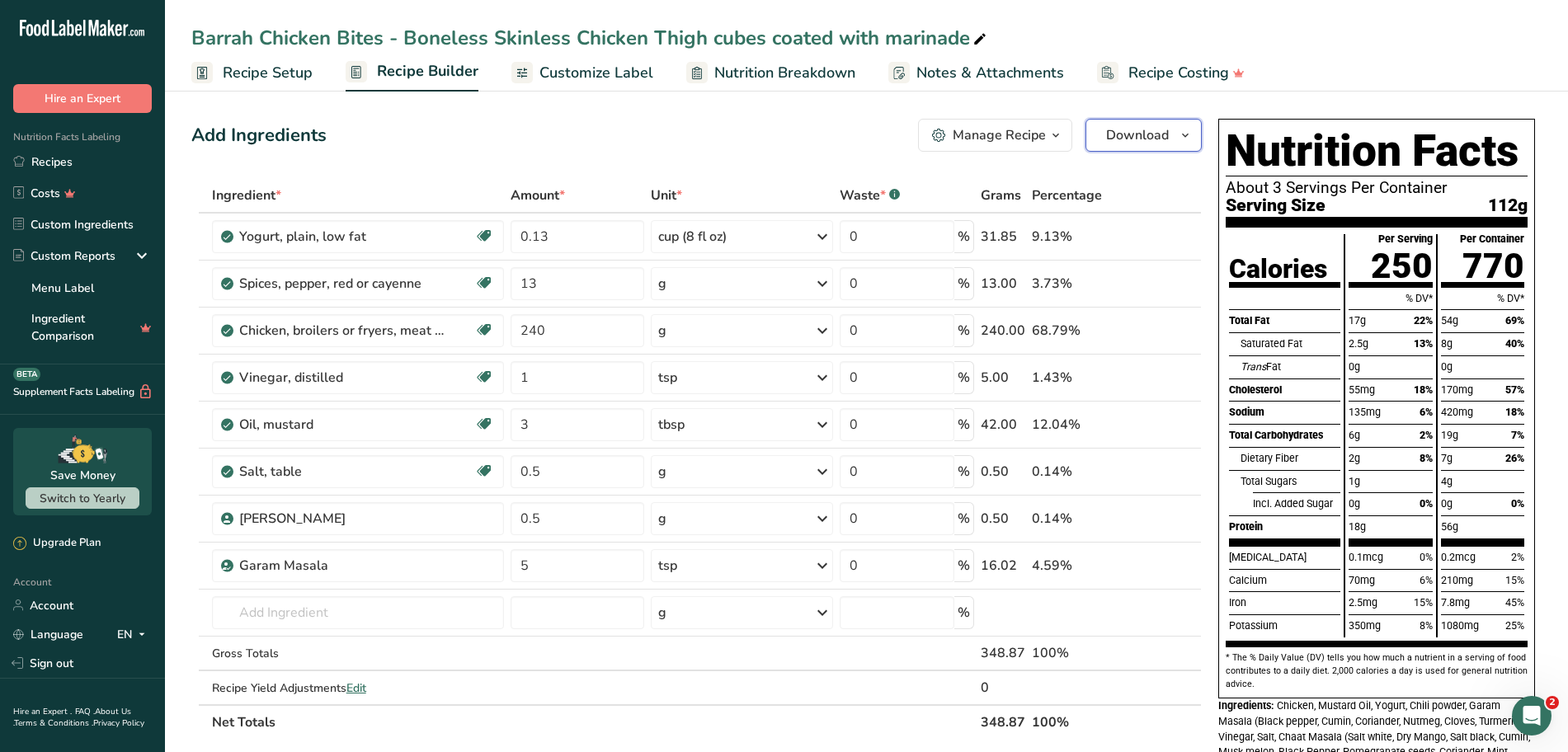
click at [1179, 136] on icon "button" at bounding box center [1185, 135] width 13 height 20
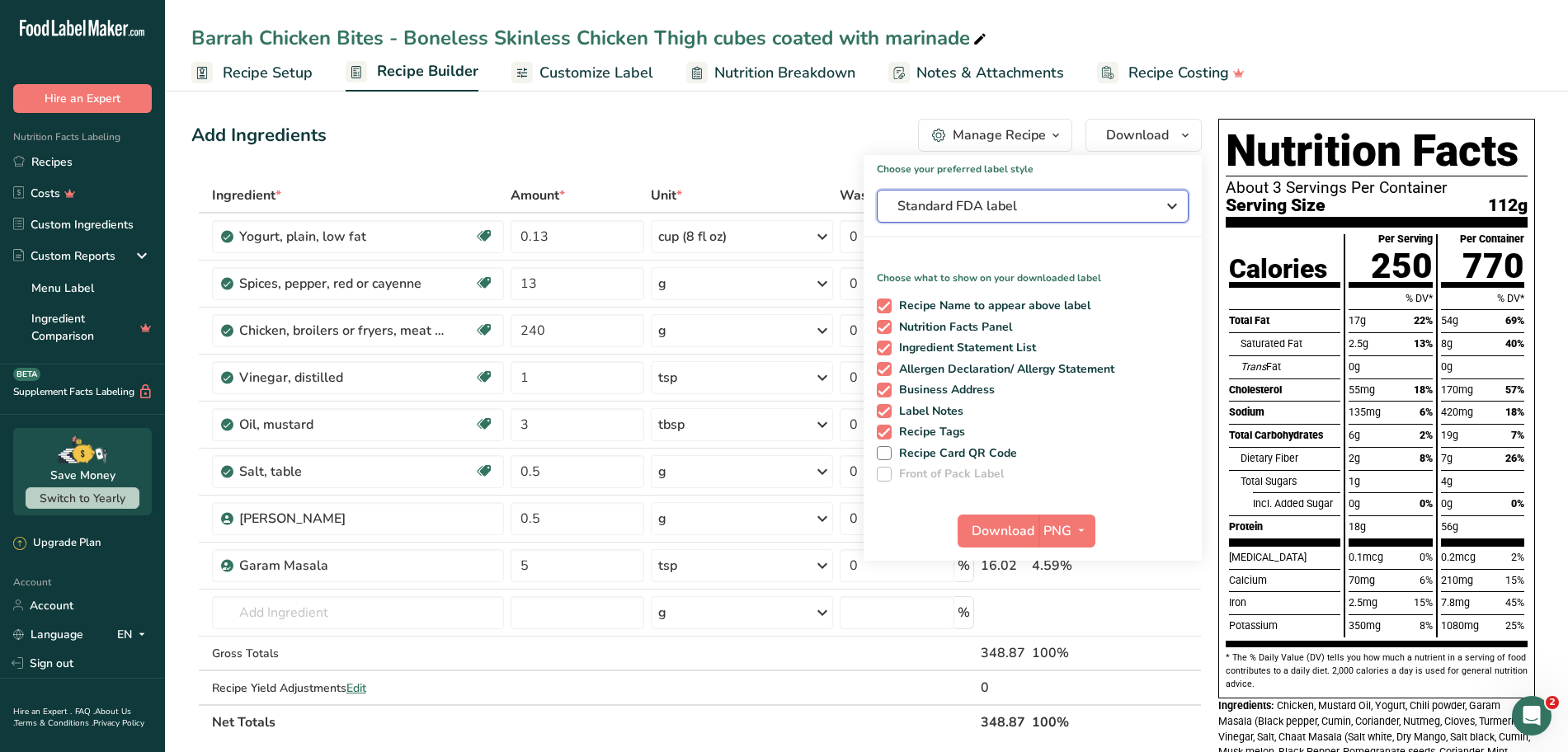
click at [1133, 210] on span "Standard FDA label" at bounding box center [1021, 206] width 247 height 19
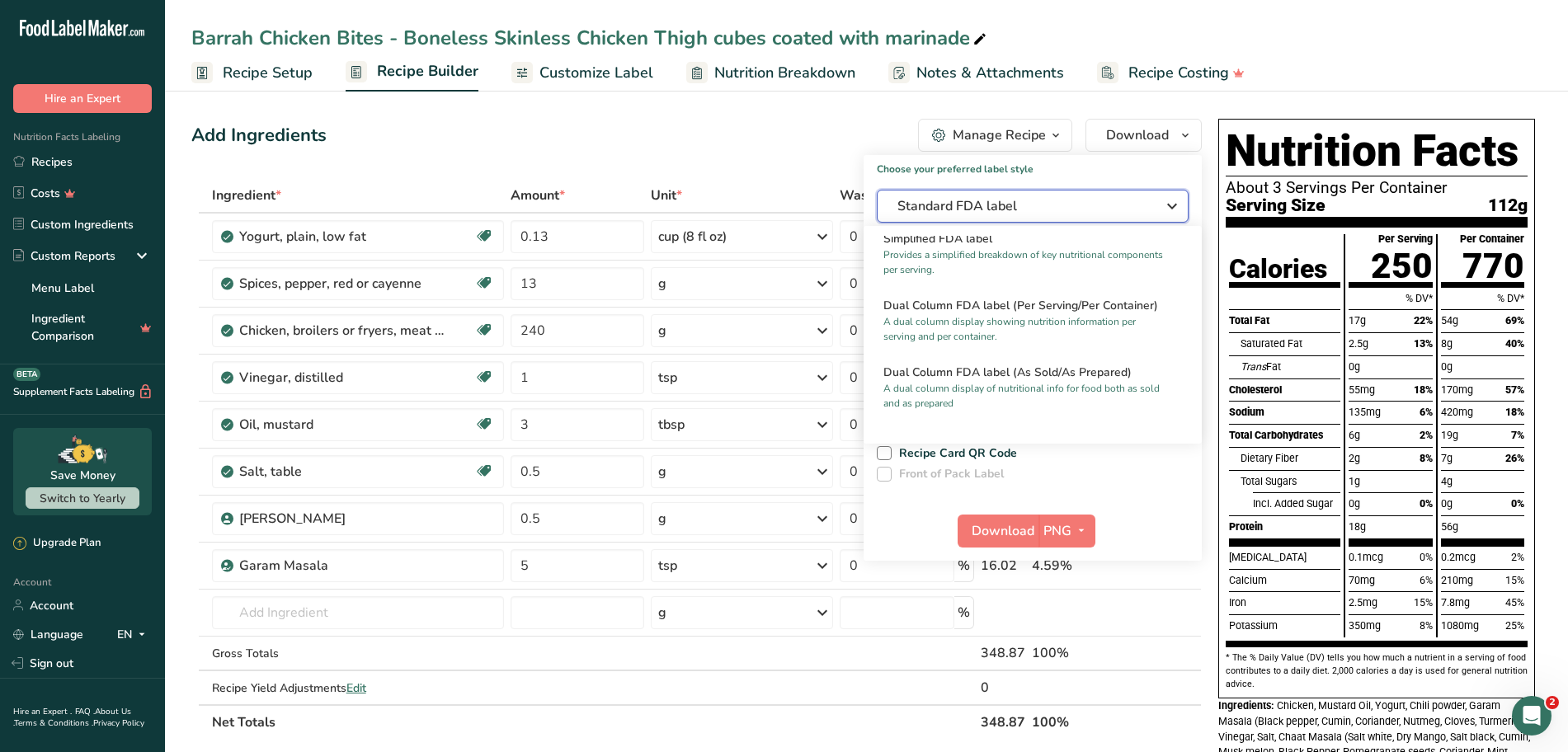
scroll to position [203, 0]
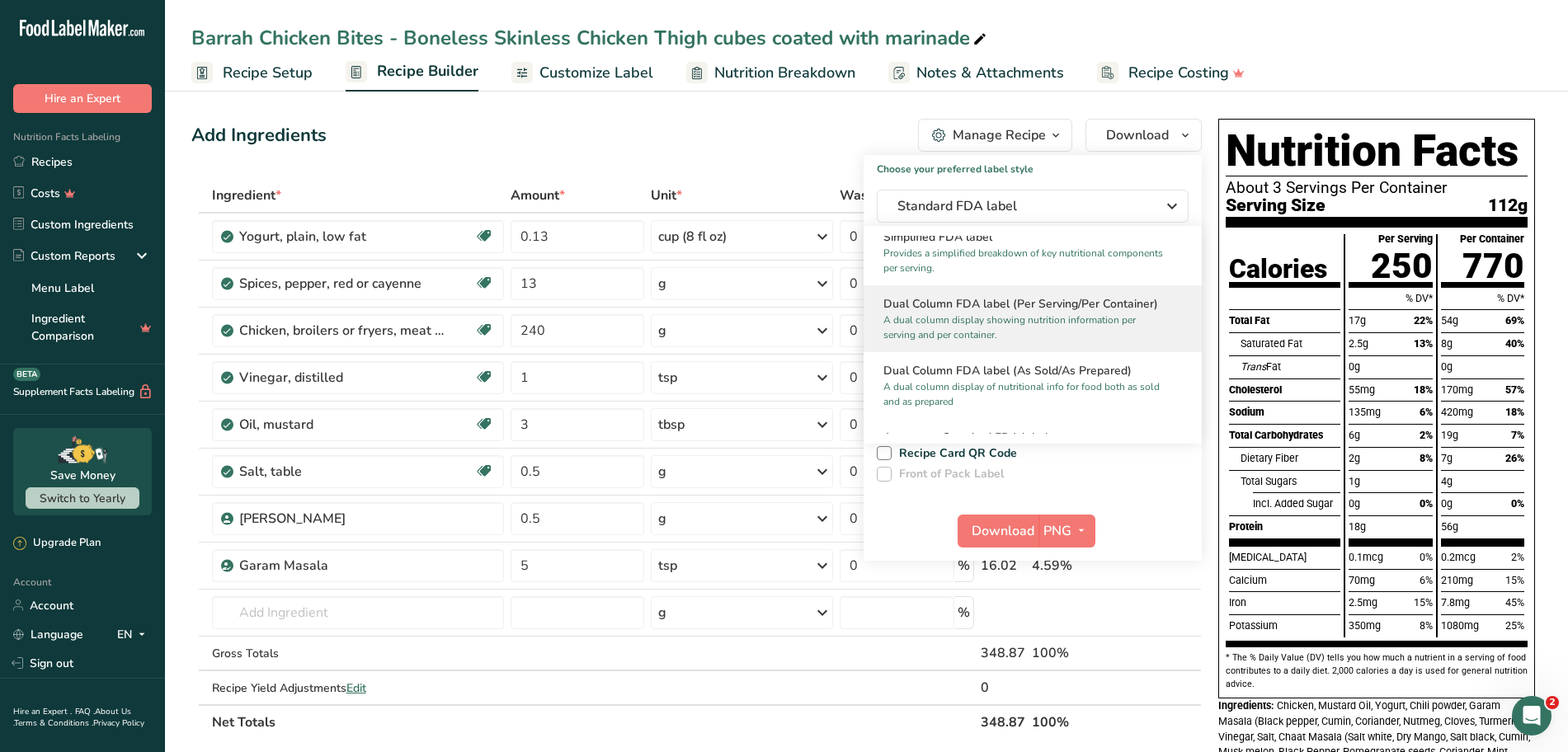
click at [1014, 308] on h2 "Dual Column FDA label (Per Serving/Per Container)" at bounding box center [1033, 304] width 298 height 18
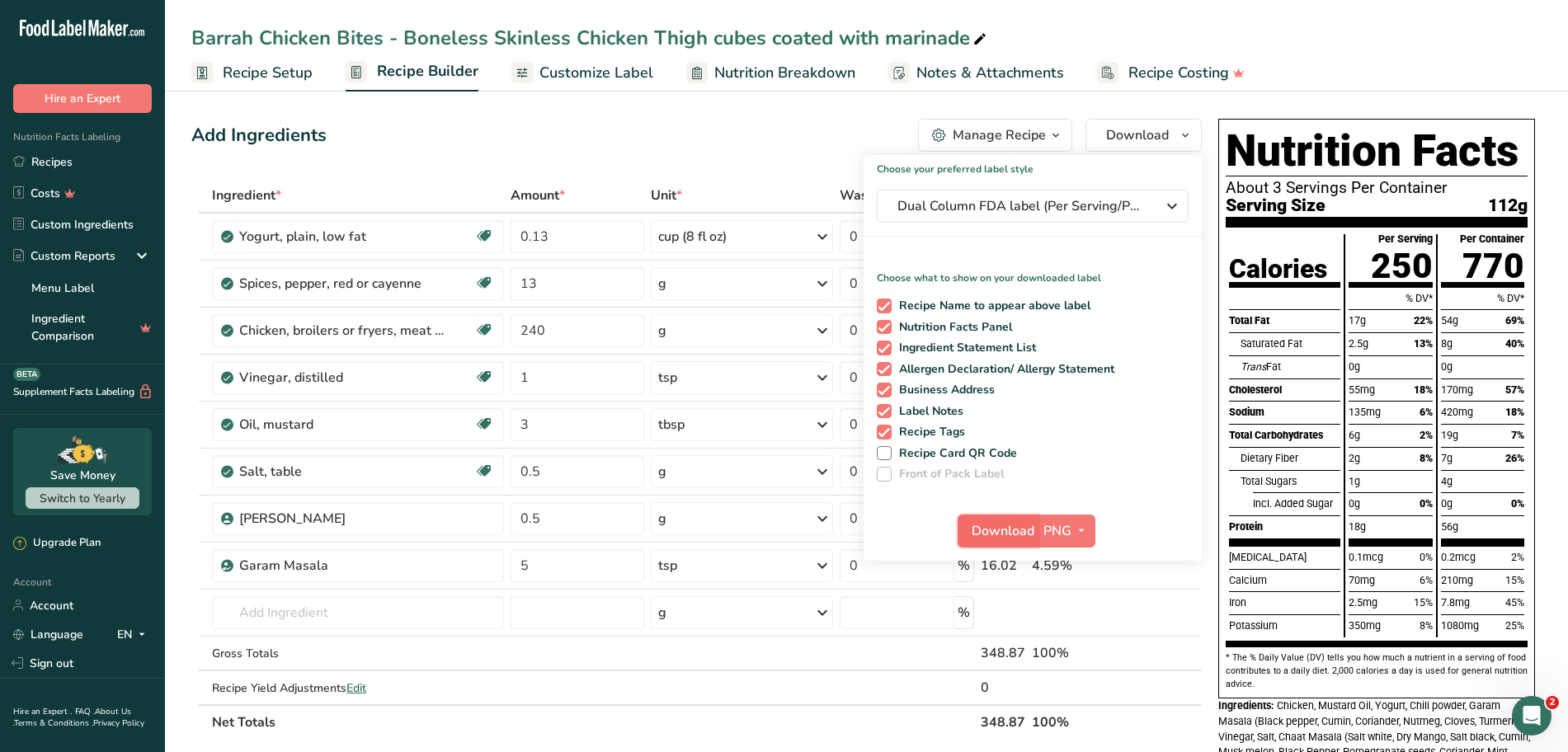
click at [1003, 527] on span "Download" at bounding box center [1003, 531] width 63 height 19
click at [395, 127] on div "Add Ingredients Manage Recipe Delete Recipe Duplicate Recipe Scale Recipe Save …" at bounding box center [696, 135] width 1010 height 33
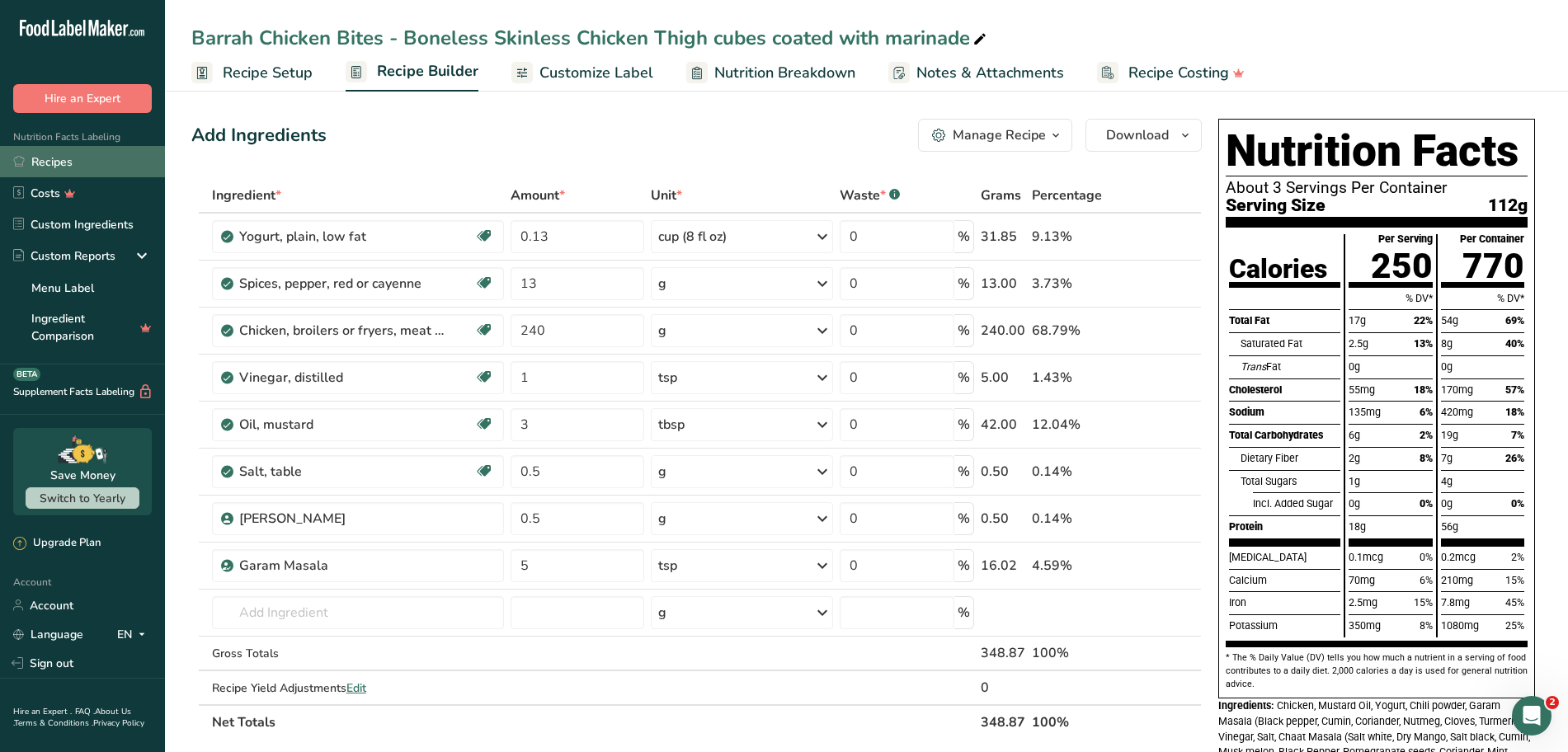
click at [44, 164] on link "Recipes" at bounding box center [82, 162] width 165 height 31
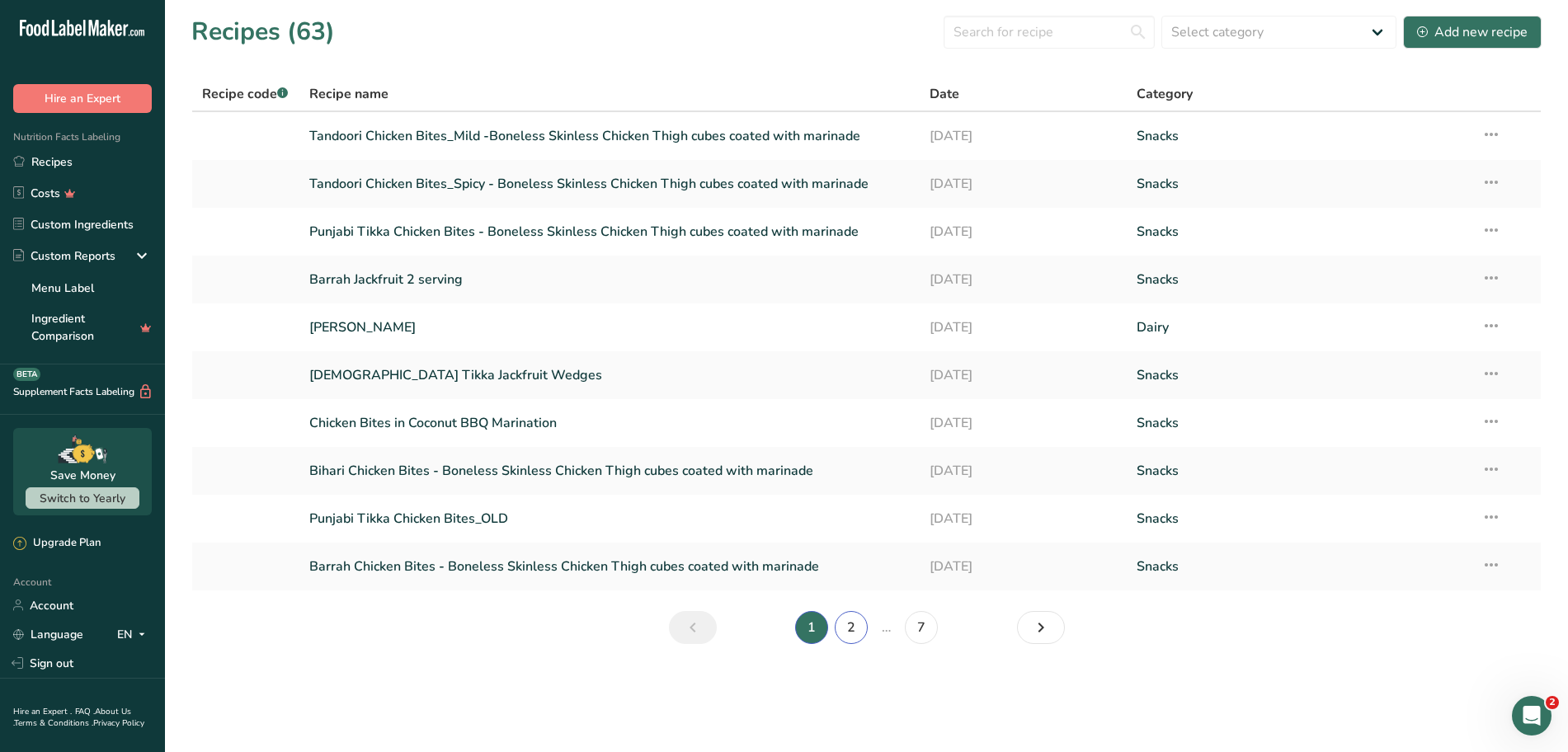
click at [854, 631] on link "2" at bounding box center [851, 628] width 33 height 33
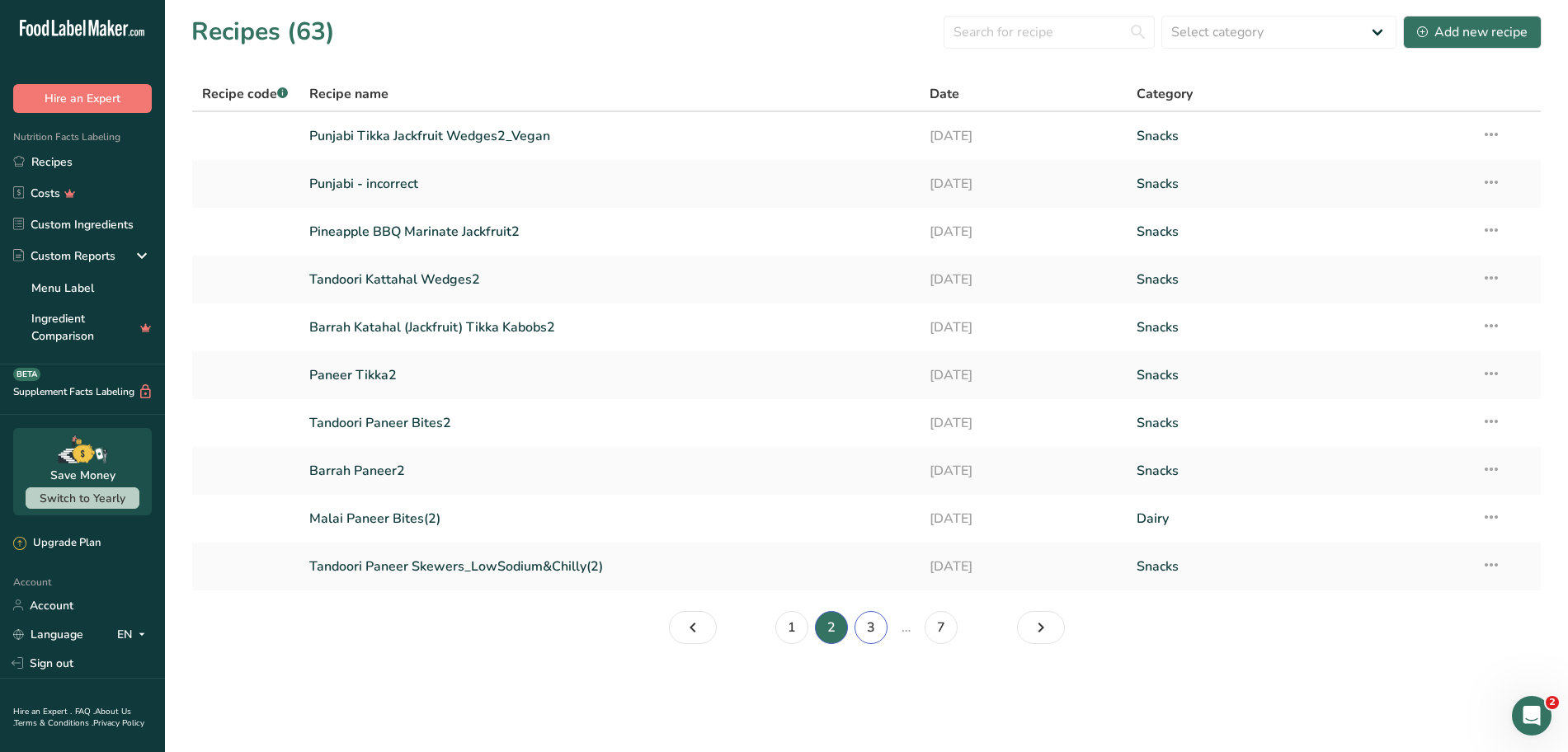
click at [873, 627] on link "3" at bounding box center [871, 628] width 33 height 33
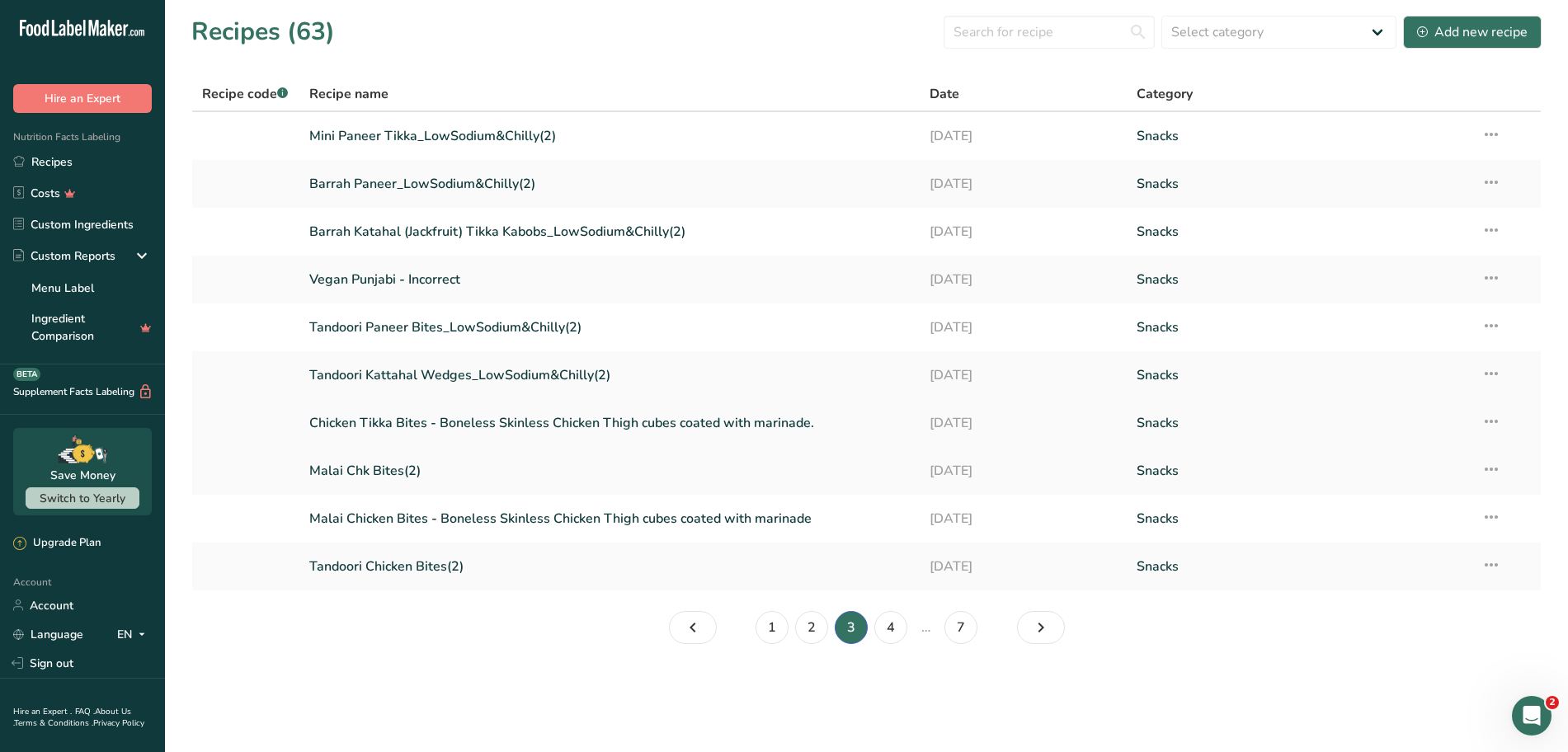
click at [423, 425] on link "Chicken Tikka Bites - Boneless Skinless Chicken Thigh cubes coated with marinad…" at bounding box center [609, 422] width 601 height 34
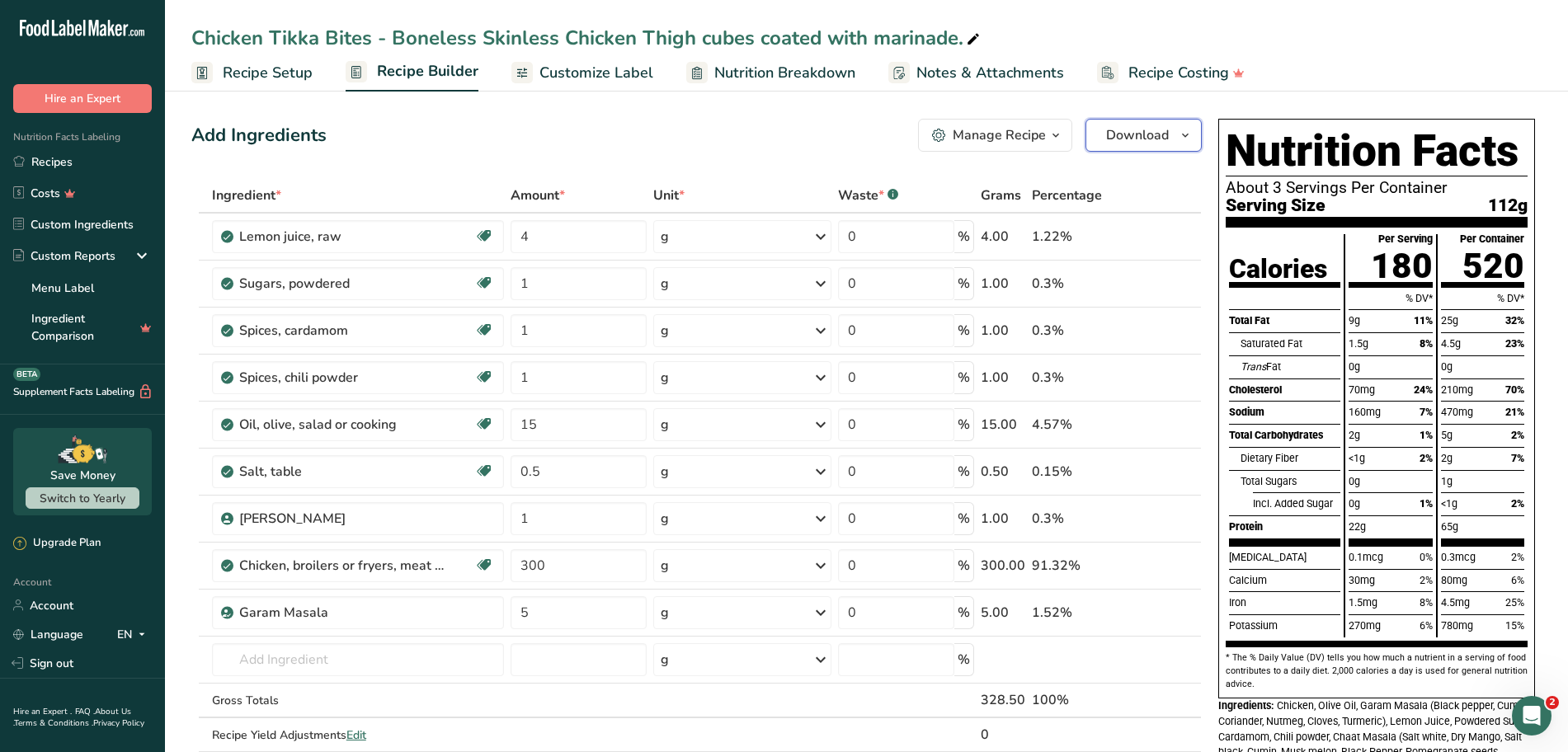
click at [1185, 139] on icon "button" at bounding box center [1185, 135] width 13 height 20
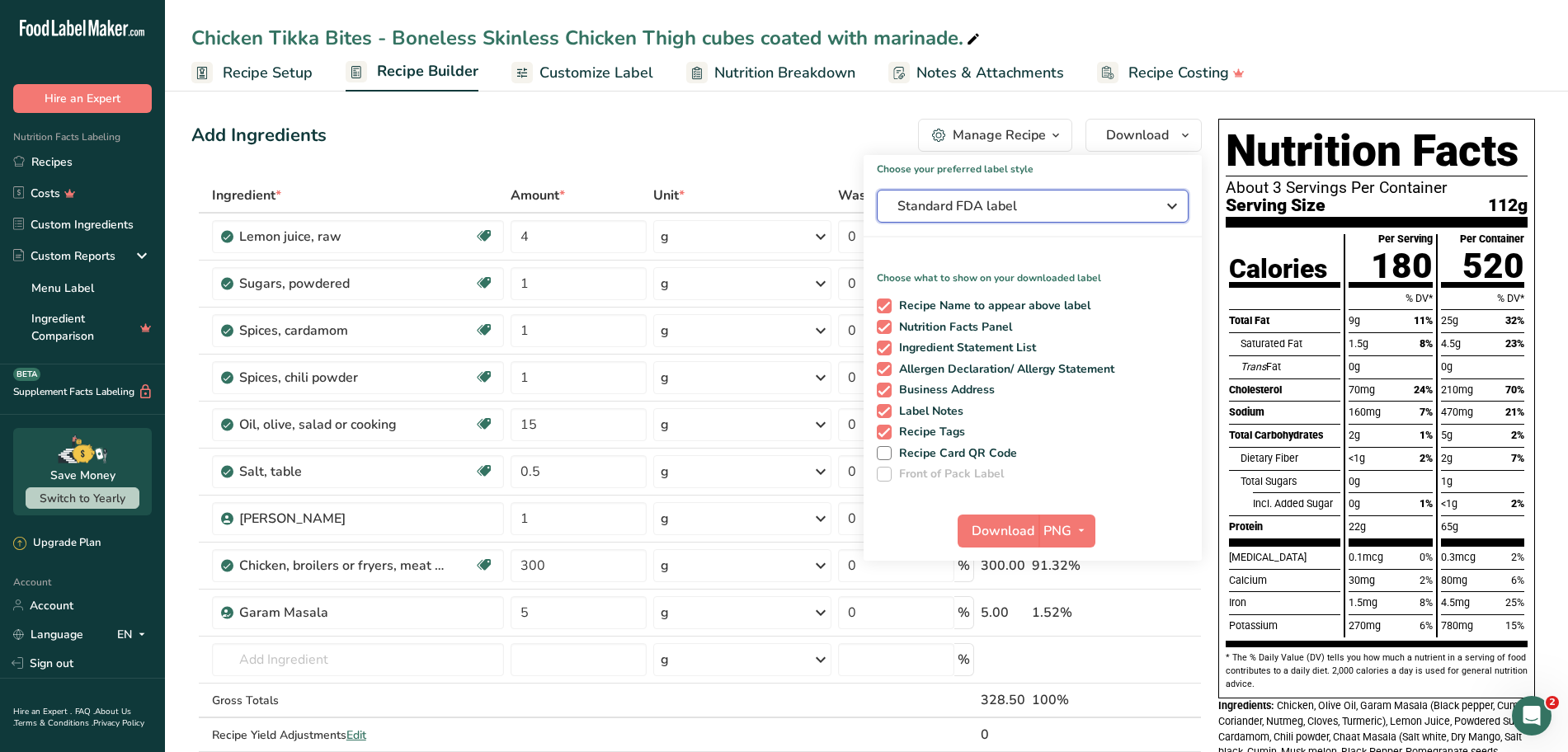
click at [1112, 208] on span "Standard FDA label" at bounding box center [1021, 206] width 247 height 19
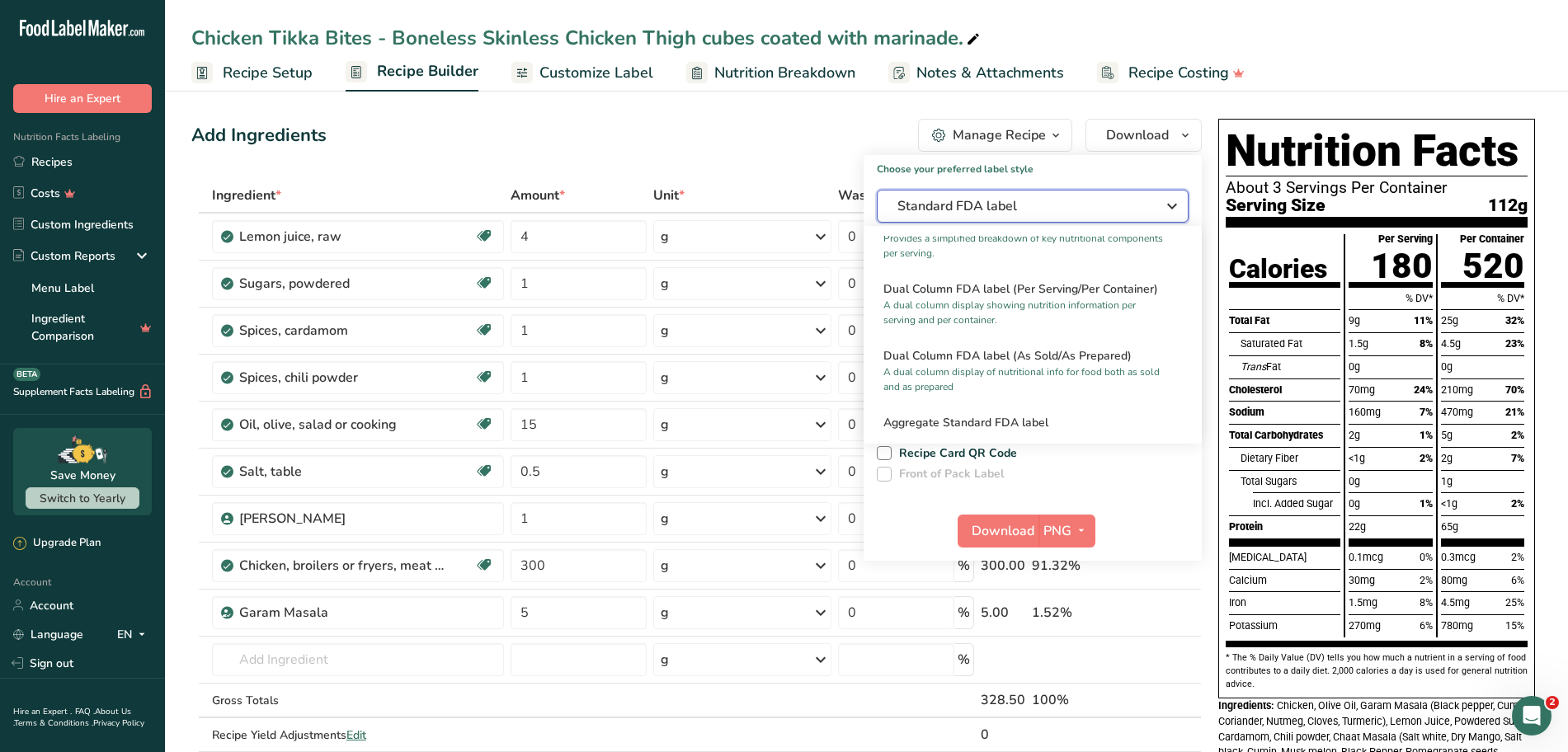
scroll to position [219, 0]
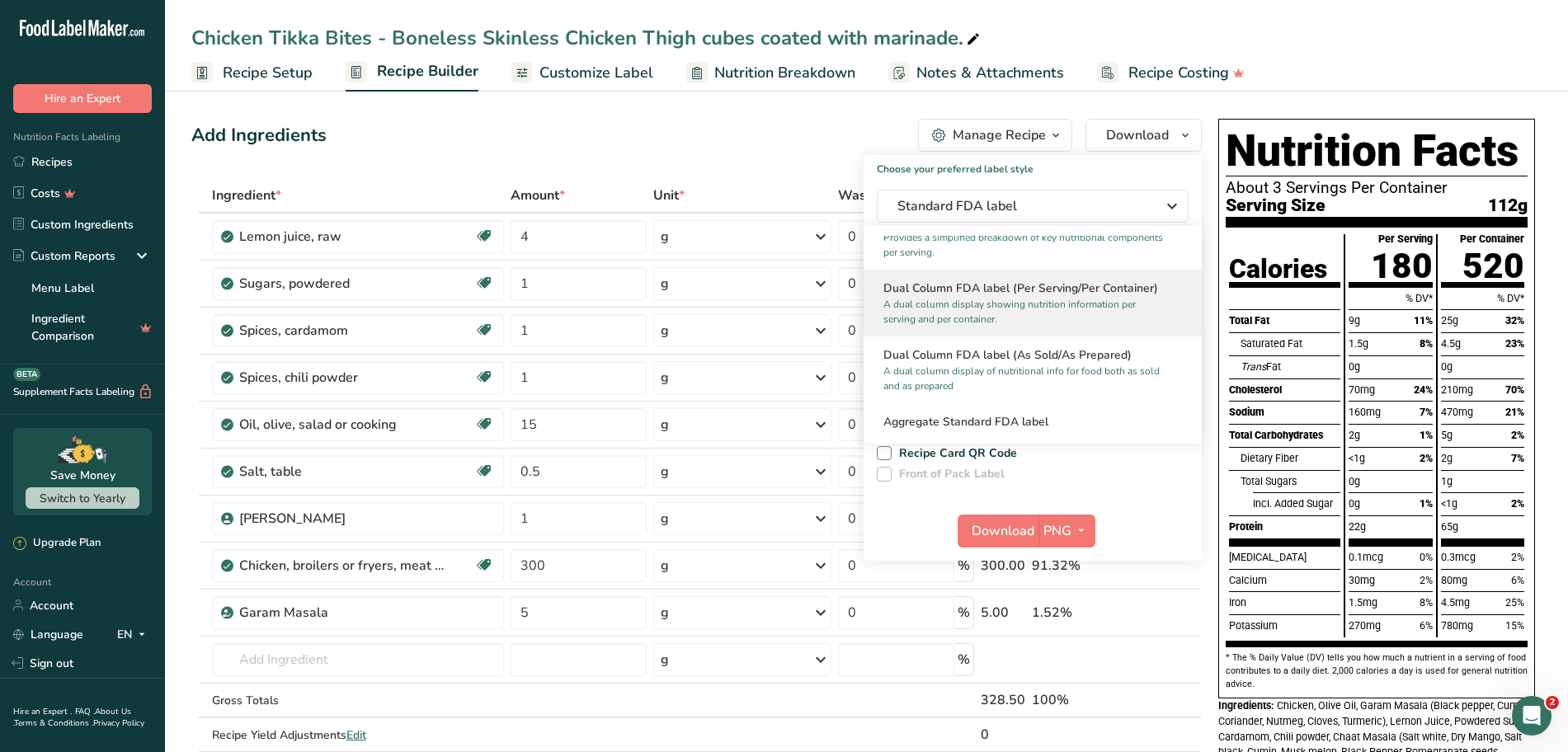
click at [1006, 284] on h2 "Dual Column FDA label (Per Serving/Per Container)" at bounding box center [1033, 288] width 298 height 18
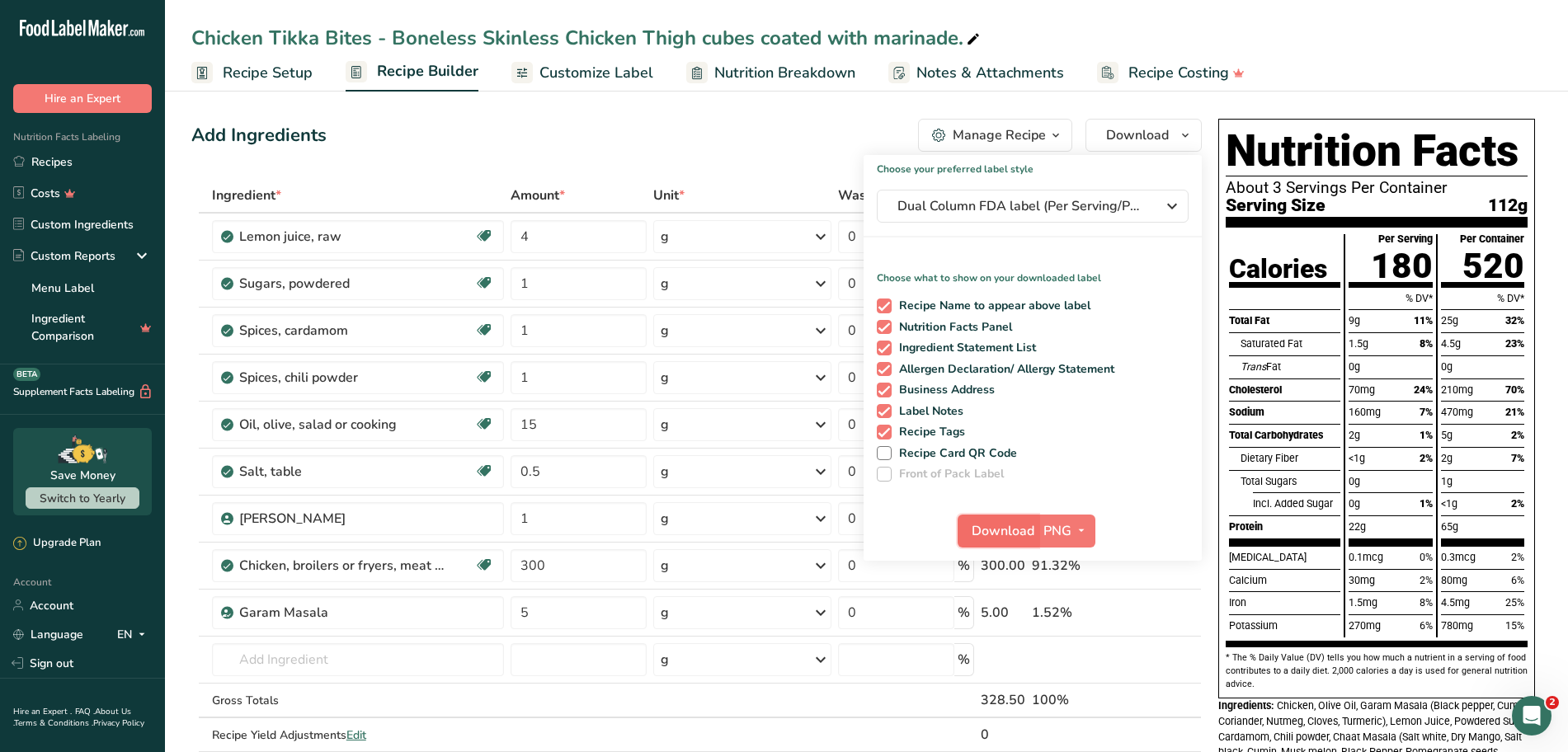
click at [1008, 530] on span "Download" at bounding box center [1003, 531] width 63 height 19
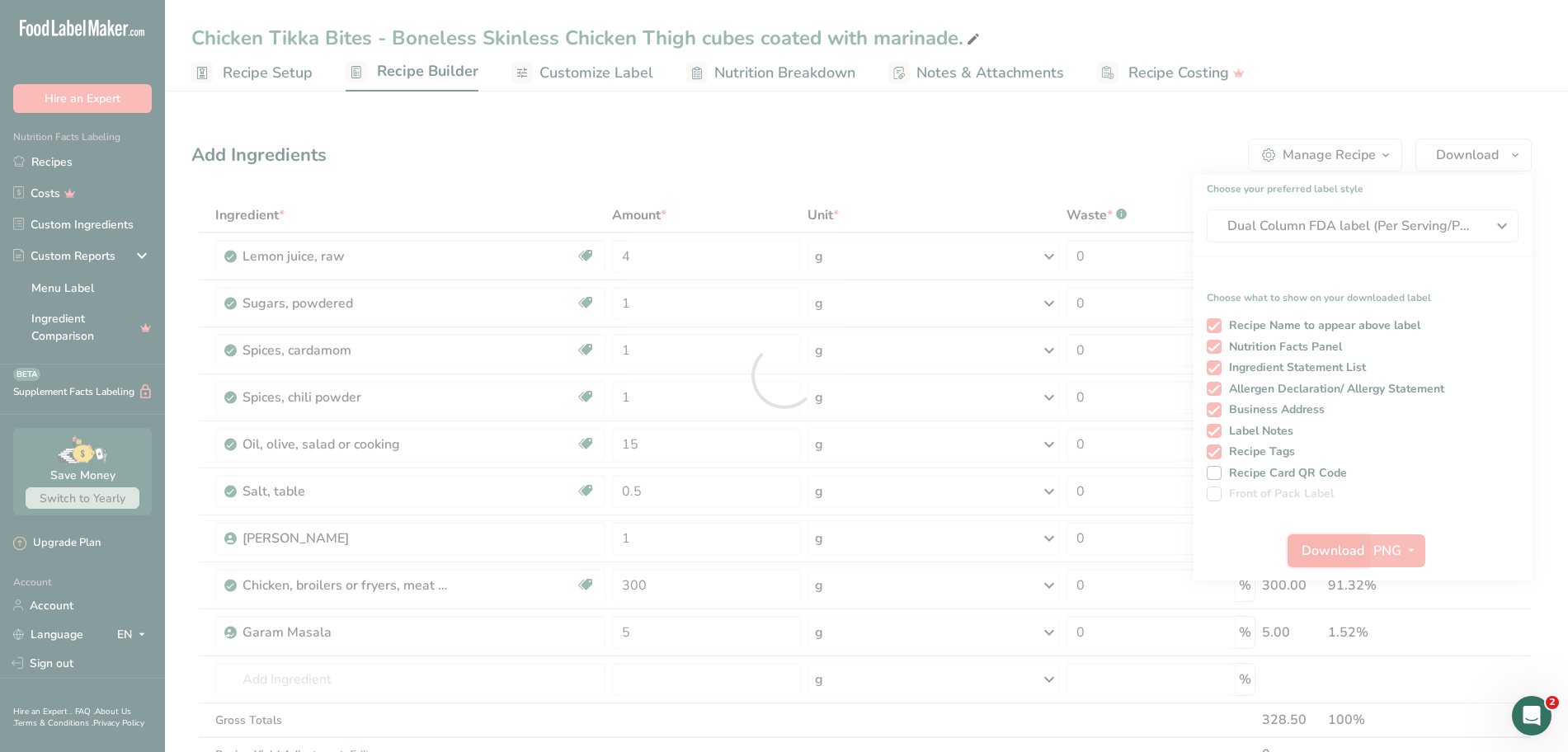
scroll to position [0, 0]
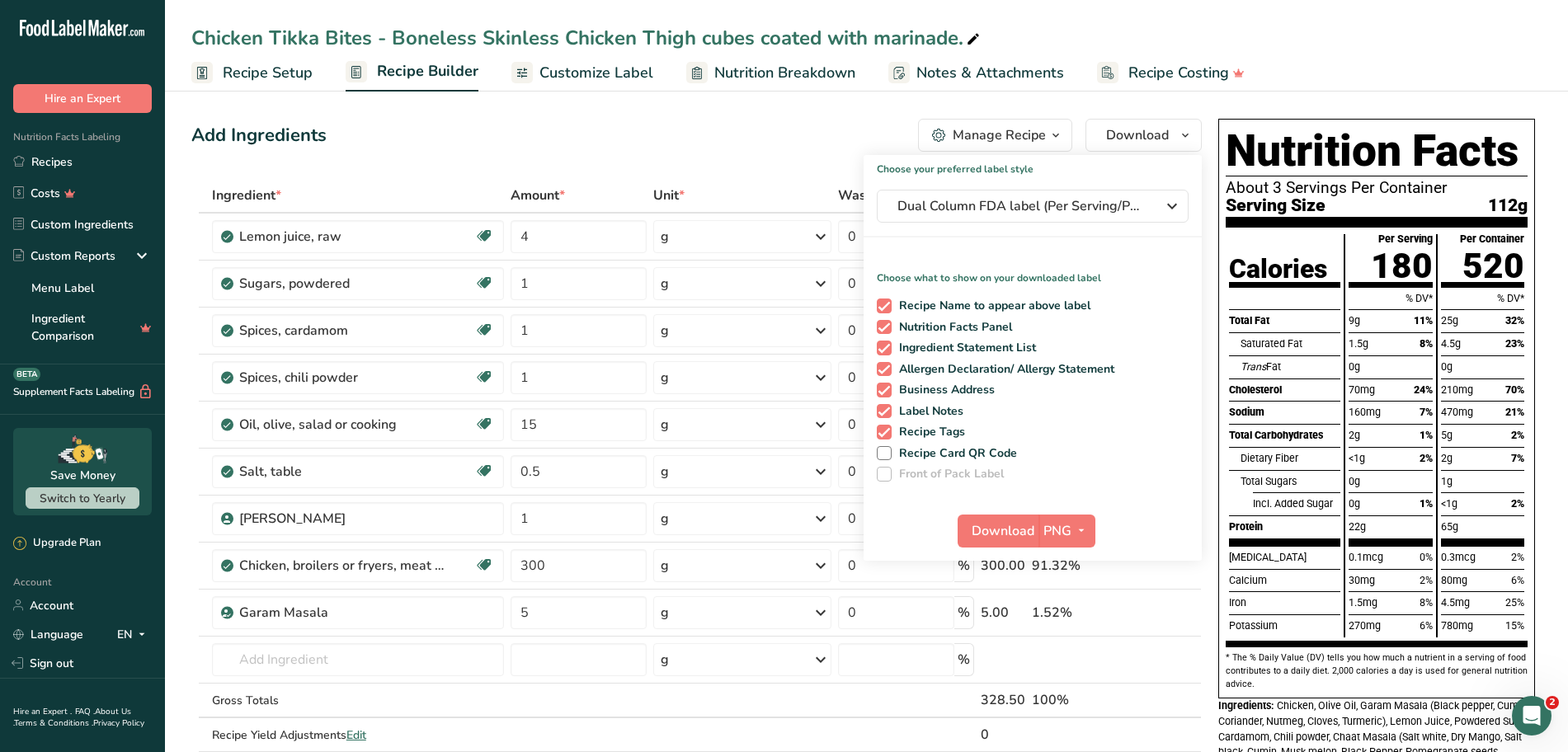
click at [1123, 26] on div "Chicken Tikka Bites - Boneless Skinless Chicken Thigh cubes coated with marinad…" at bounding box center [866, 38] width 1403 height 30
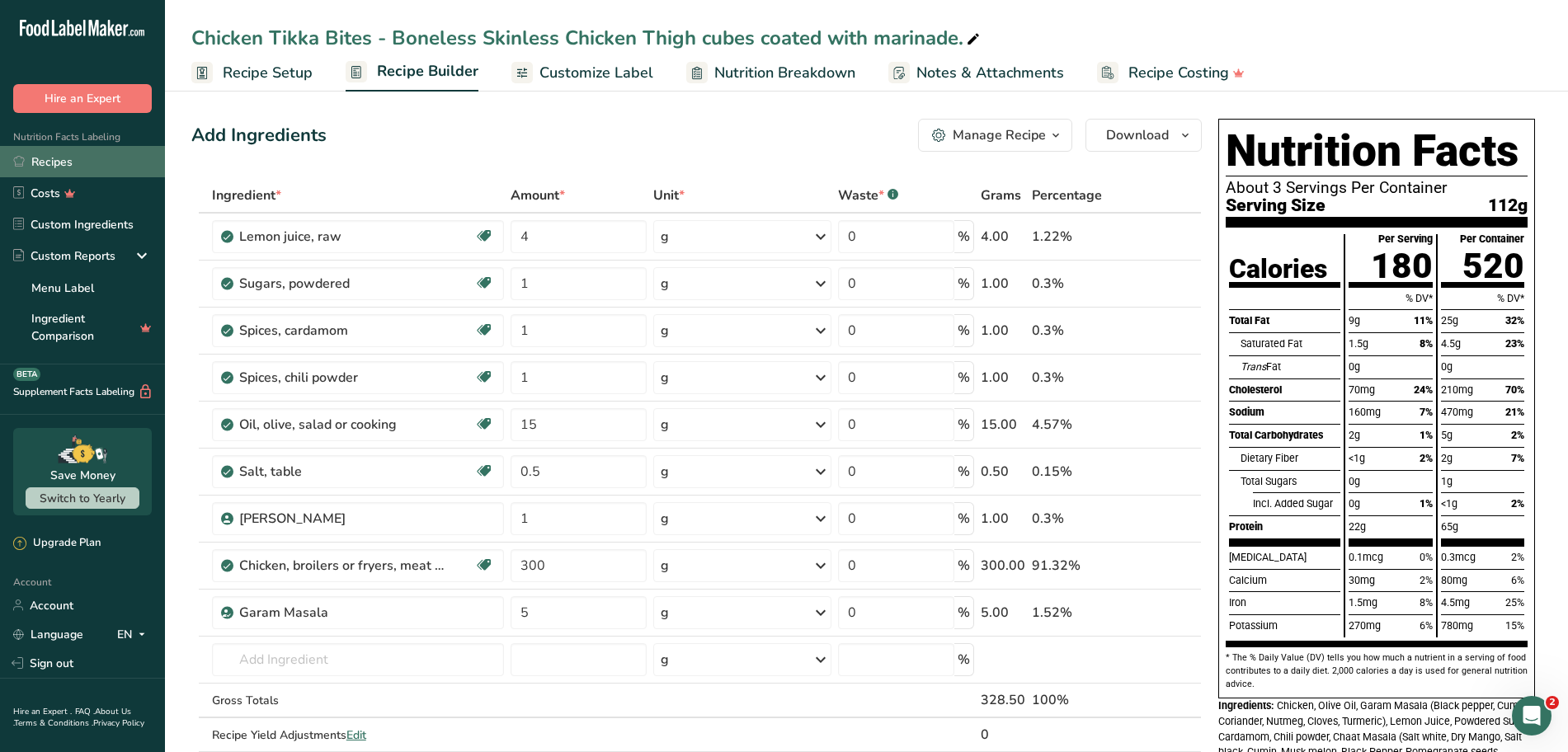
click at [43, 165] on link "Recipes" at bounding box center [82, 162] width 165 height 31
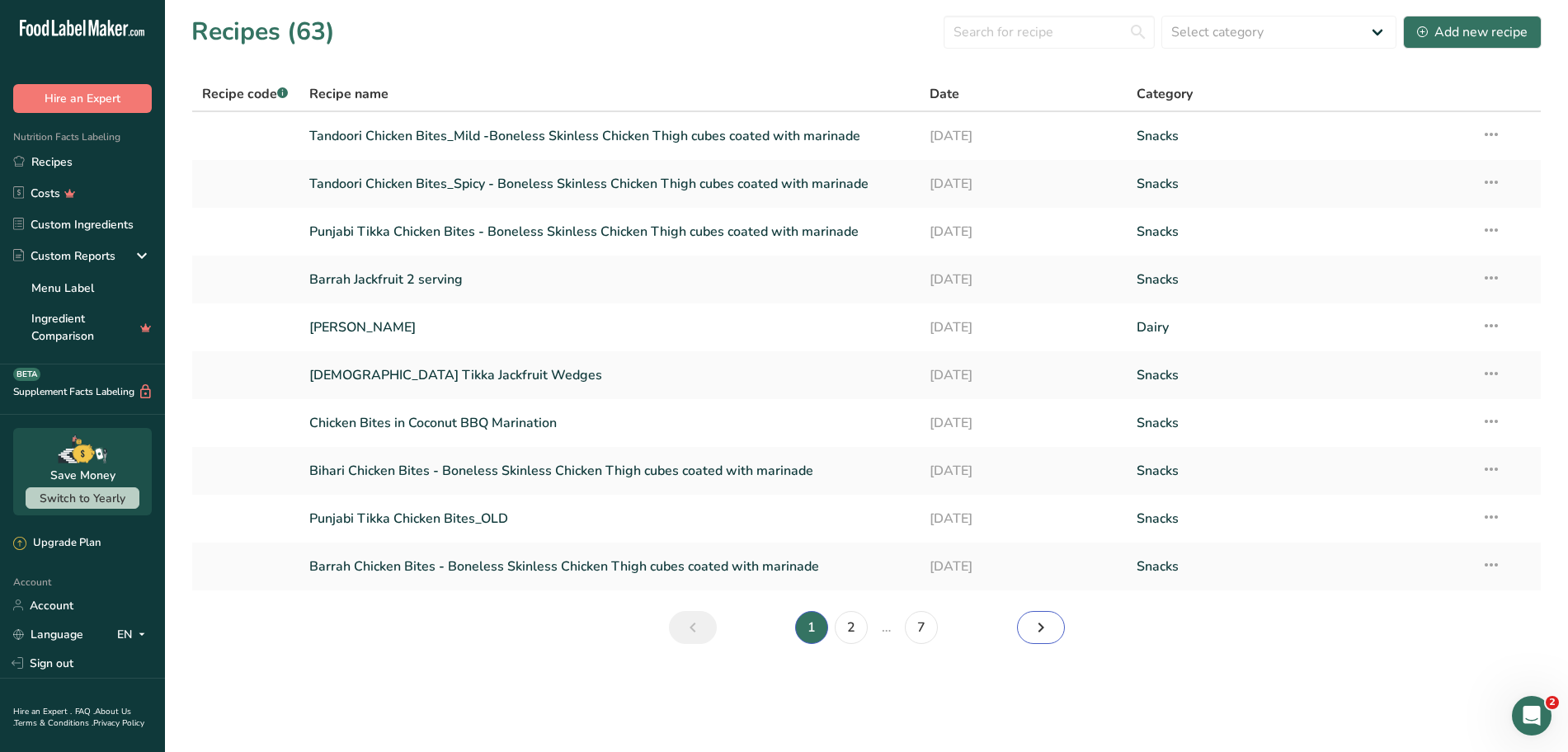
click at [1051, 629] on link "Next page" at bounding box center [1041, 628] width 48 height 33
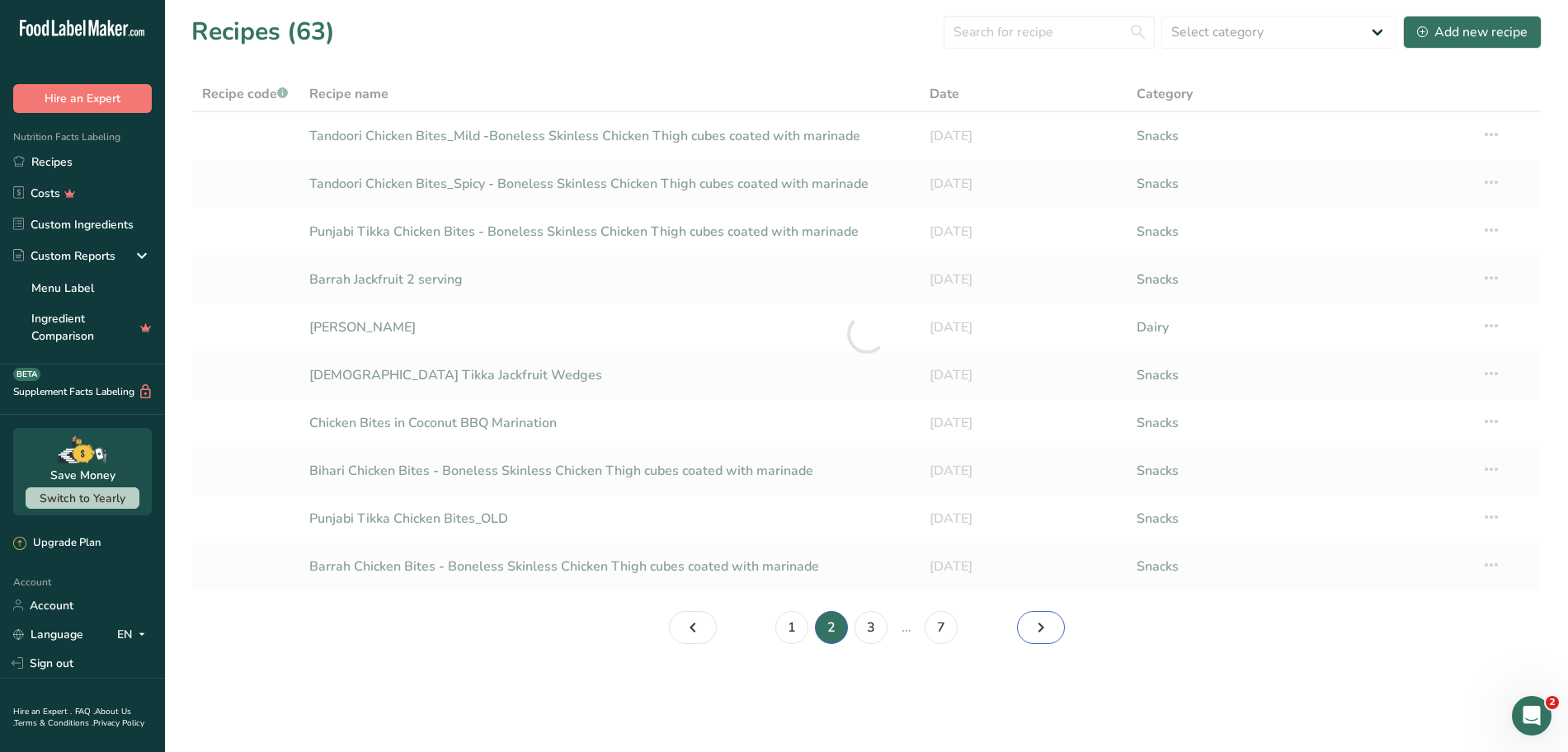
click at [1051, 629] on link "Page 3." at bounding box center [1041, 628] width 48 height 33
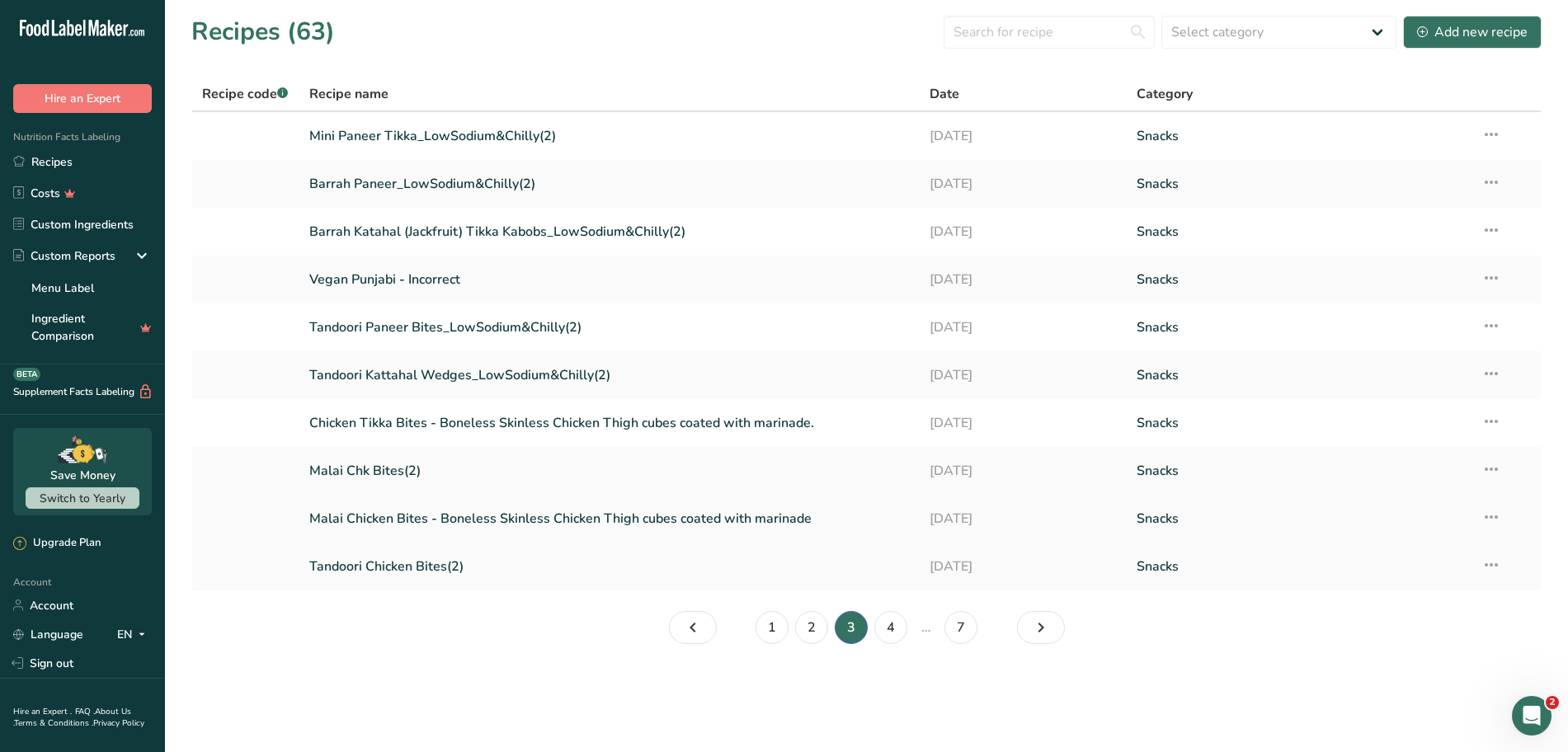
click at [463, 519] on link "Malai Chicken Bites - Boneless Skinless Chicken Thigh cubes coated with marinade" at bounding box center [609, 518] width 601 height 34
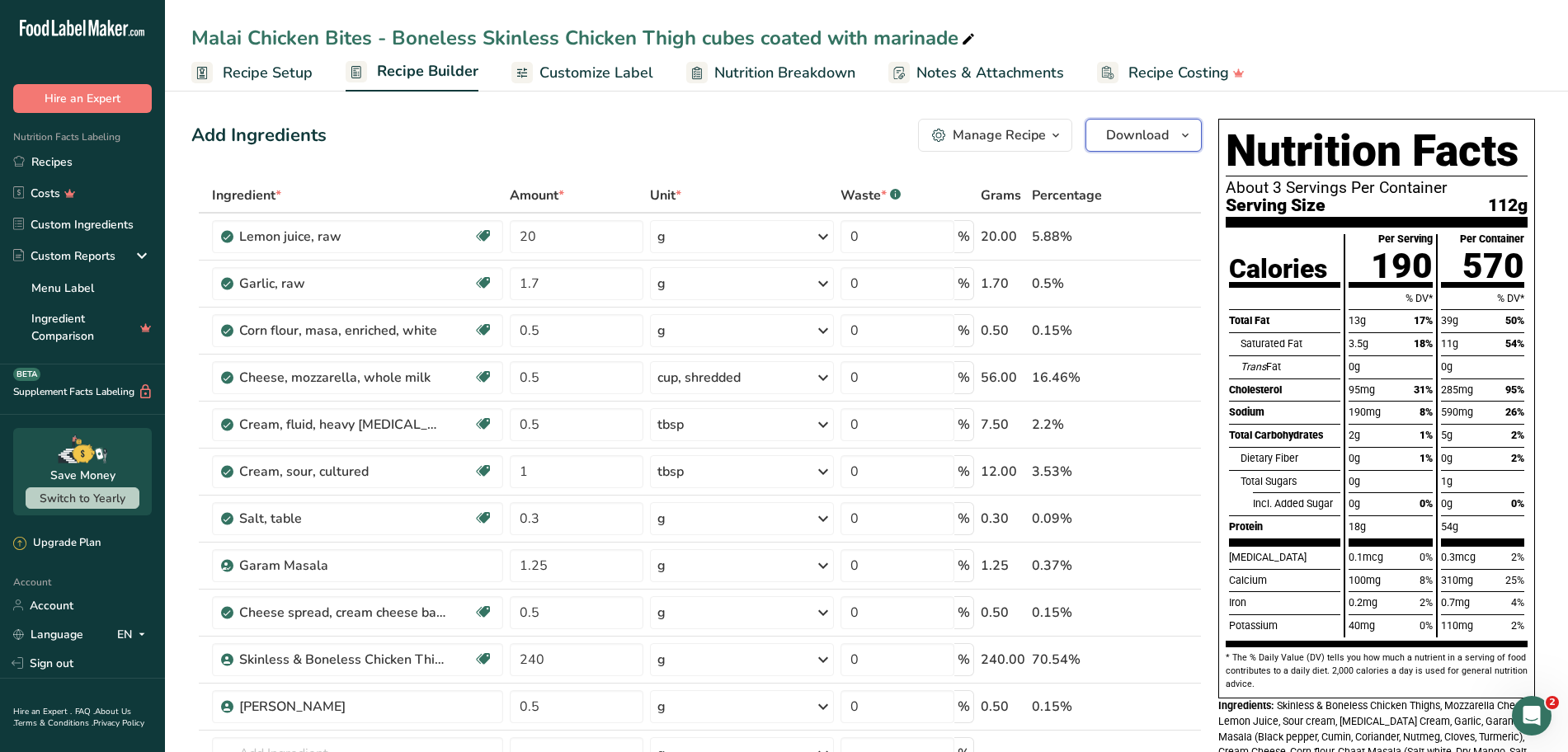
click at [1176, 138] on span "button" at bounding box center [1185, 134] width 19 height 19
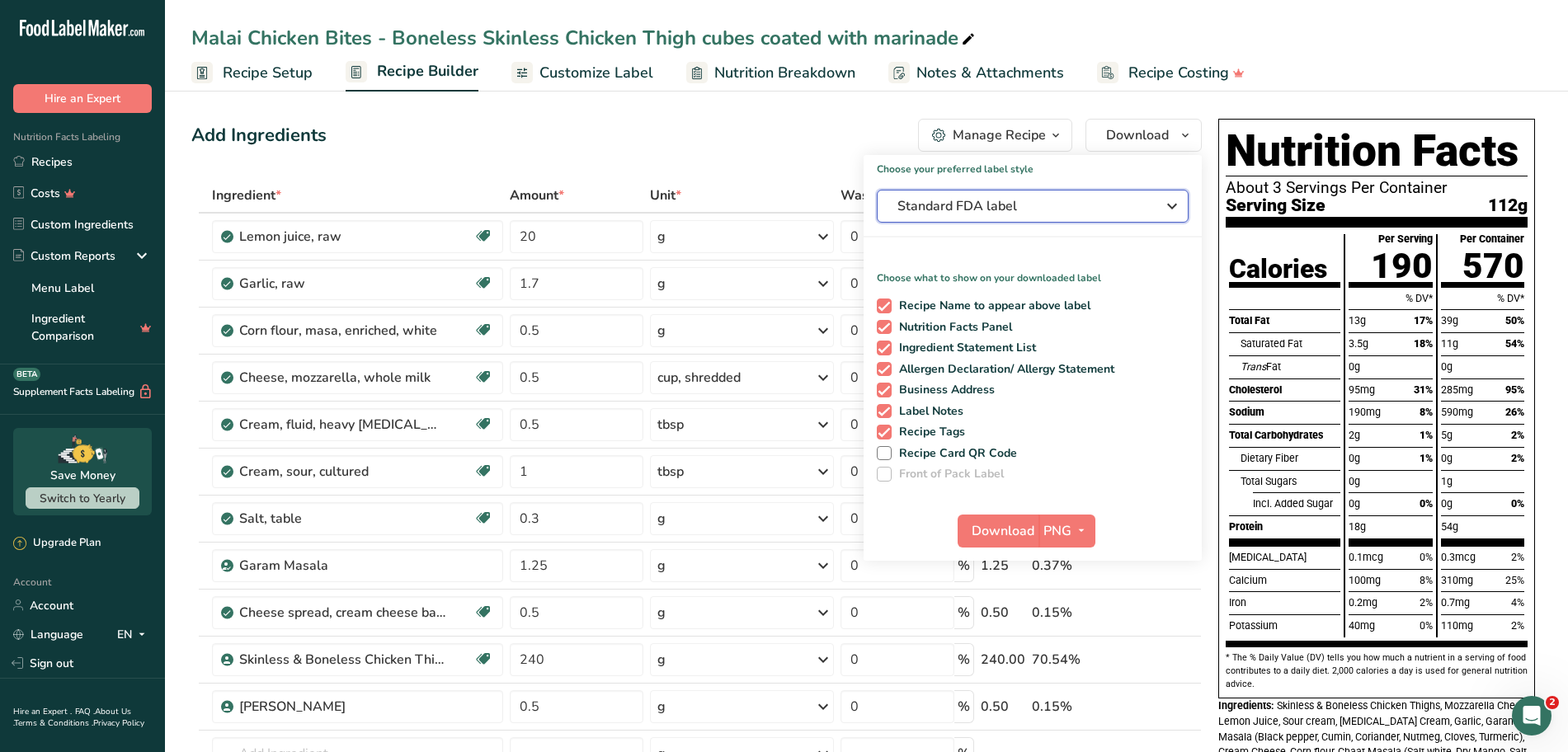
click at [1088, 205] on span "Standard FDA label" at bounding box center [1021, 206] width 247 height 19
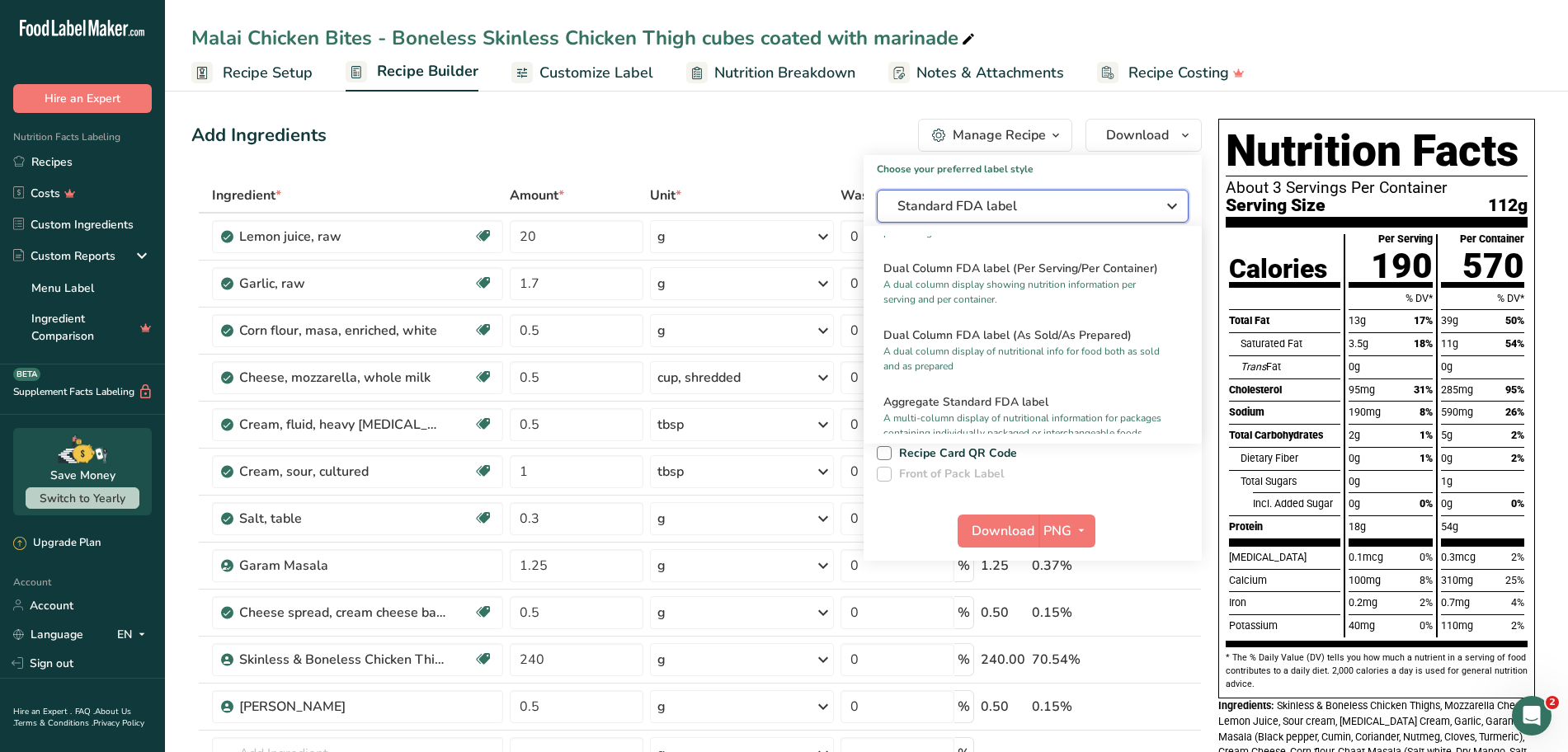
scroll to position [239, 0]
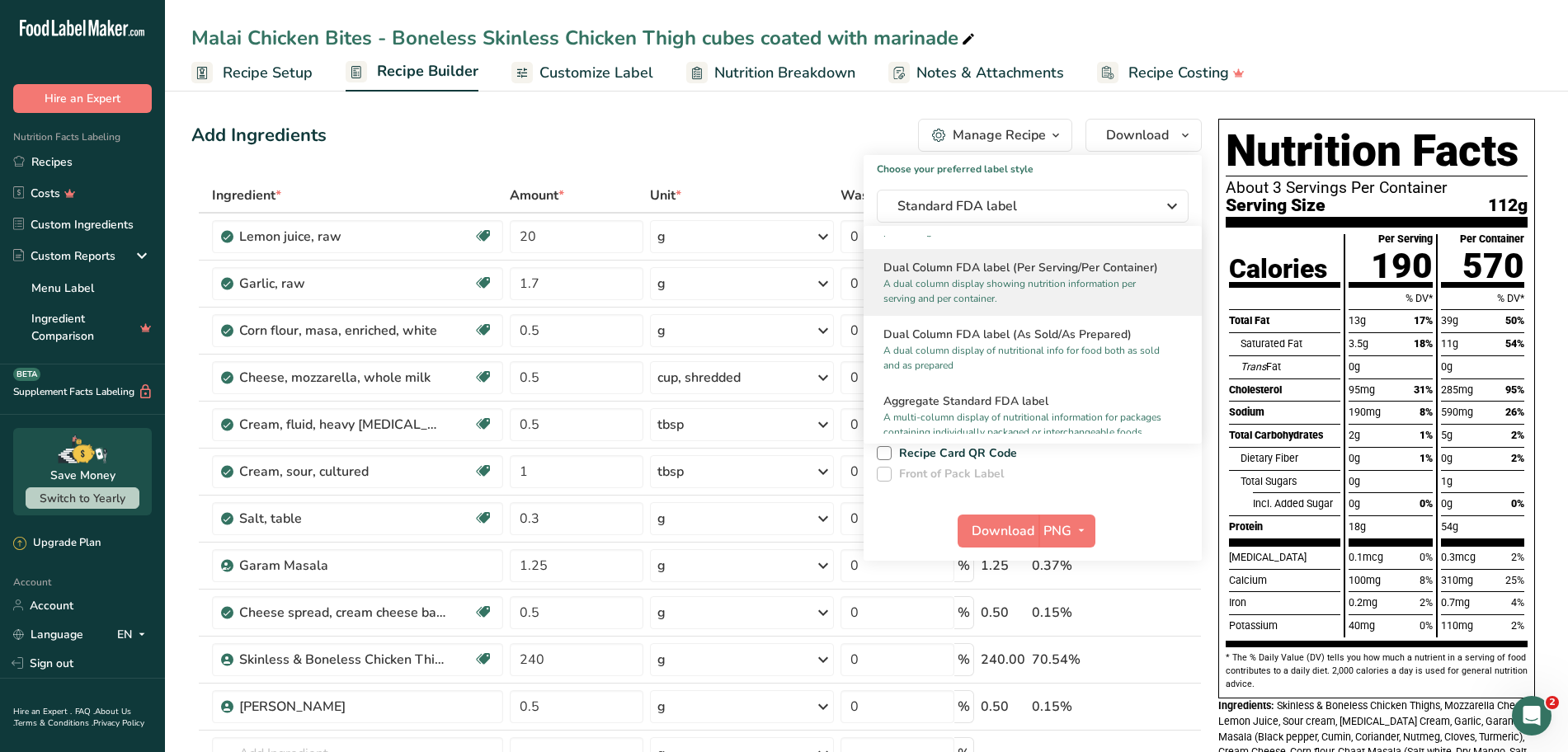
click at [1060, 279] on p "A dual column display showing nutrition information per serving and per contain…" at bounding box center [1025, 291] width 283 height 30
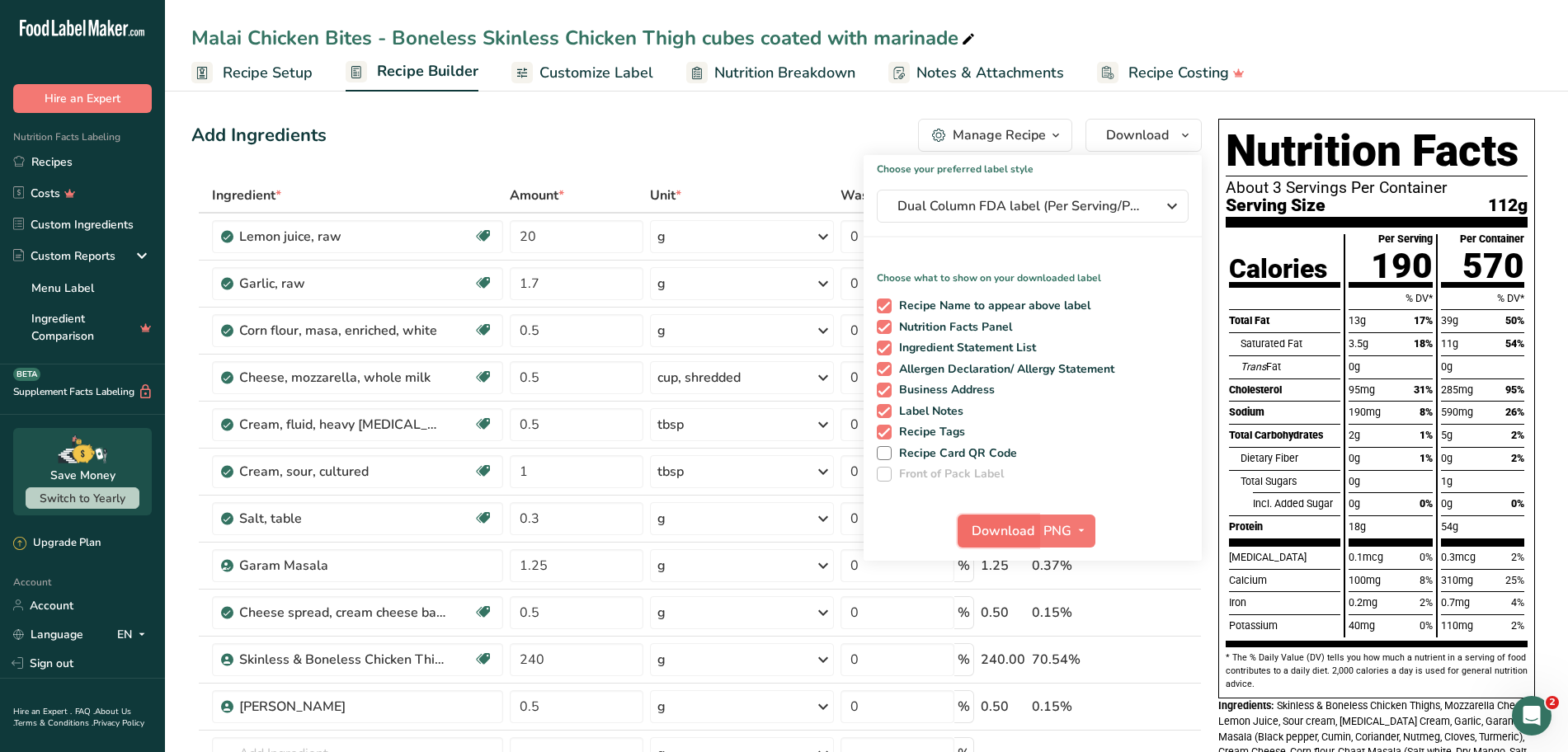
click at [1023, 527] on span "Download" at bounding box center [1003, 531] width 63 height 19
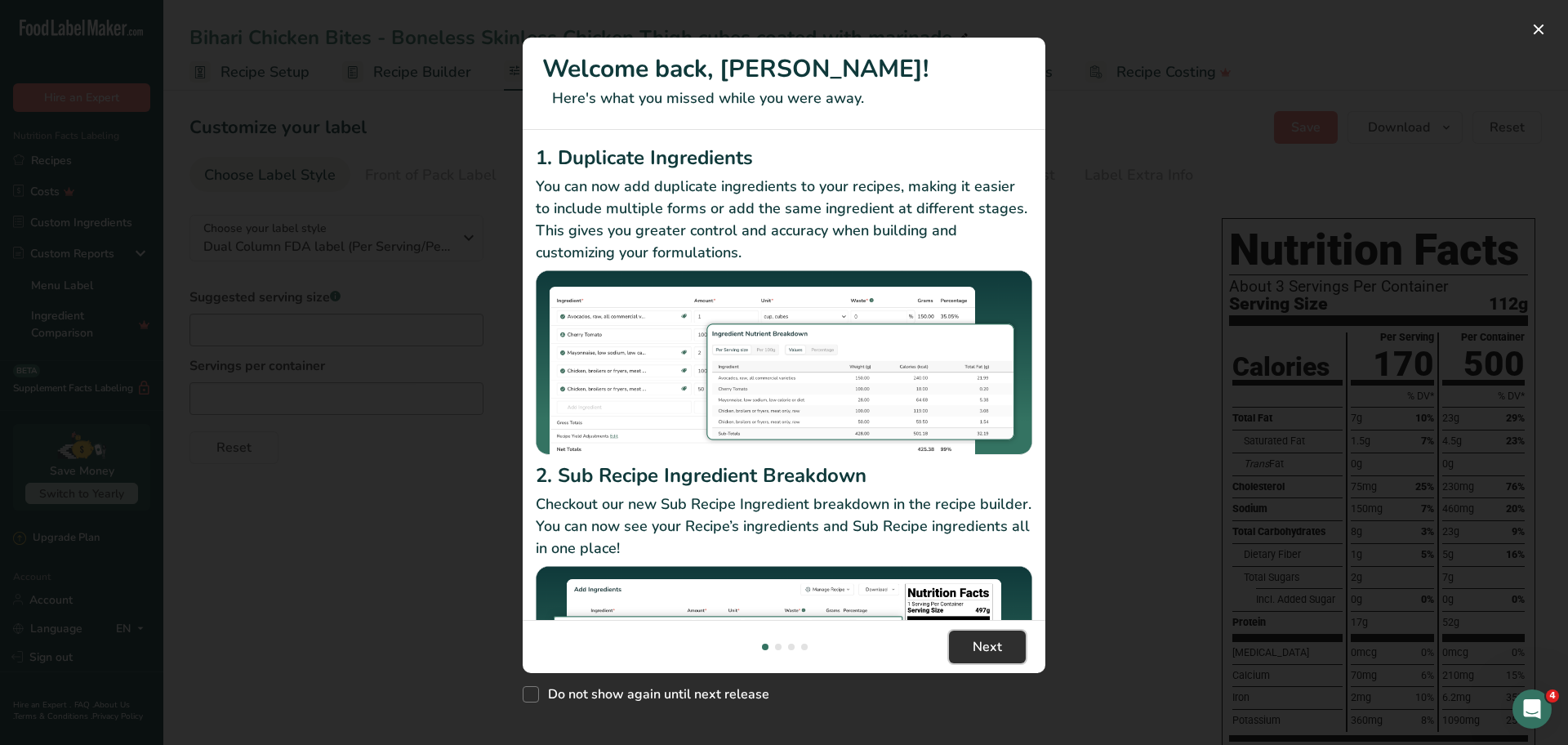
click at [982, 649] on span "Next" at bounding box center [987, 647] width 29 height 19
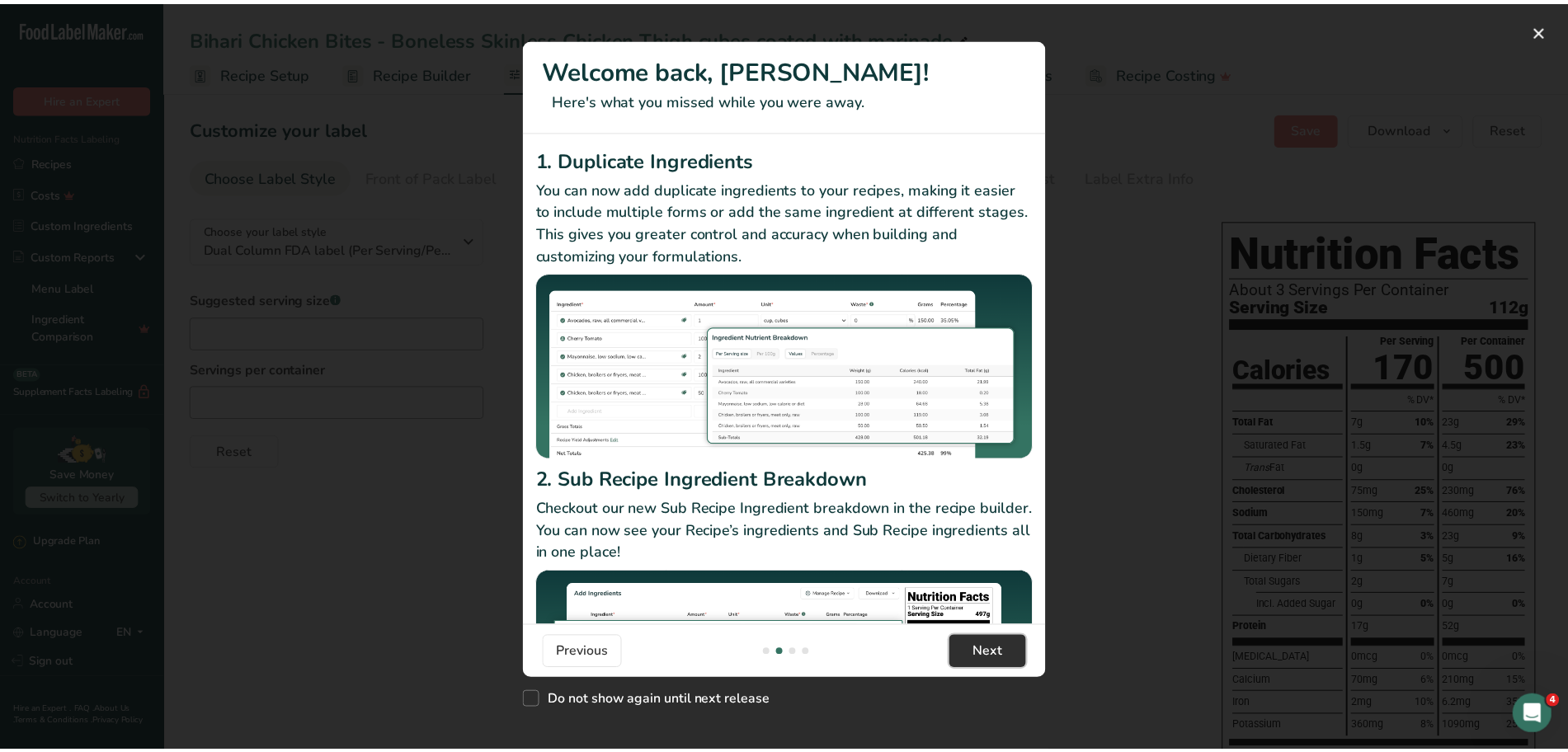
scroll to position [0, 528]
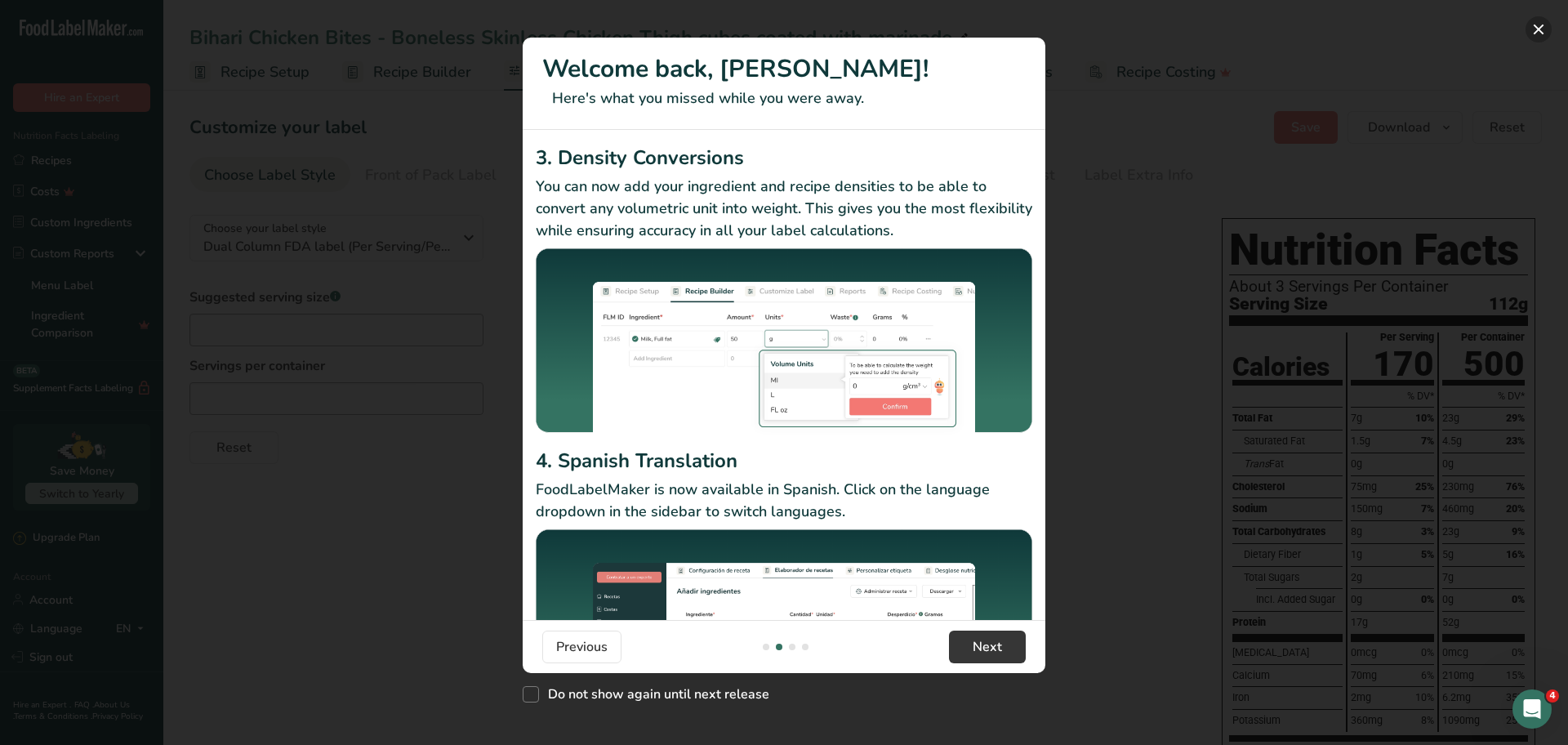
click at [1539, 28] on button "New Features" at bounding box center [1538, 29] width 26 height 26
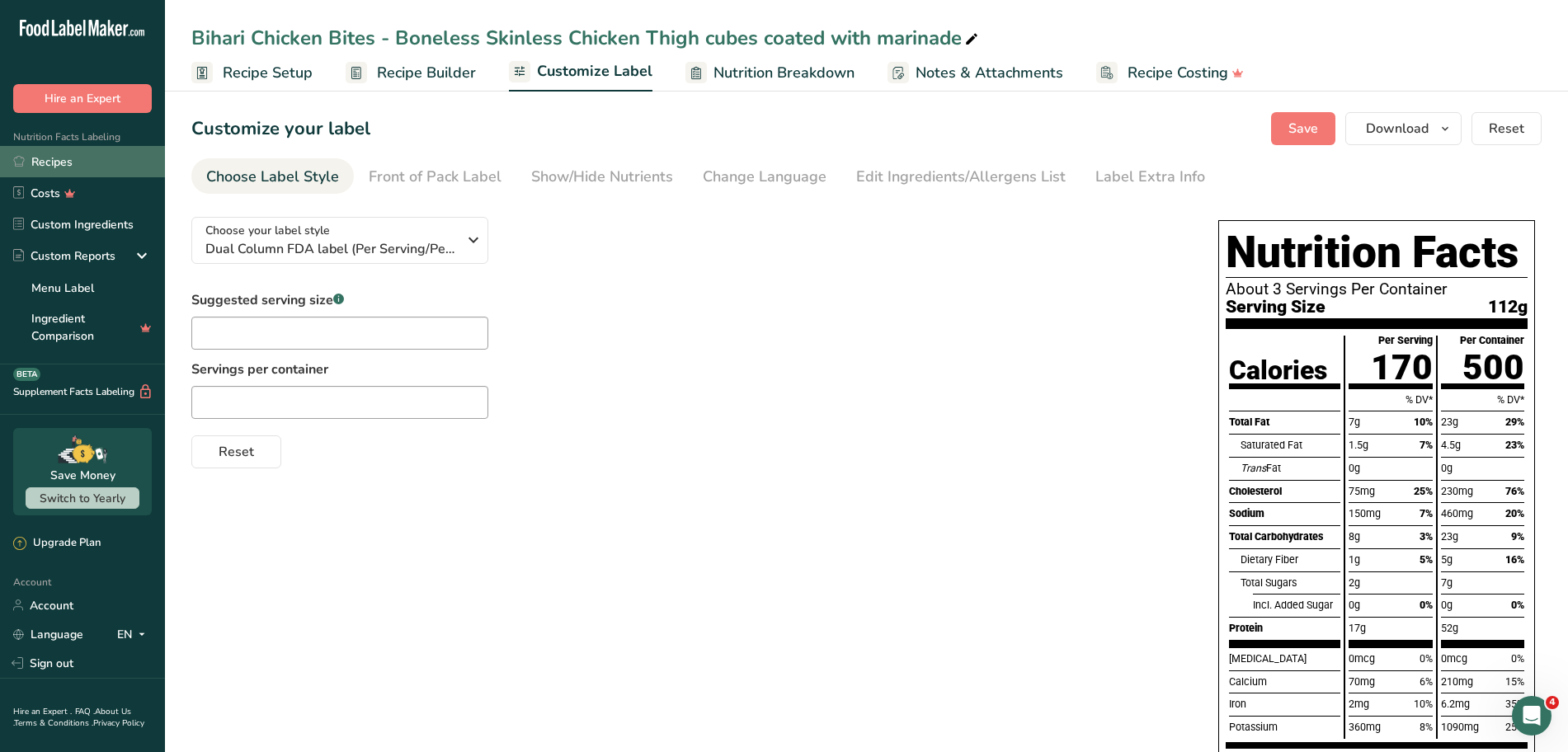
click at [46, 166] on link "Recipes" at bounding box center [82, 162] width 165 height 31
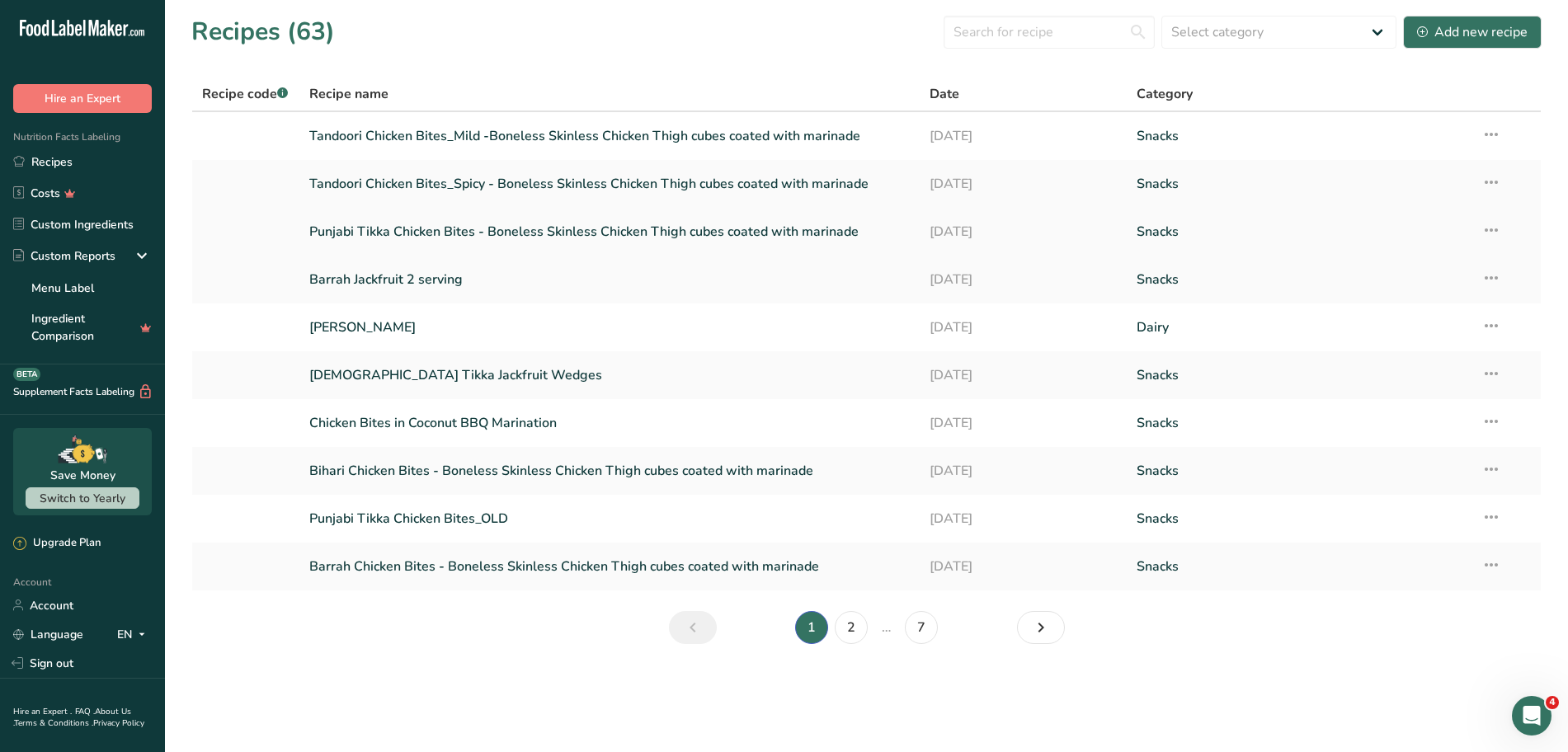
click at [372, 231] on link "Punjabi Tikka Chicken Bites - Boneless Skinless Chicken Thigh cubes coated with…" at bounding box center [609, 232] width 601 height 34
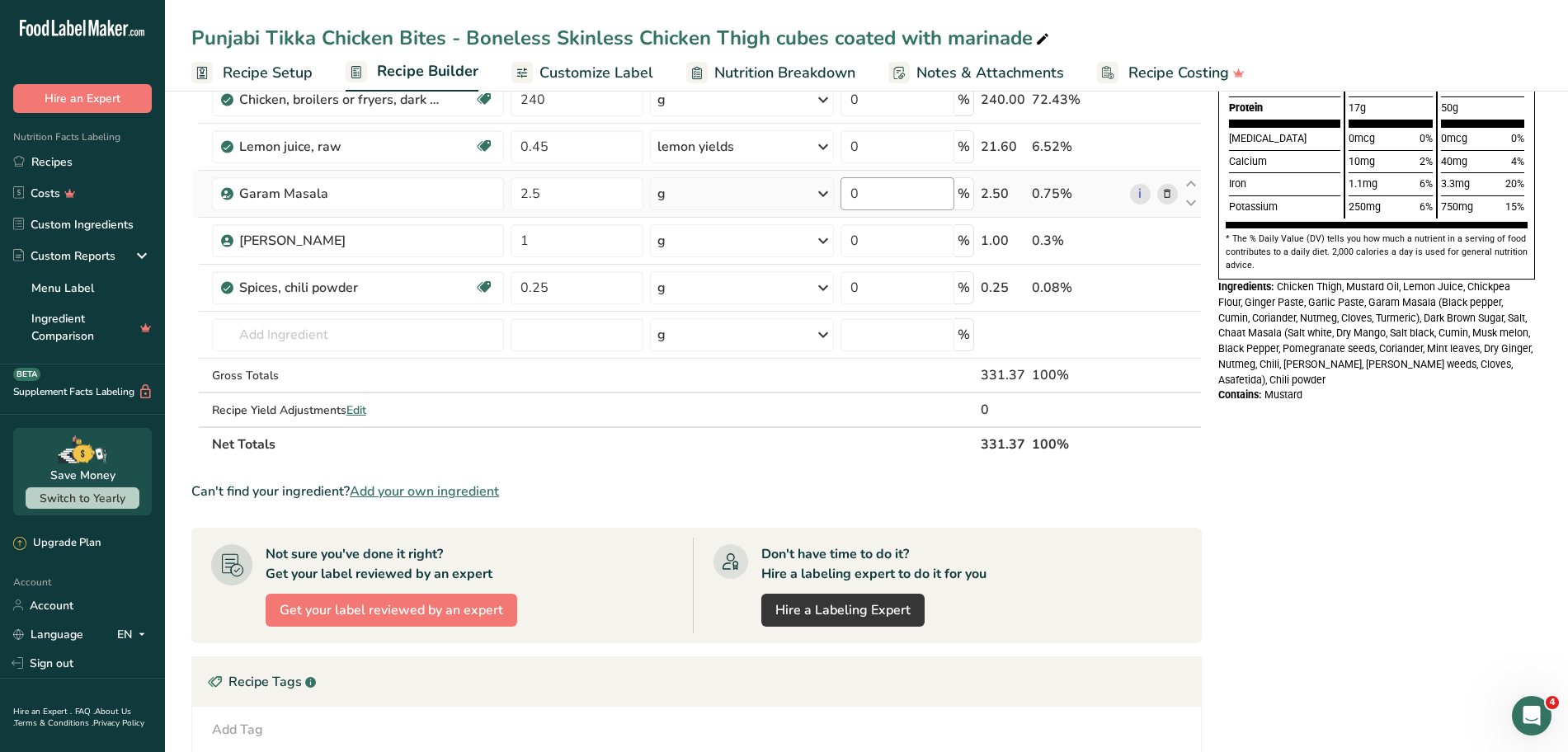
scroll to position [420, 0]
click at [590, 74] on span "Customize Label" at bounding box center [596, 73] width 114 height 22
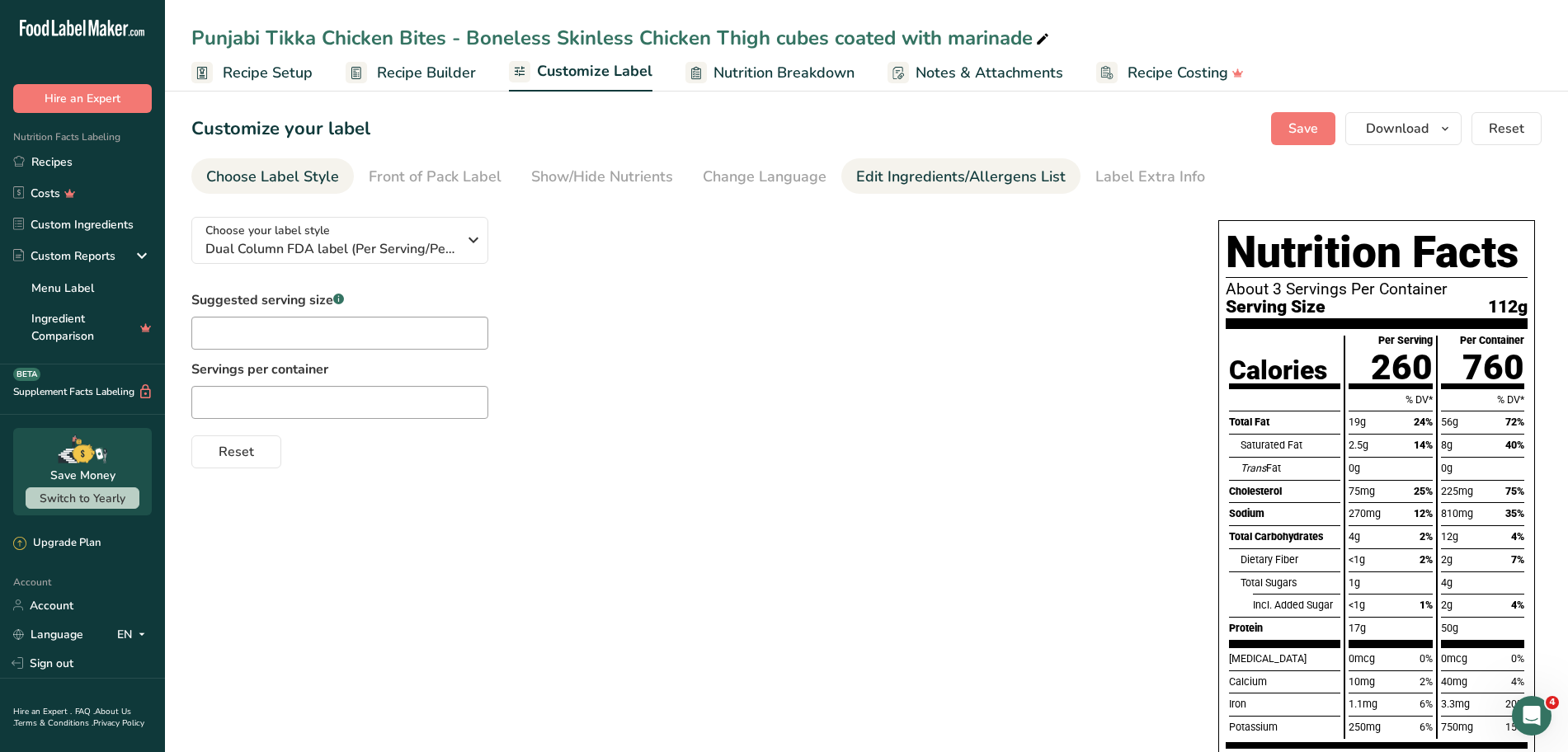
click at [892, 168] on div "Edit Ingredients/Allergens List" at bounding box center [960, 177] width 209 height 22
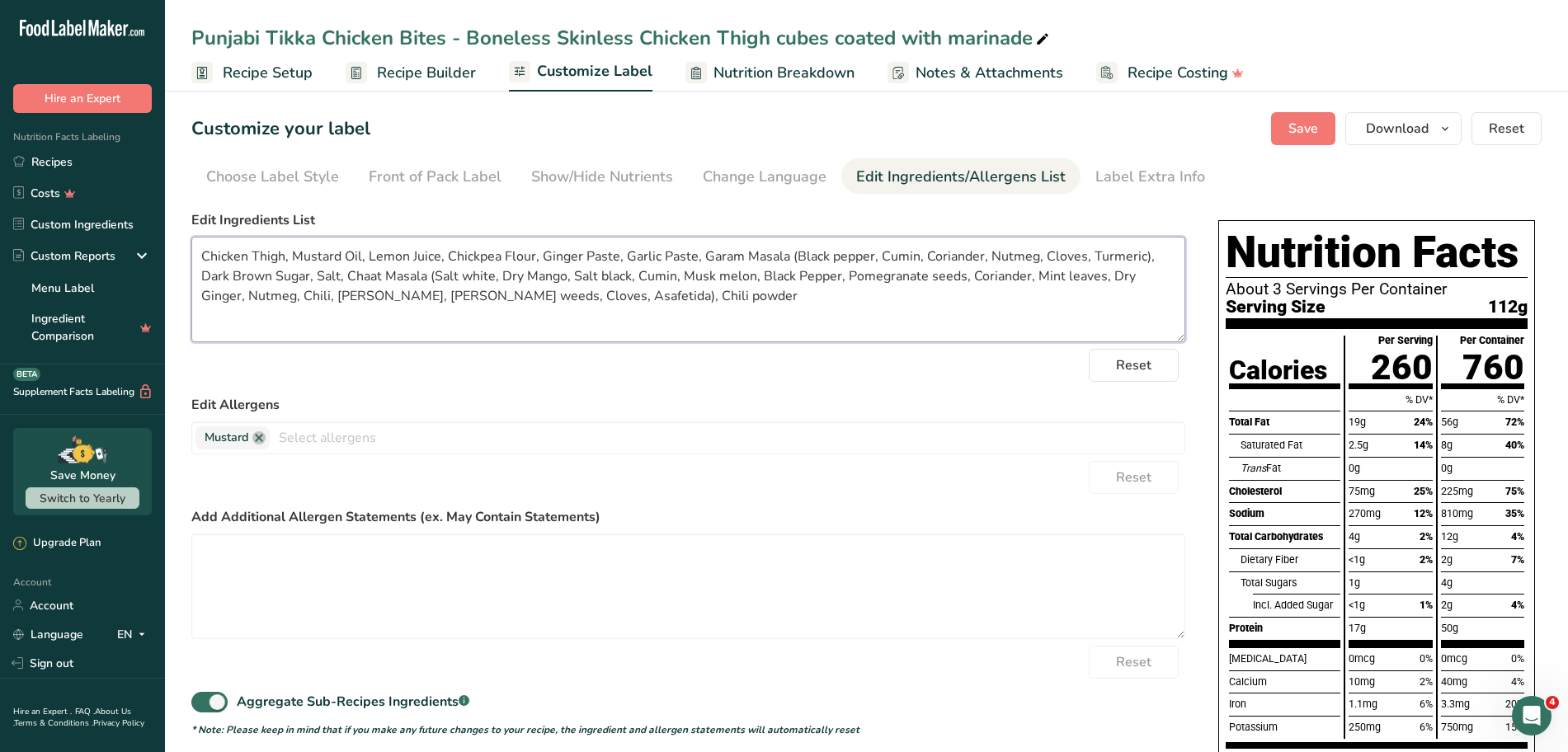
drag, startPoint x: 788, startPoint y: 257, endPoint x: 1143, endPoint y: 249, distance: 355.1
click at [1143, 249] on textarea "Chicken Thigh, Mustard Oil, Lemon Juice, Chickpea Flour, Ginger Paste, Garlic P…" at bounding box center [688, 290] width 994 height 106
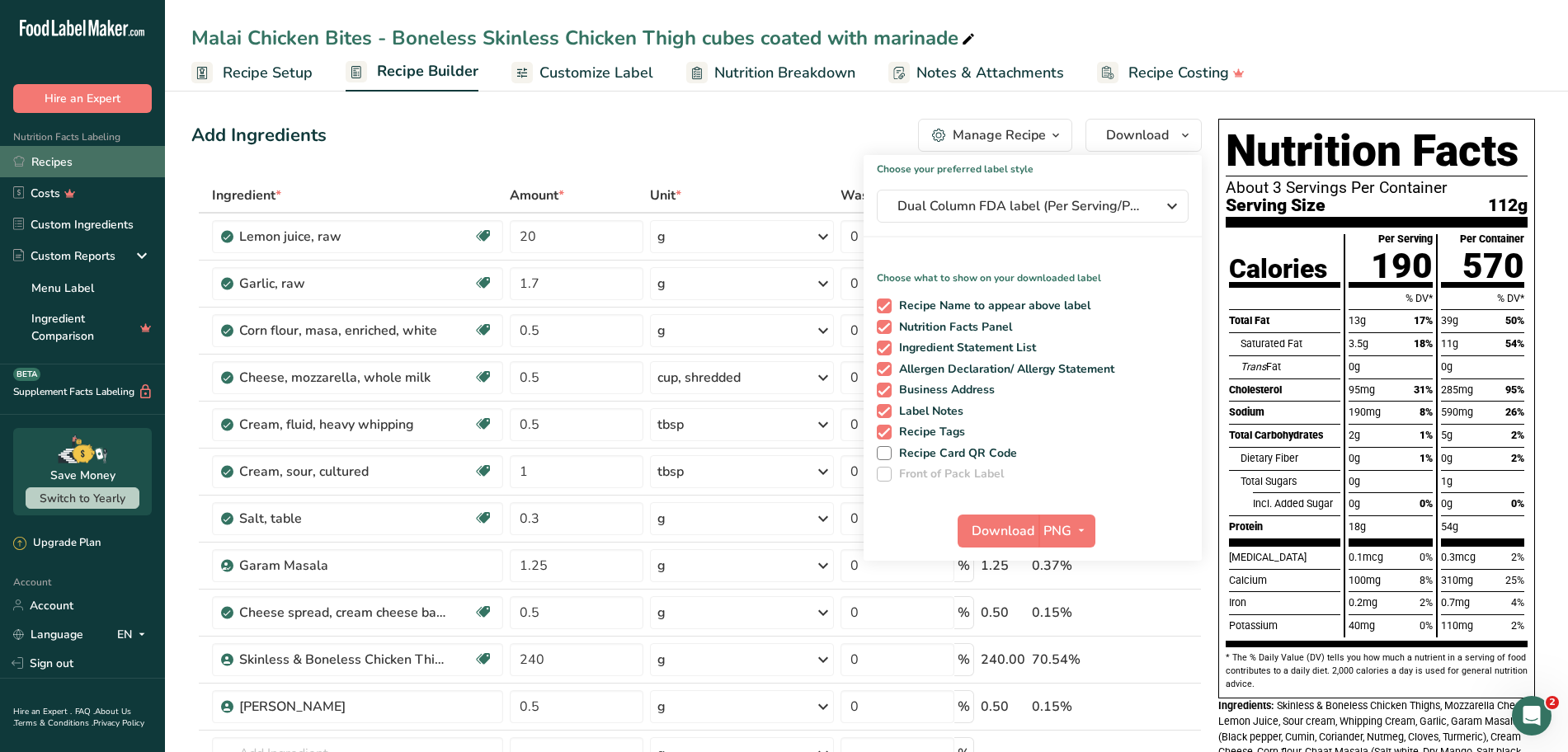
click at [44, 161] on link "Recipes" at bounding box center [82, 162] width 165 height 31
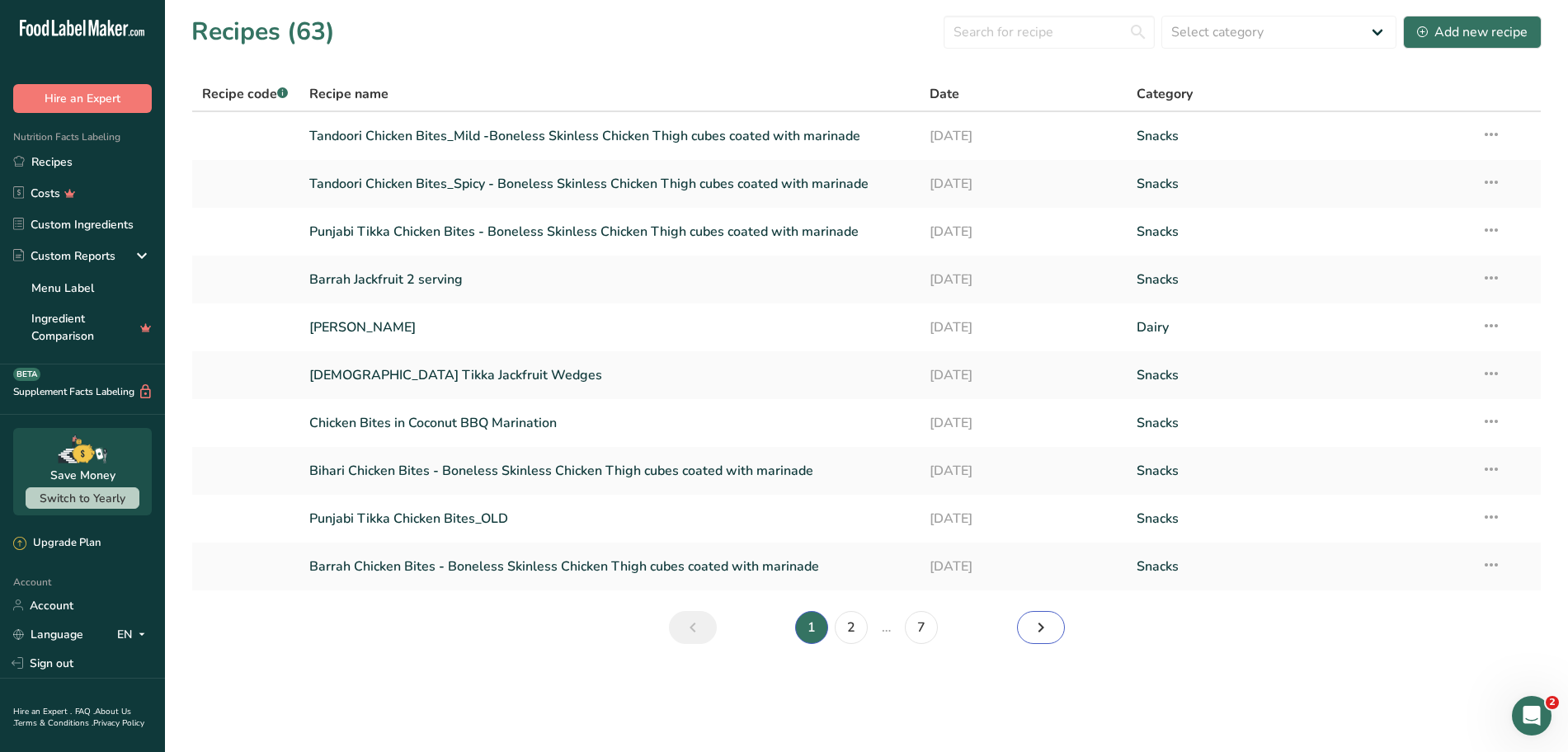
click at [1036, 632] on icon "Next page" at bounding box center [1040, 628] width 19 height 30
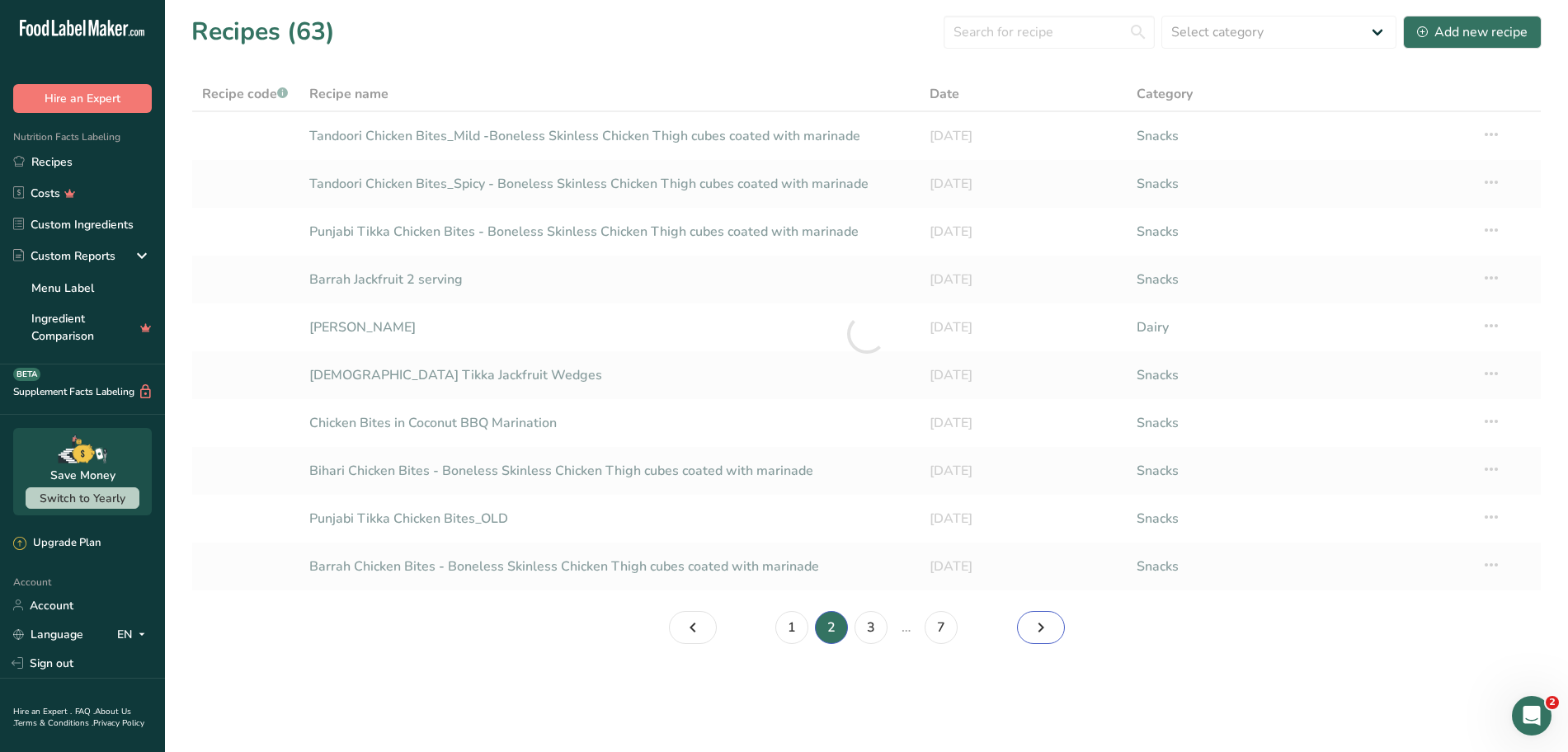
click at [1036, 632] on icon "Page 3." at bounding box center [1040, 628] width 19 height 30
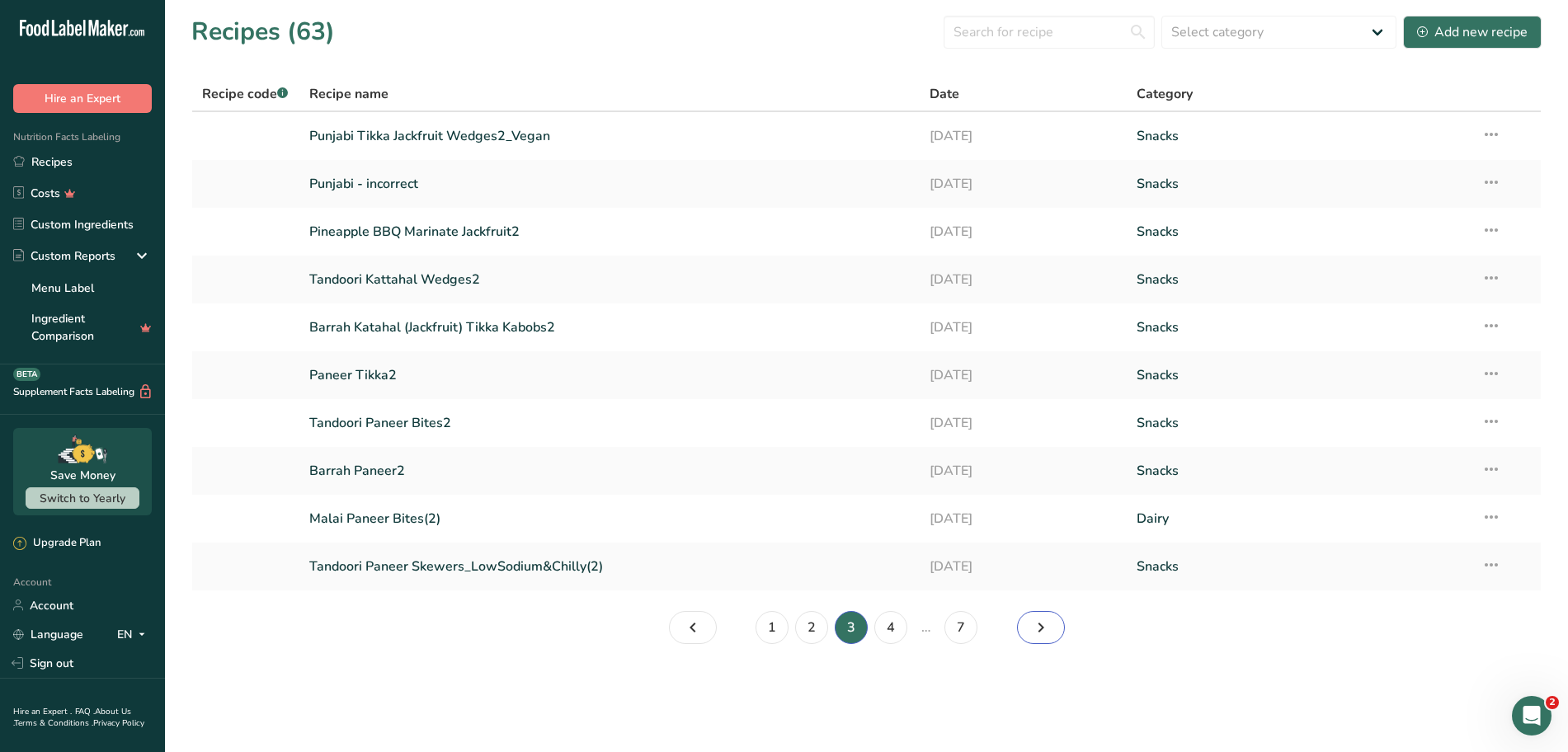
click at [1043, 622] on icon "Page 4." at bounding box center [1040, 628] width 19 height 30
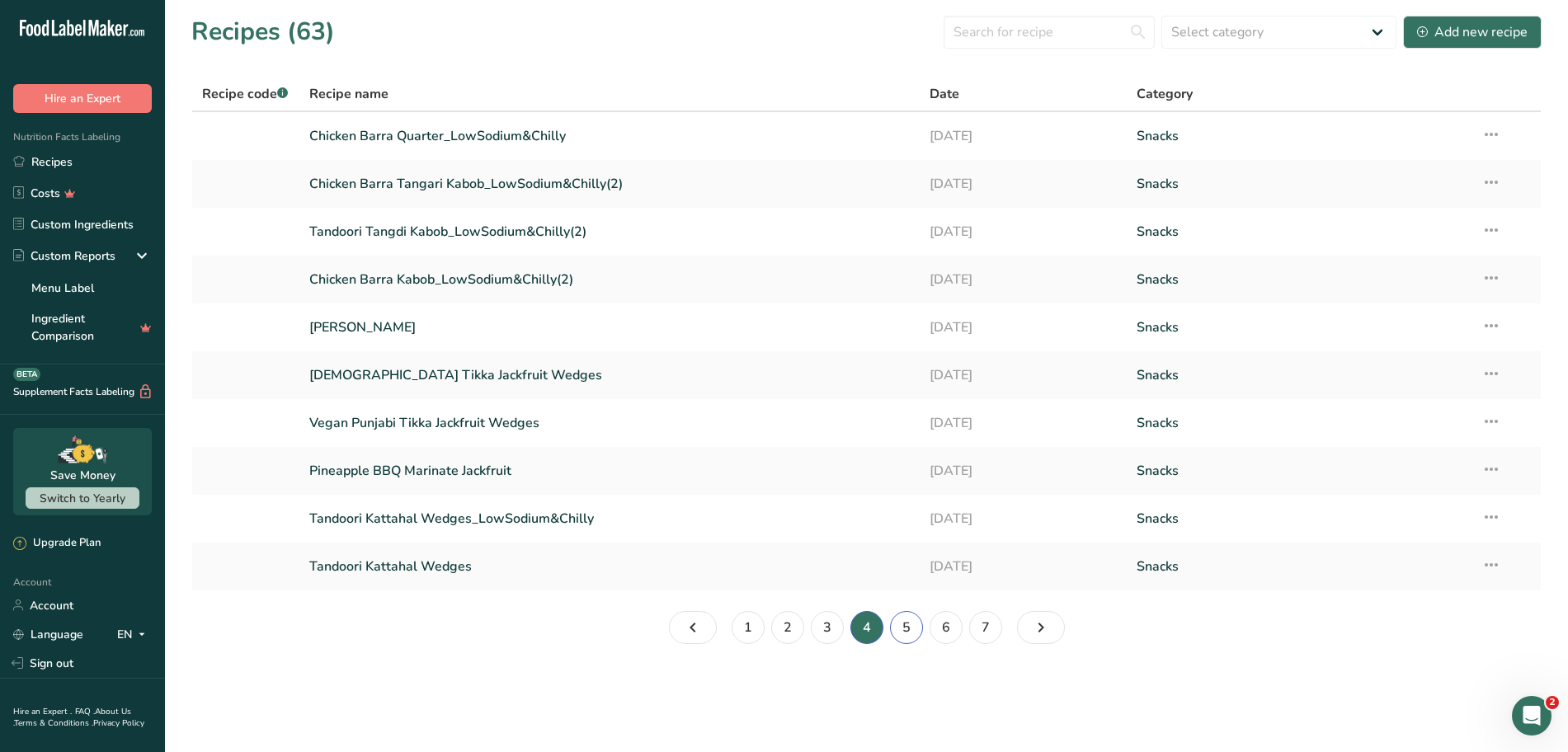
click at [909, 633] on link "5" at bounding box center [907, 628] width 33 height 33
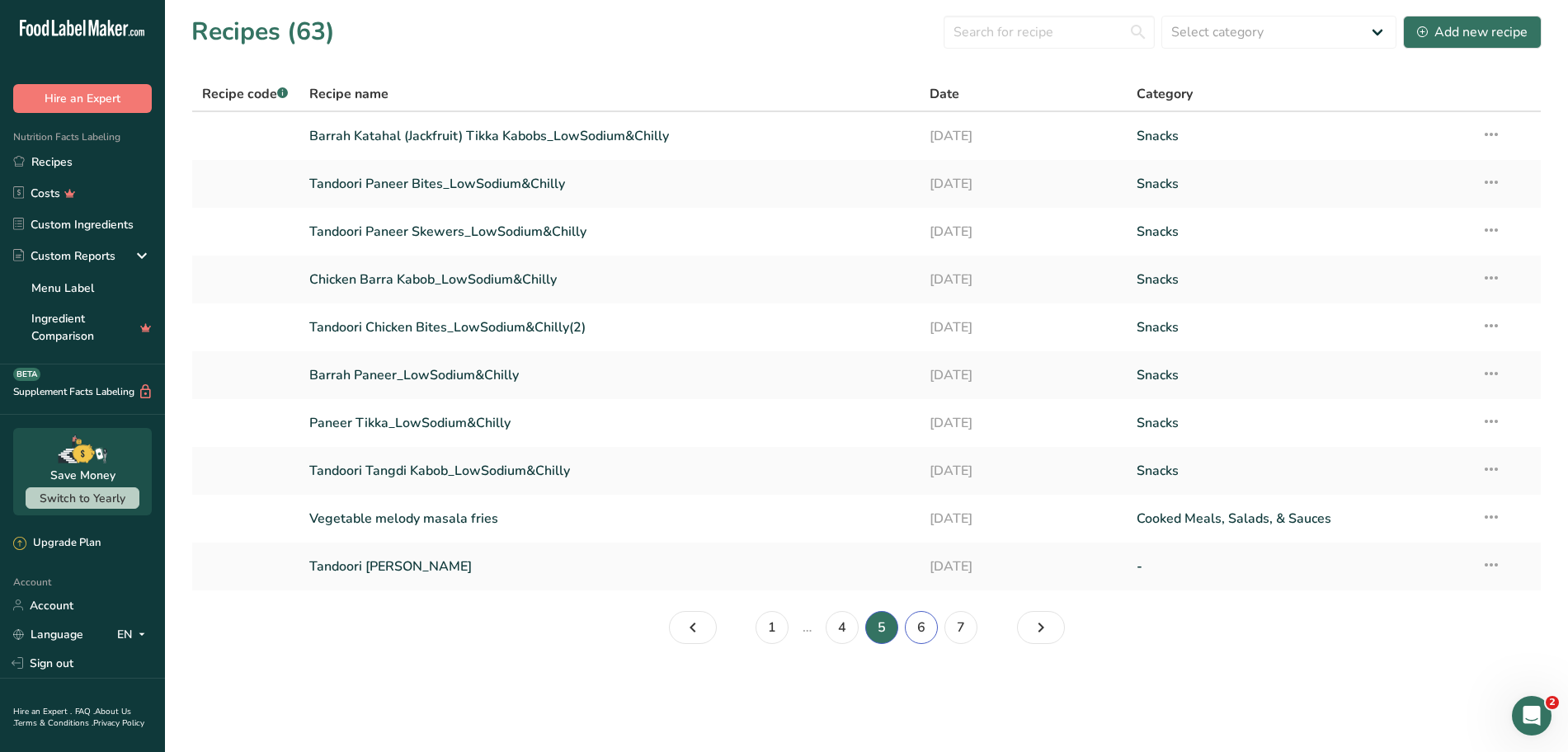
click at [924, 635] on link "6" at bounding box center [922, 628] width 33 height 33
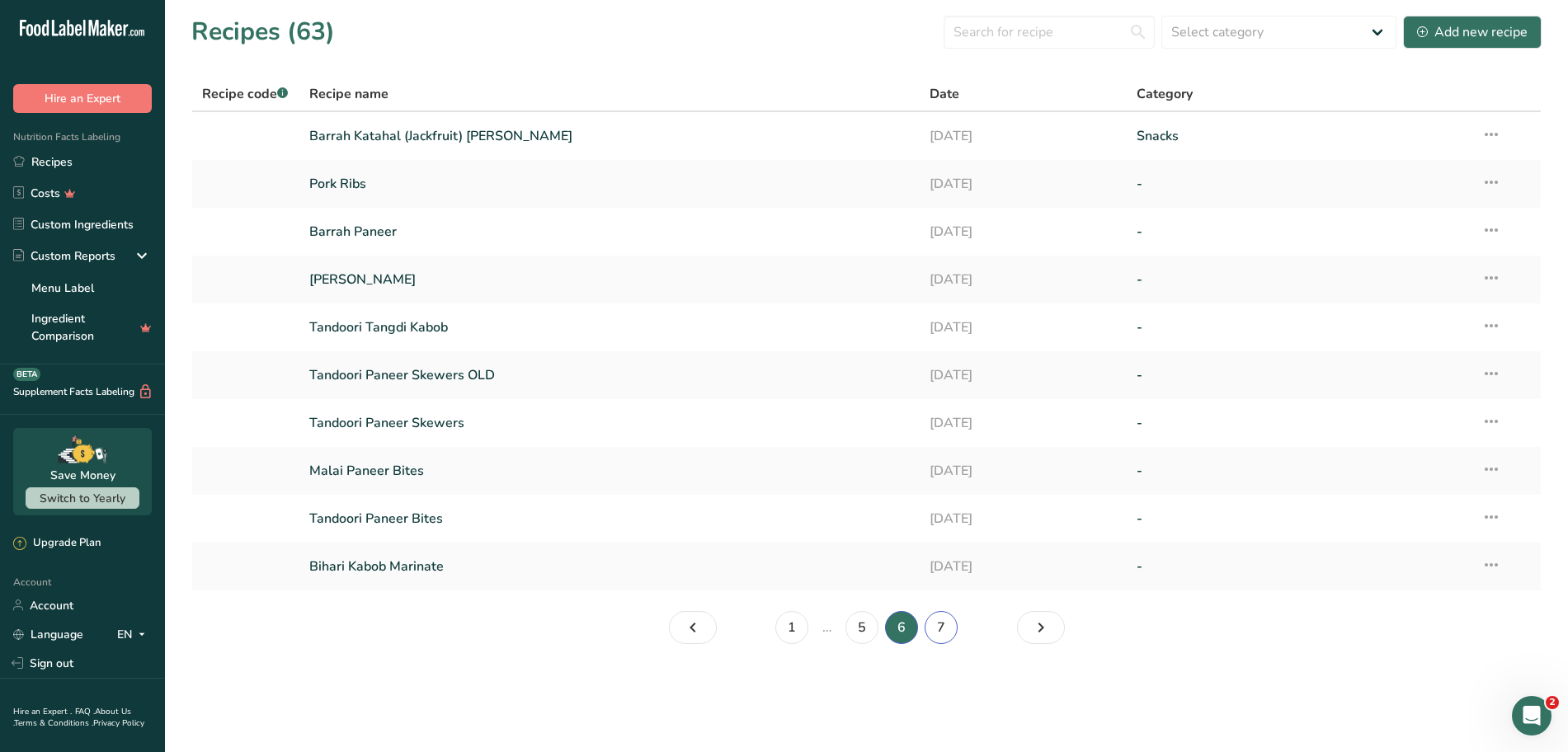
click at [950, 635] on link "7" at bounding box center [941, 628] width 33 height 33
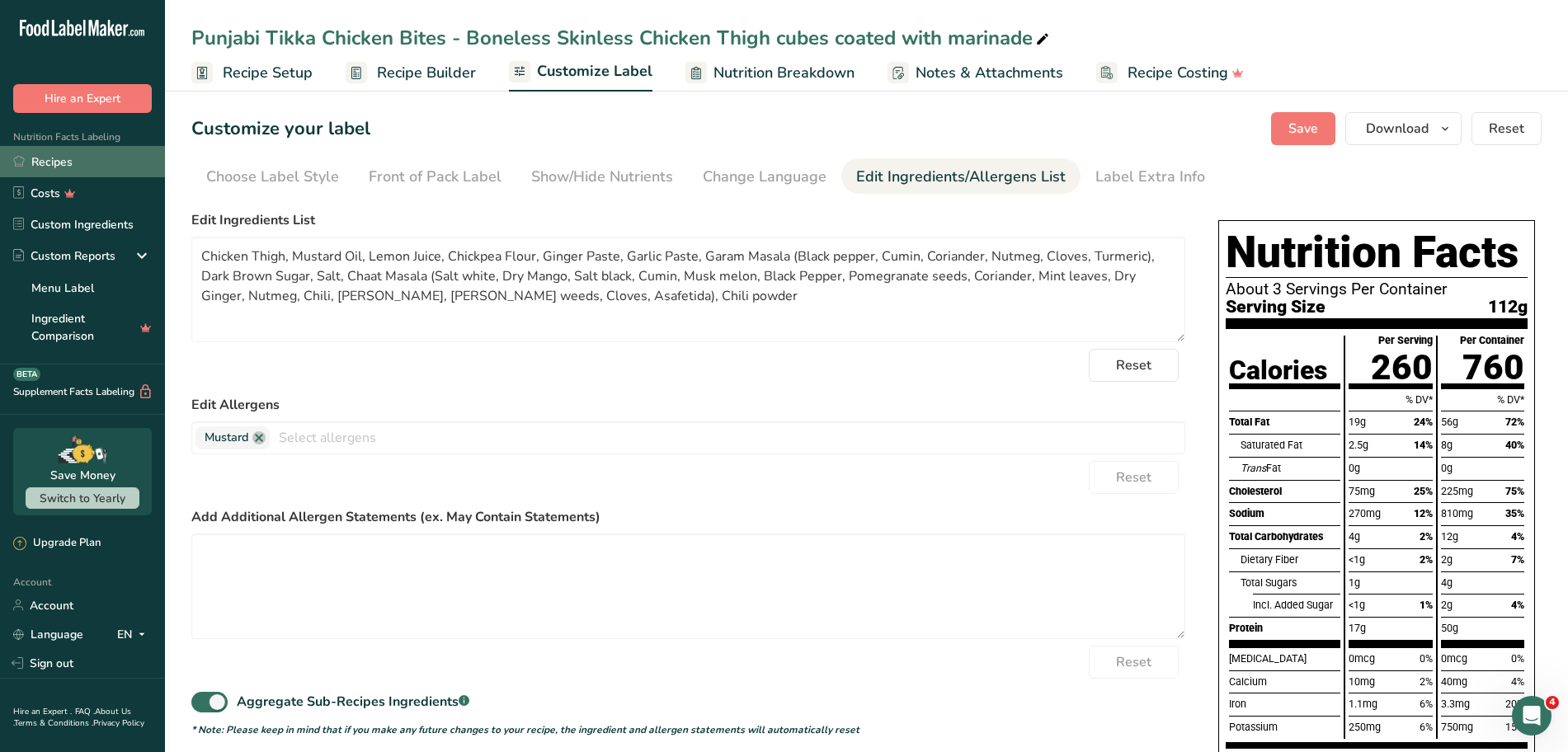
click at [38, 164] on link "Recipes" at bounding box center [82, 162] width 165 height 31
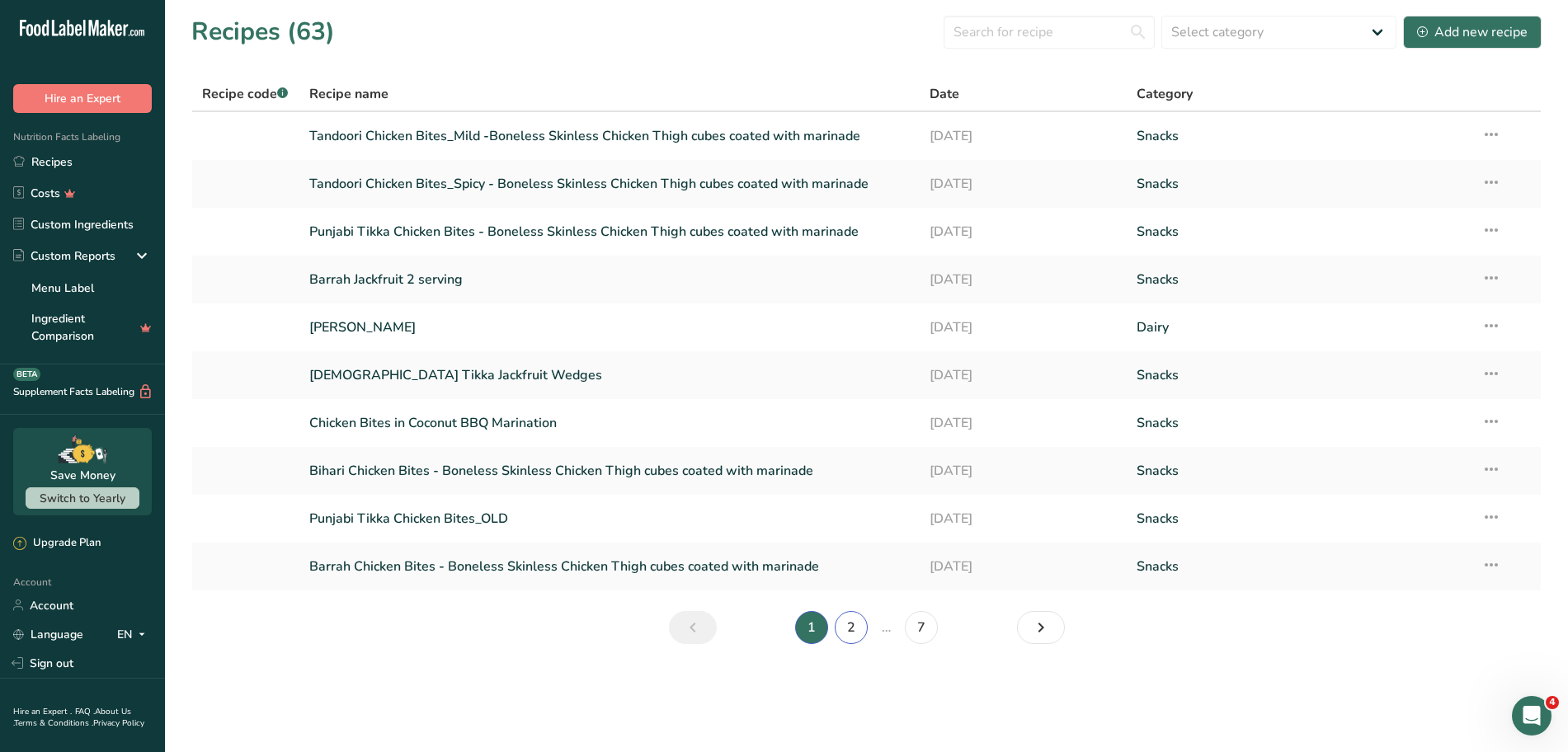
click at [774, 634] on link "2" at bounding box center [851, 628] width 33 height 33
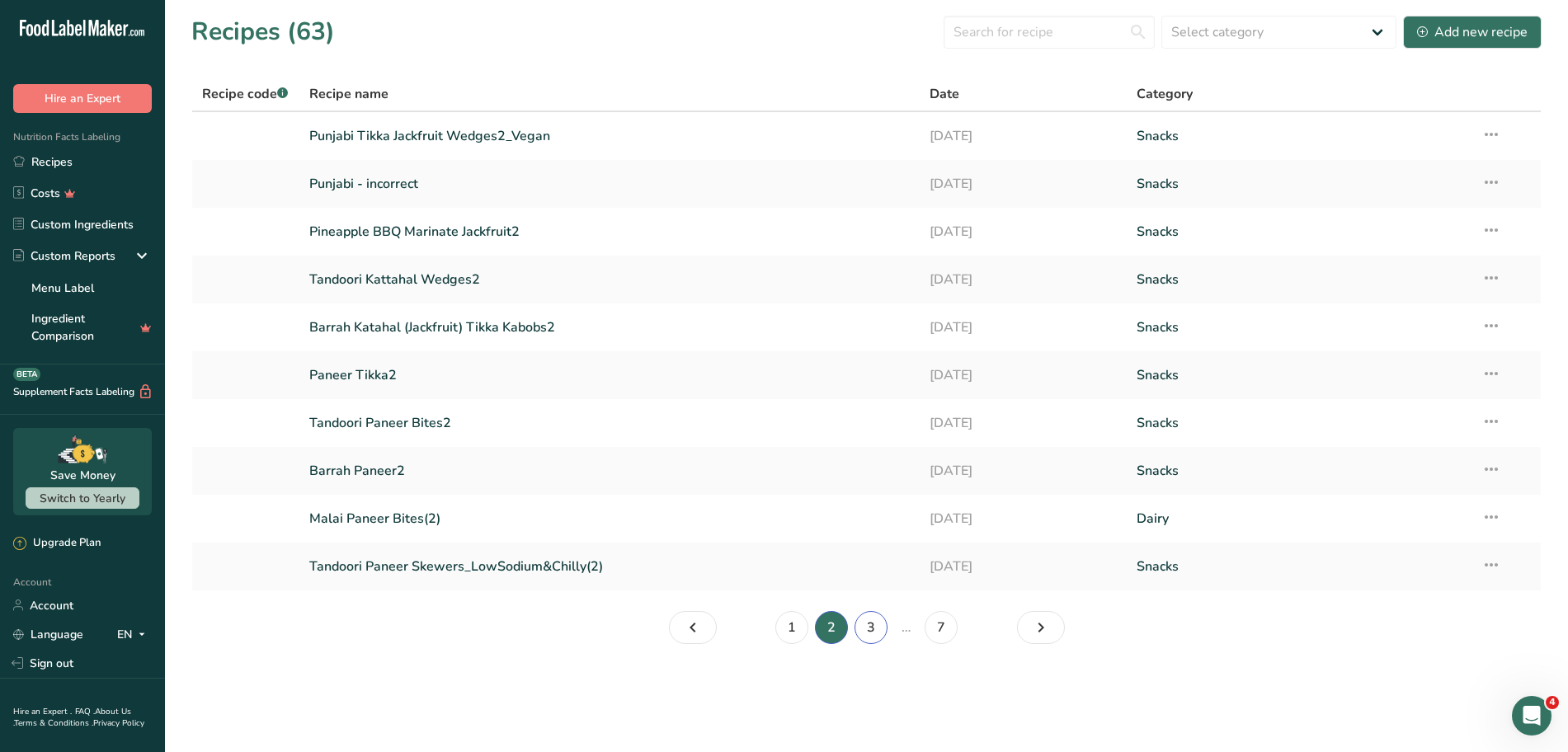
click at [774, 632] on link "3" at bounding box center [871, 628] width 33 height 33
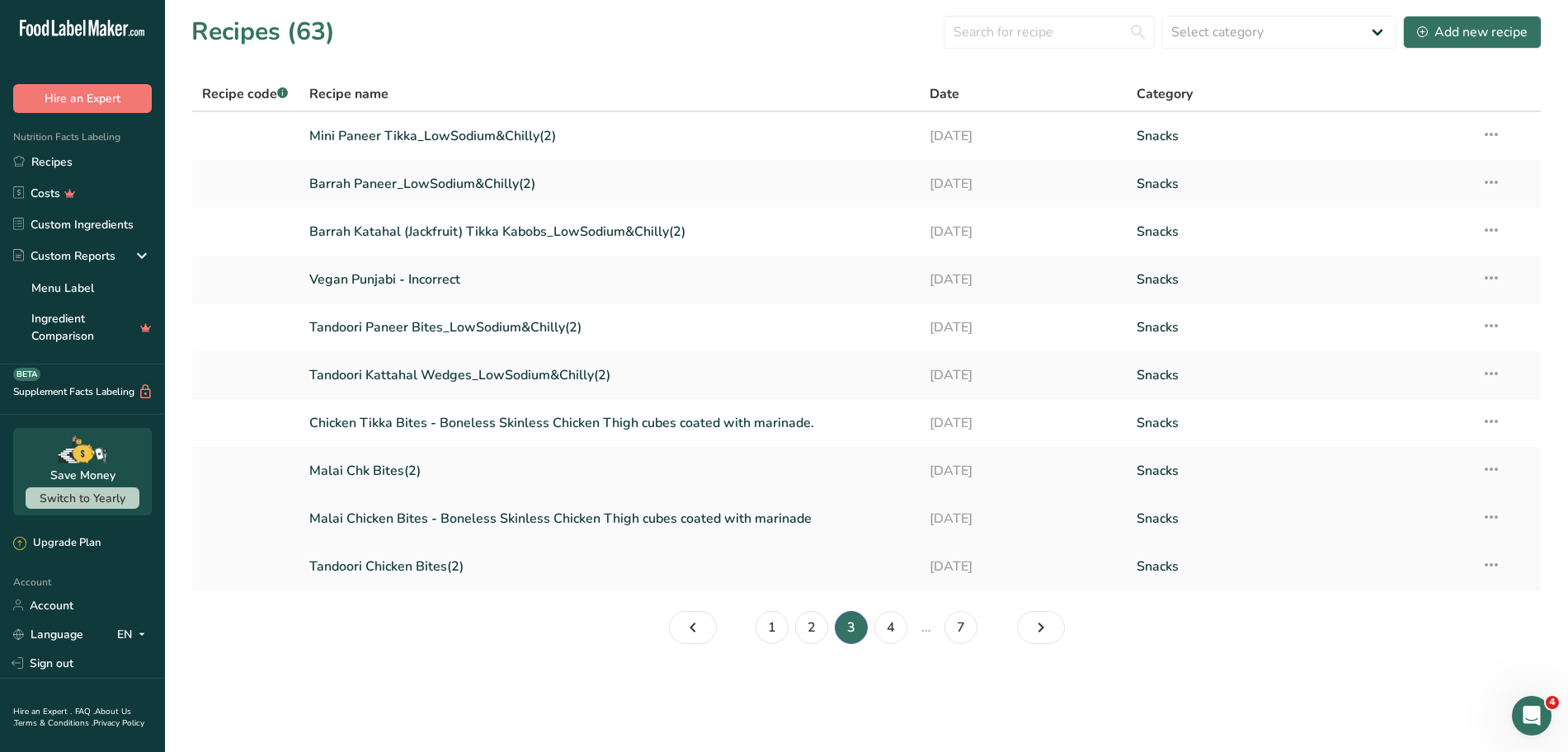
click at [613, 517] on link "Malai Chicken Bites - Boneless Skinless Chicken Thigh cubes coated with marinade" at bounding box center [609, 518] width 601 height 34
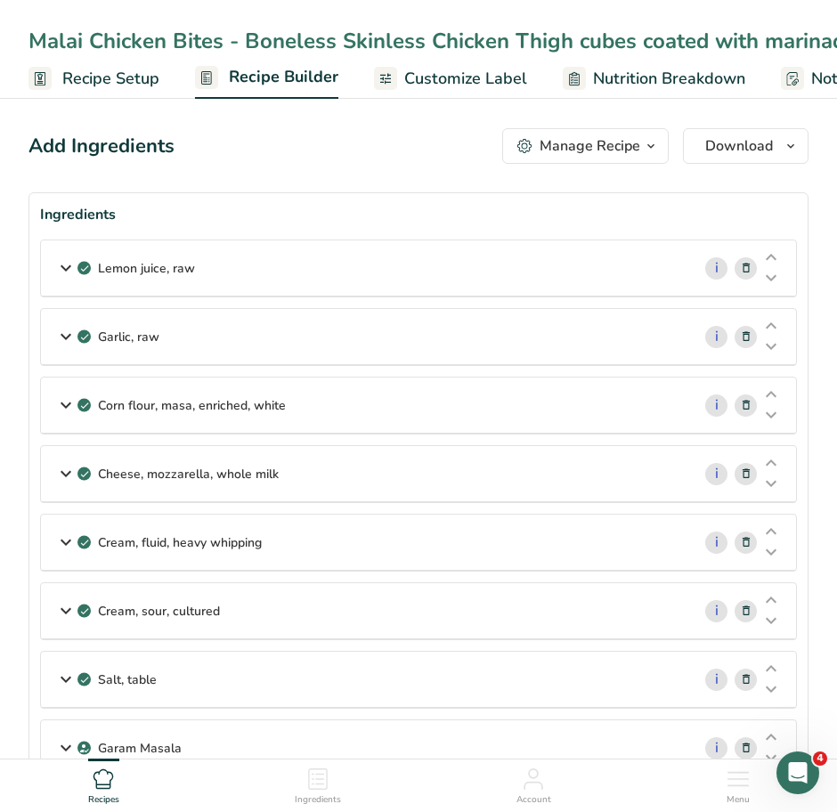
click at [64, 271] on icon at bounding box center [65, 268] width 21 height 32
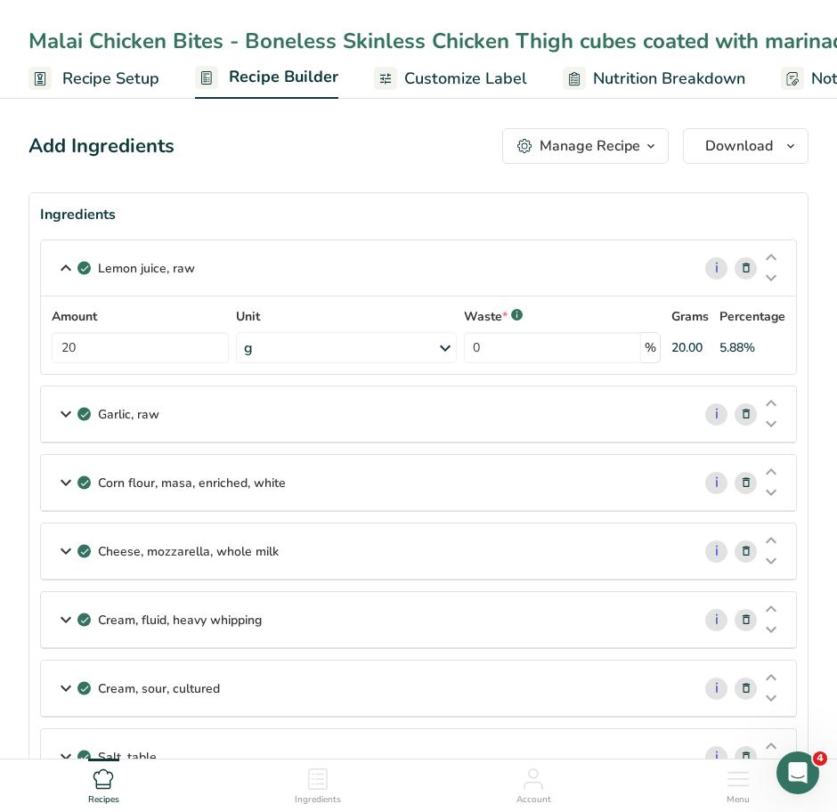
click at [64, 416] on icon at bounding box center [65, 414] width 21 height 32
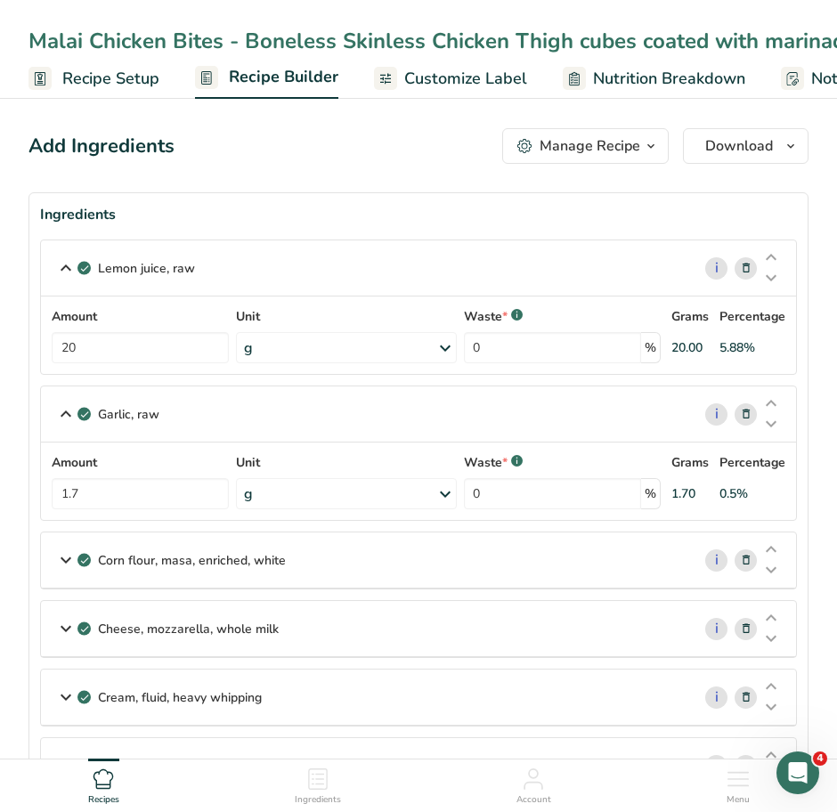
click at [65, 557] on icon at bounding box center [65, 560] width 21 height 32
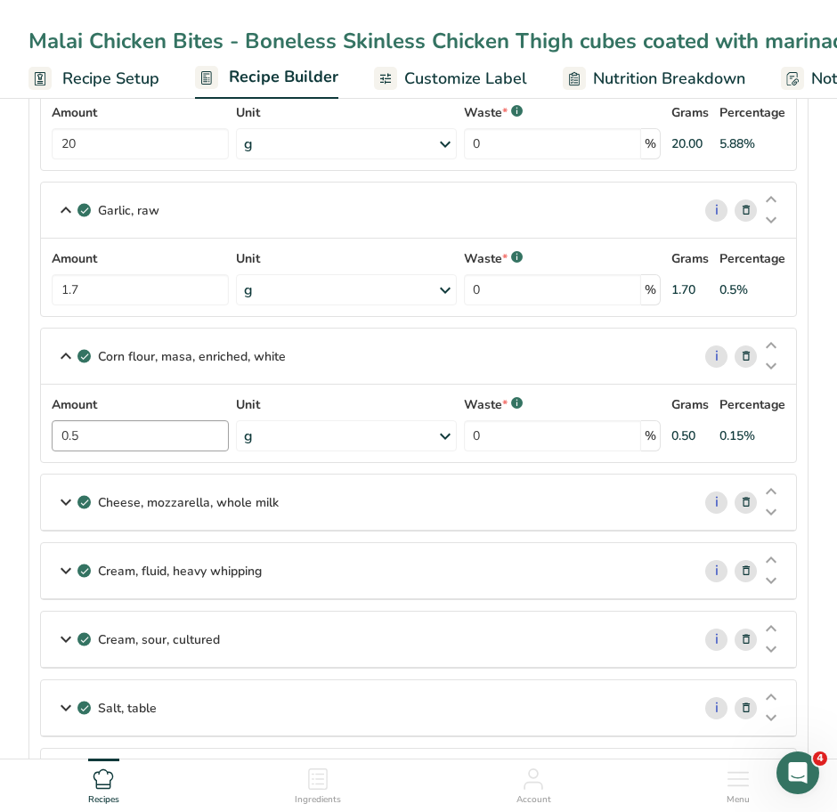
scroll to position [207, 0]
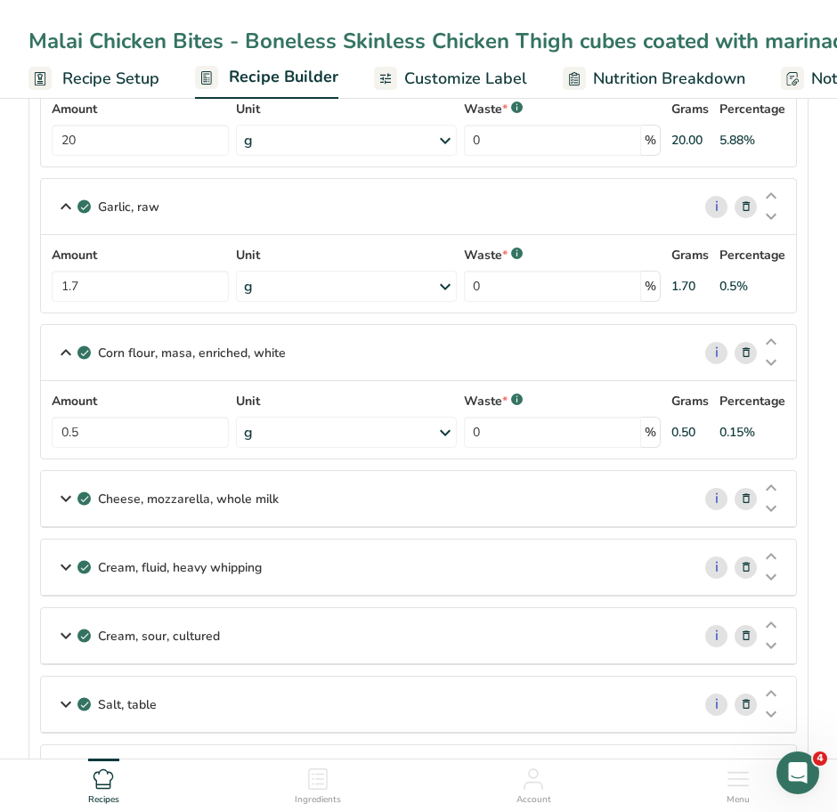
click at [63, 497] on icon at bounding box center [65, 499] width 21 height 32
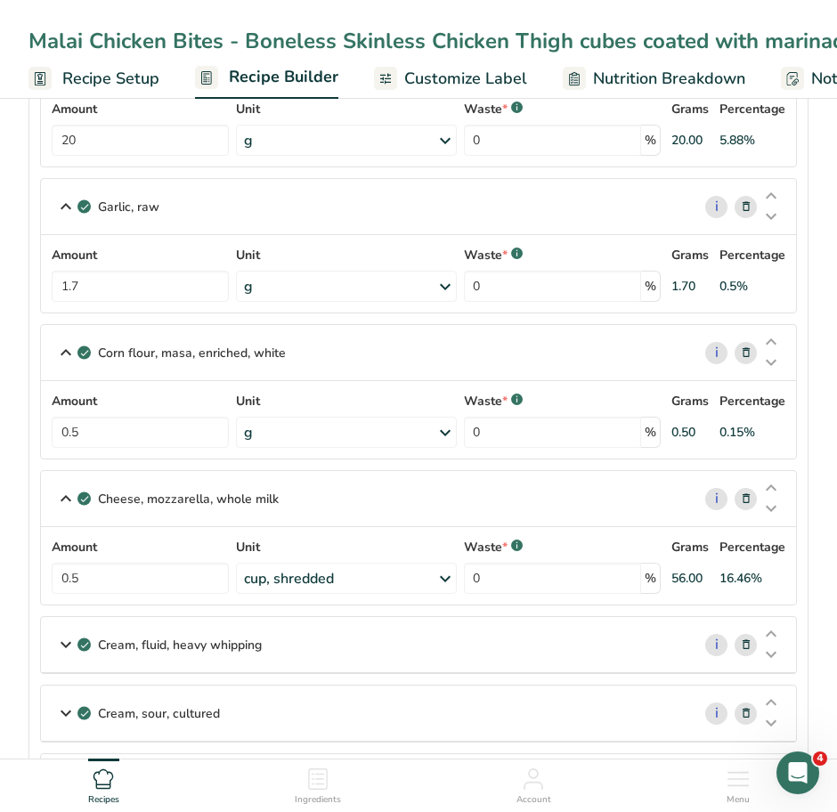
click at [65, 646] on icon at bounding box center [65, 645] width 21 height 32
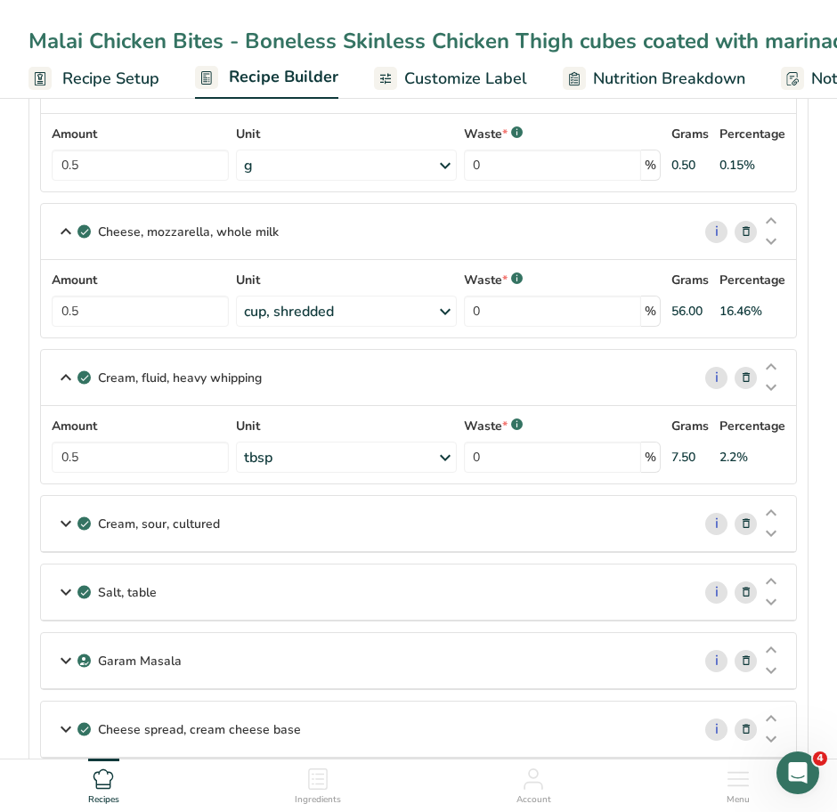
scroll to position [497, 0]
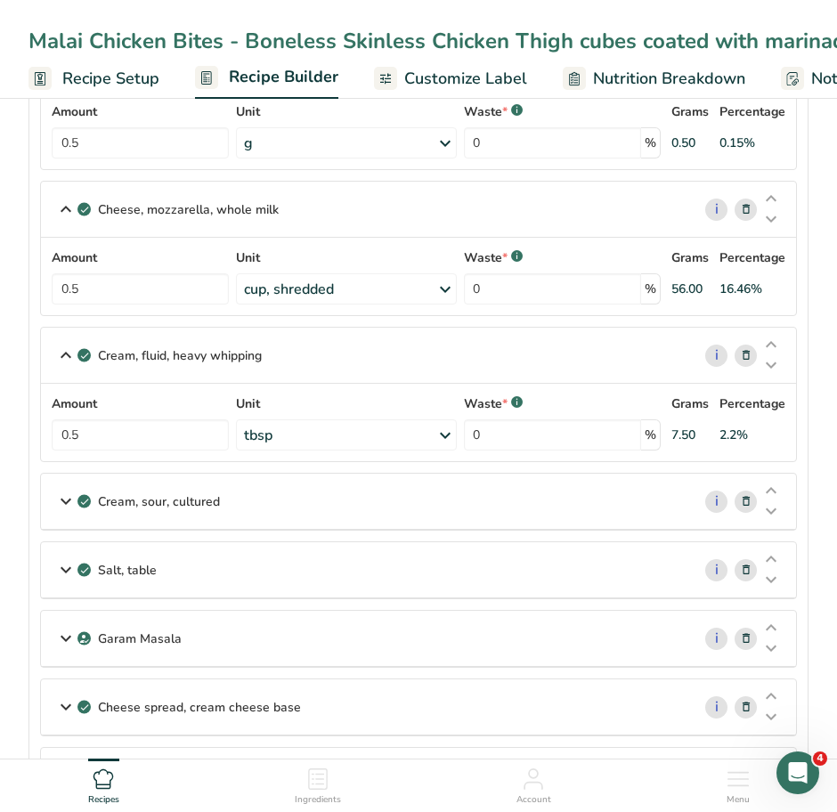
click at [65, 501] on icon at bounding box center [65, 501] width 21 height 32
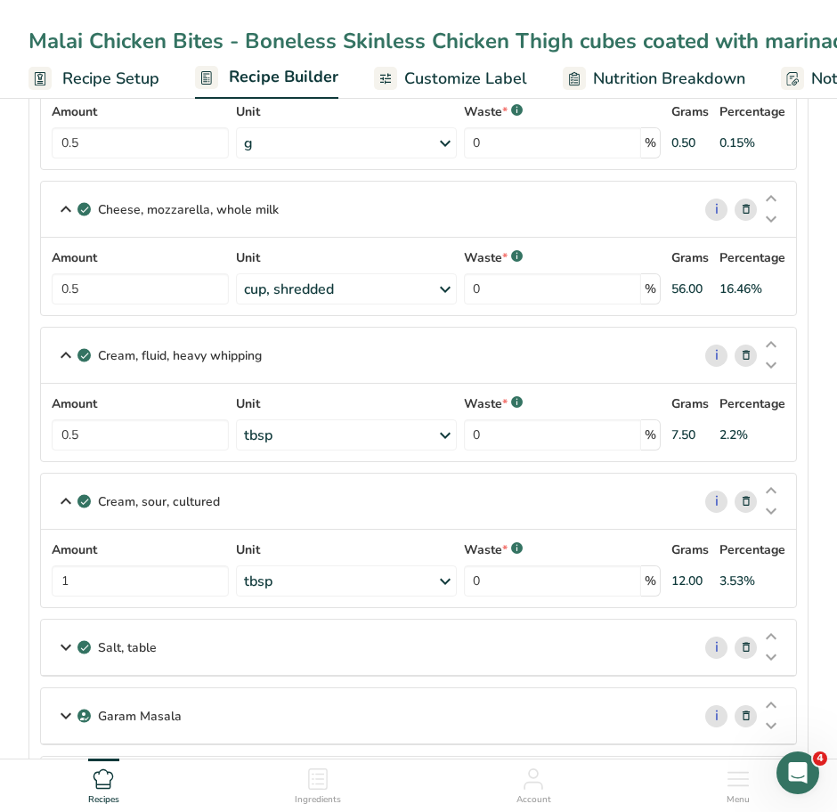
click at [64, 649] on icon at bounding box center [65, 647] width 21 height 32
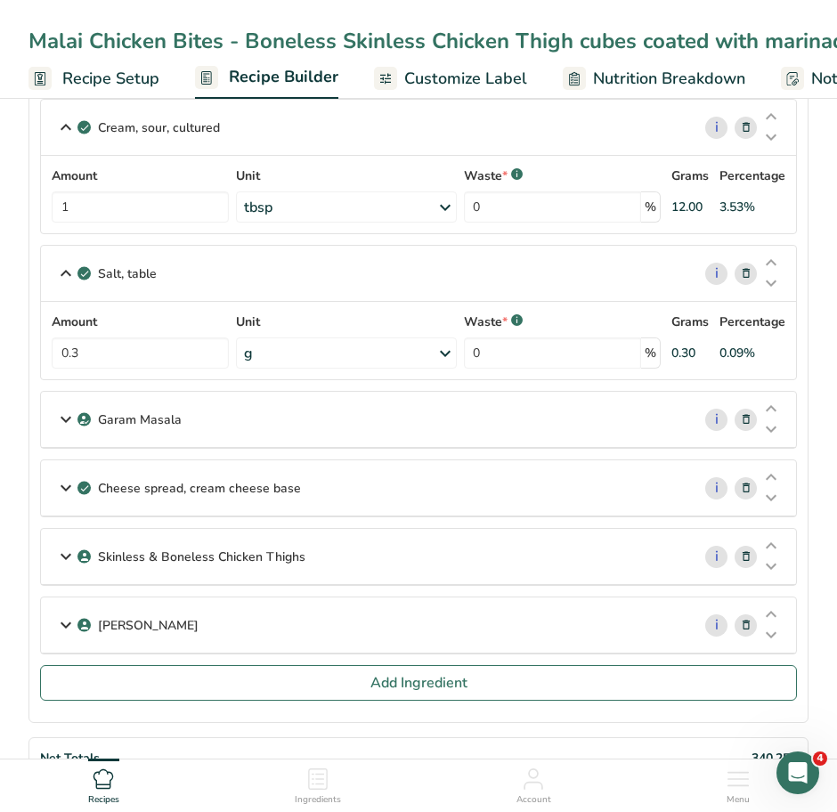
scroll to position [877, 0]
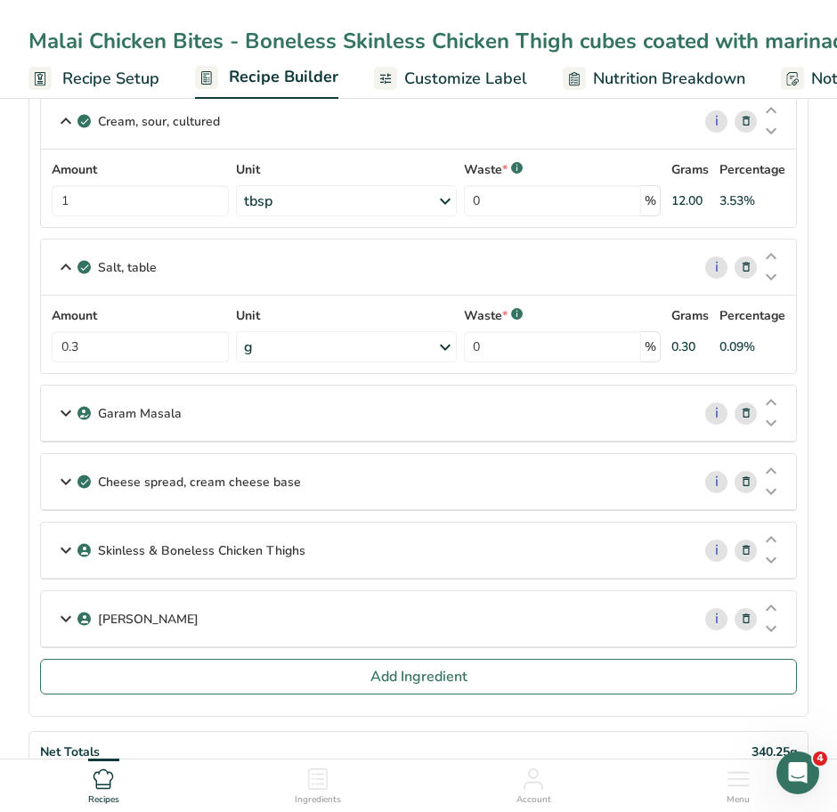
click at [61, 410] on icon at bounding box center [65, 413] width 21 height 32
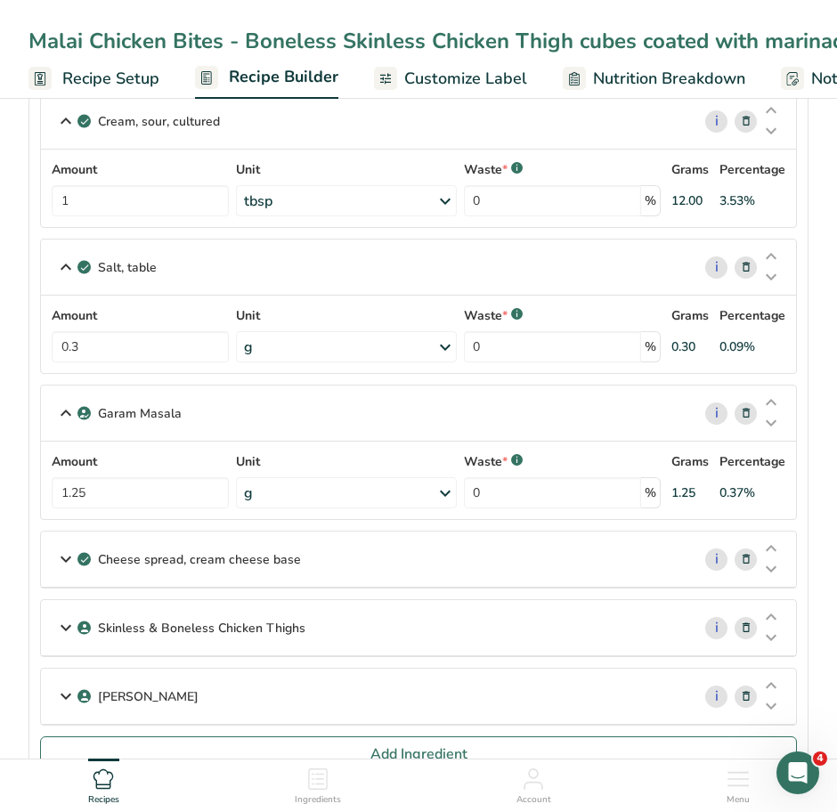
click at [62, 559] on icon at bounding box center [65, 559] width 21 height 32
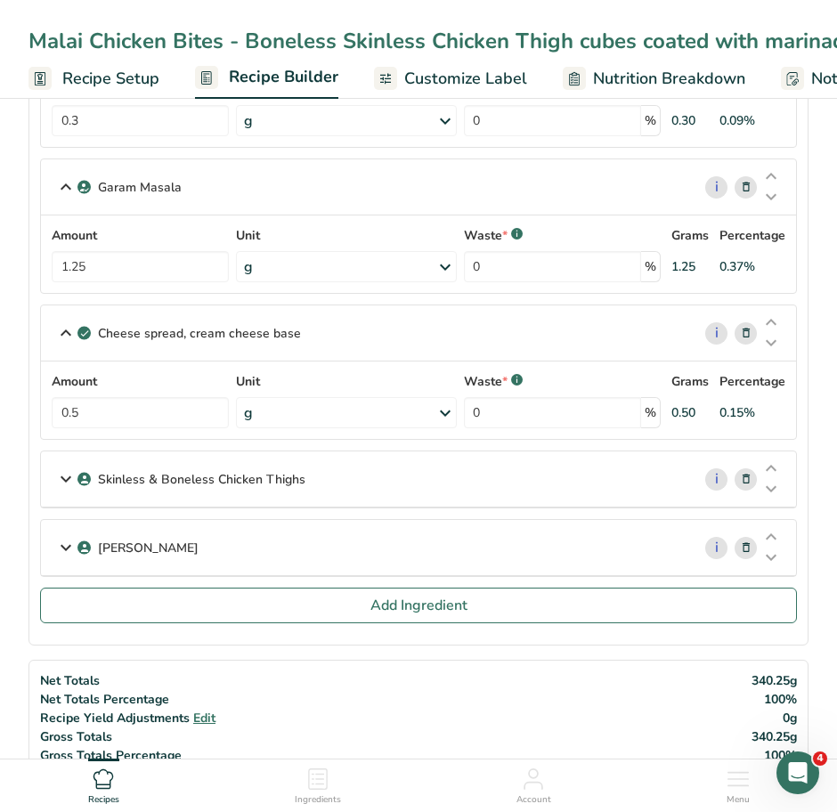
scroll to position [1108, 0]
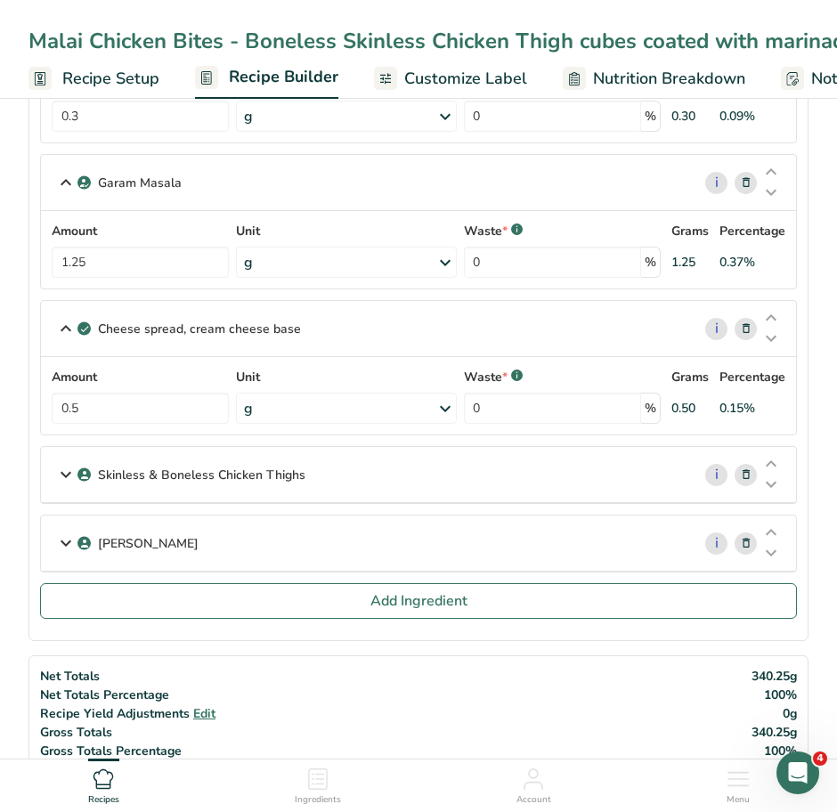
click at [69, 471] on icon at bounding box center [65, 475] width 21 height 32
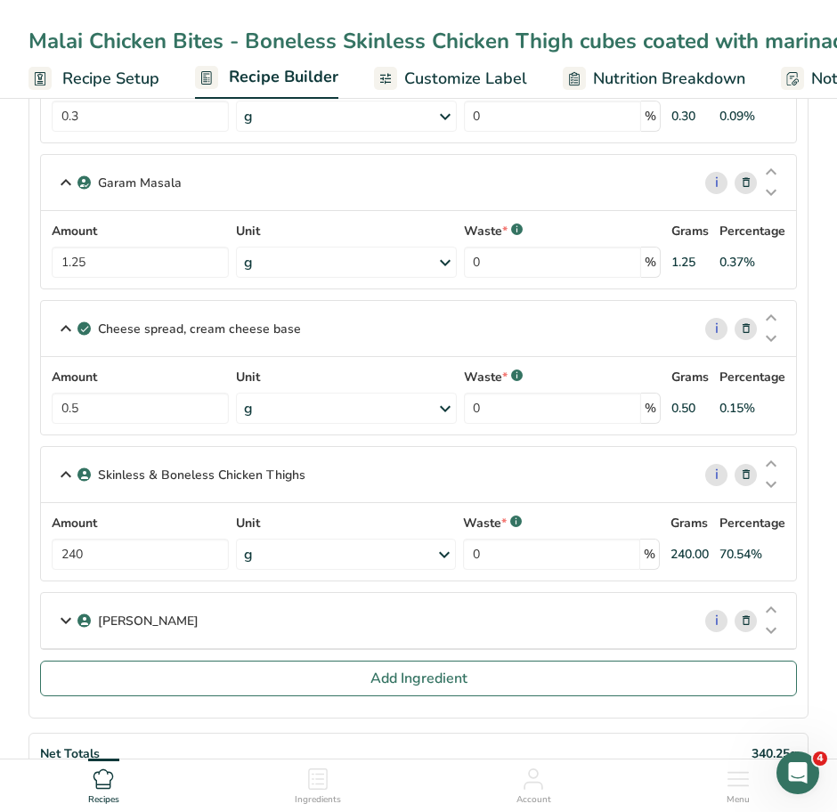
click at [63, 619] on icon at bounding box center [65, 621] width 21 height 32
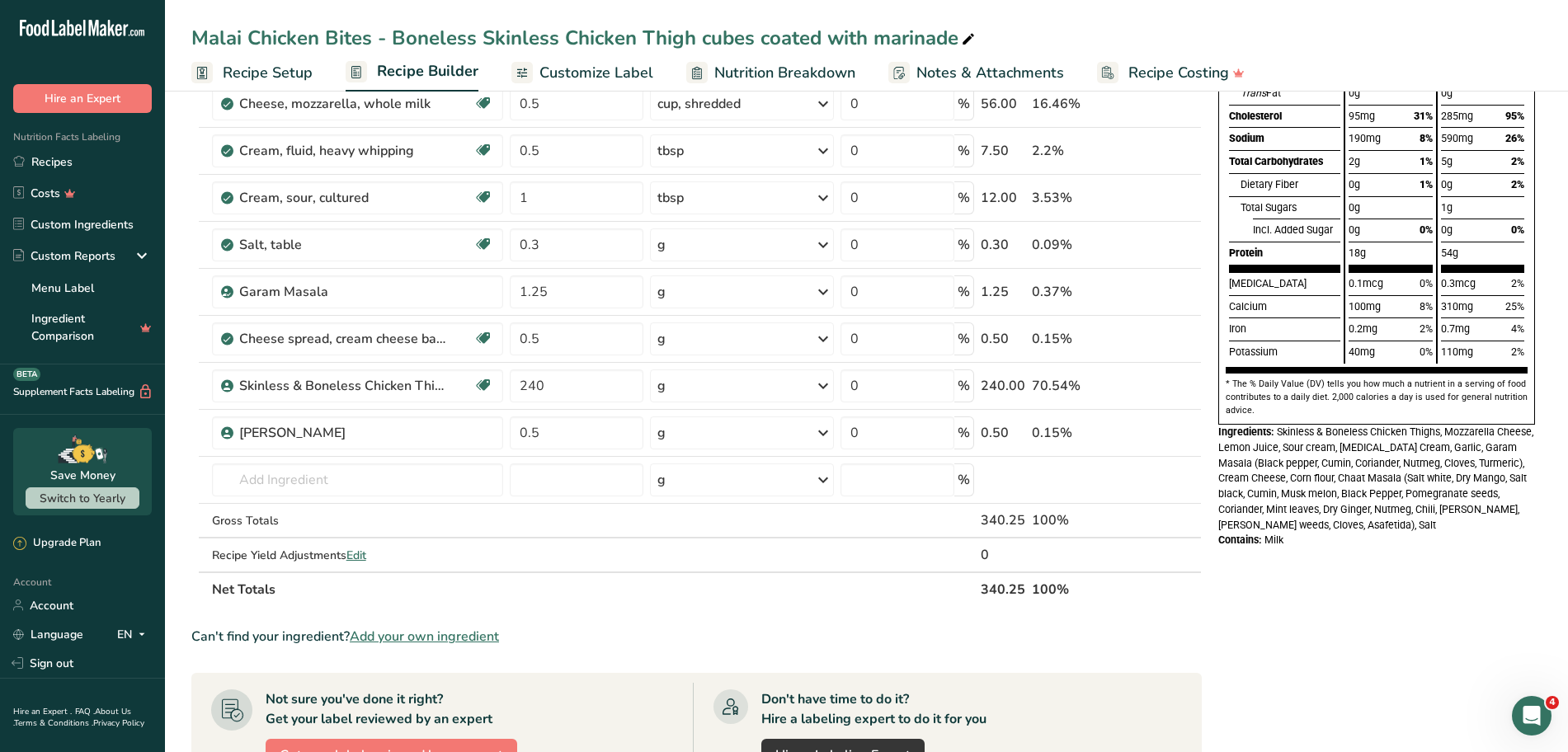
scroll to position [0, 0]
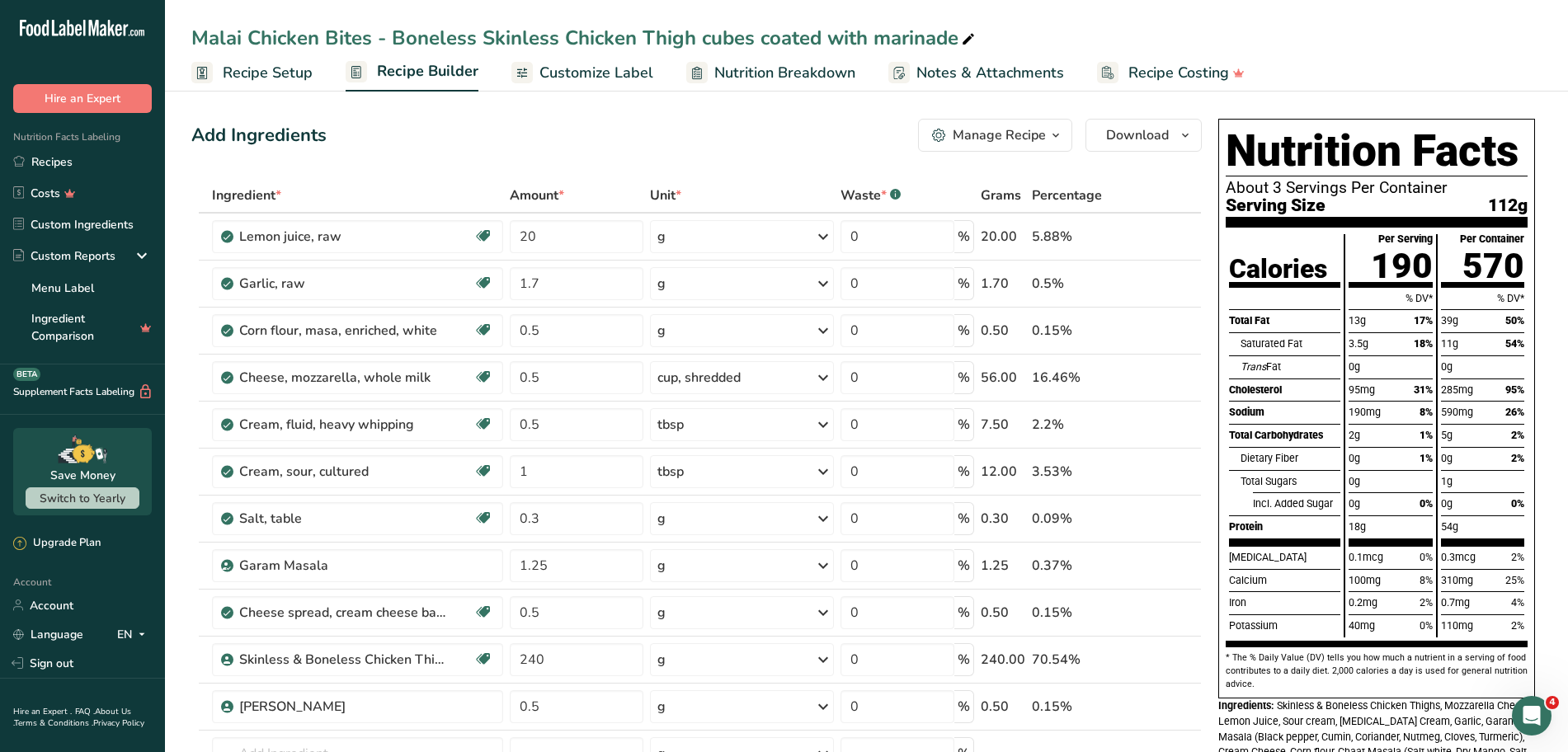
click at [580, 72] on span "Customize Label" at bounding box center [596, 73] width 114 height 22
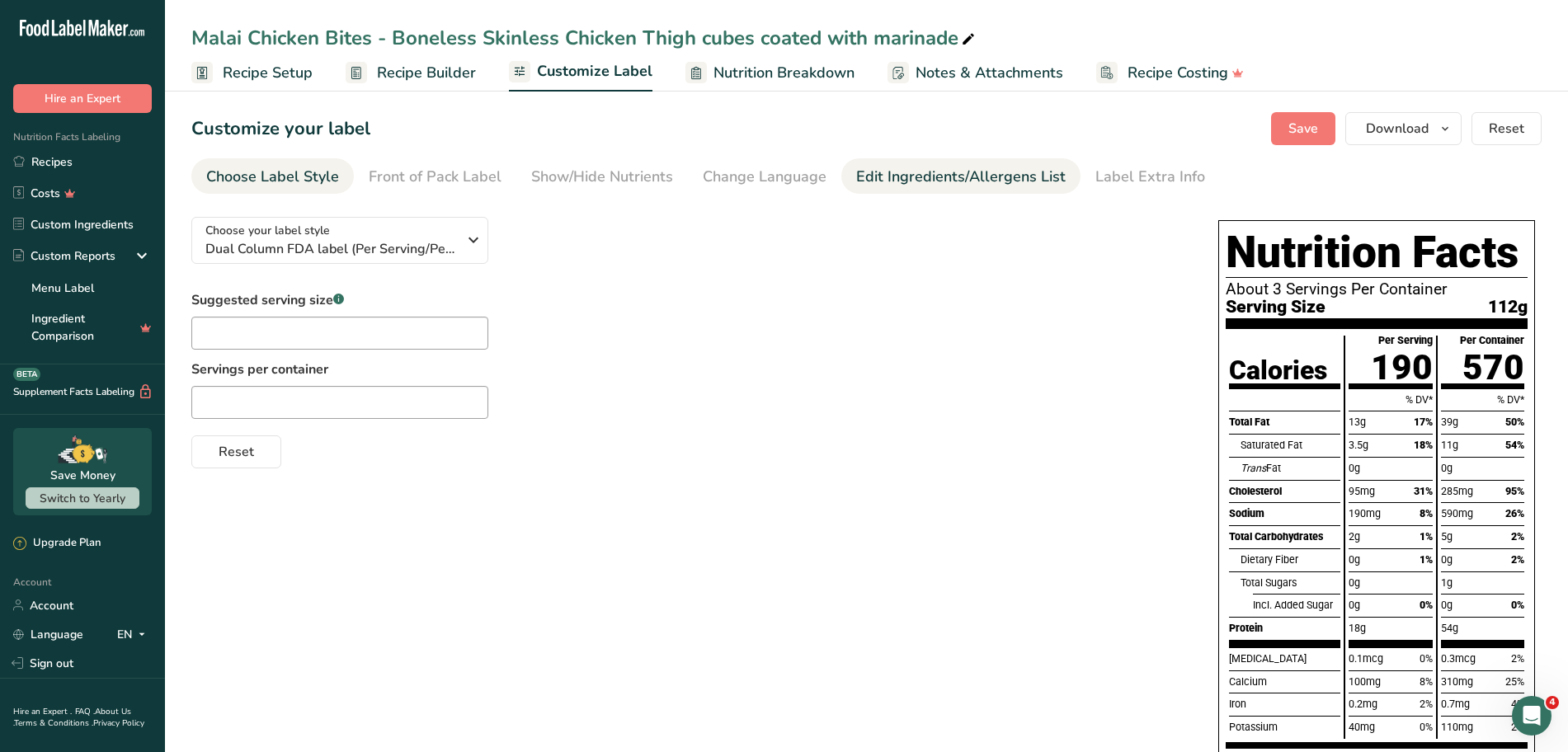
click at [774, 189] on link "Edit Ingredients/Allergens List" at bounding box center [960, 177] width 209 height 37
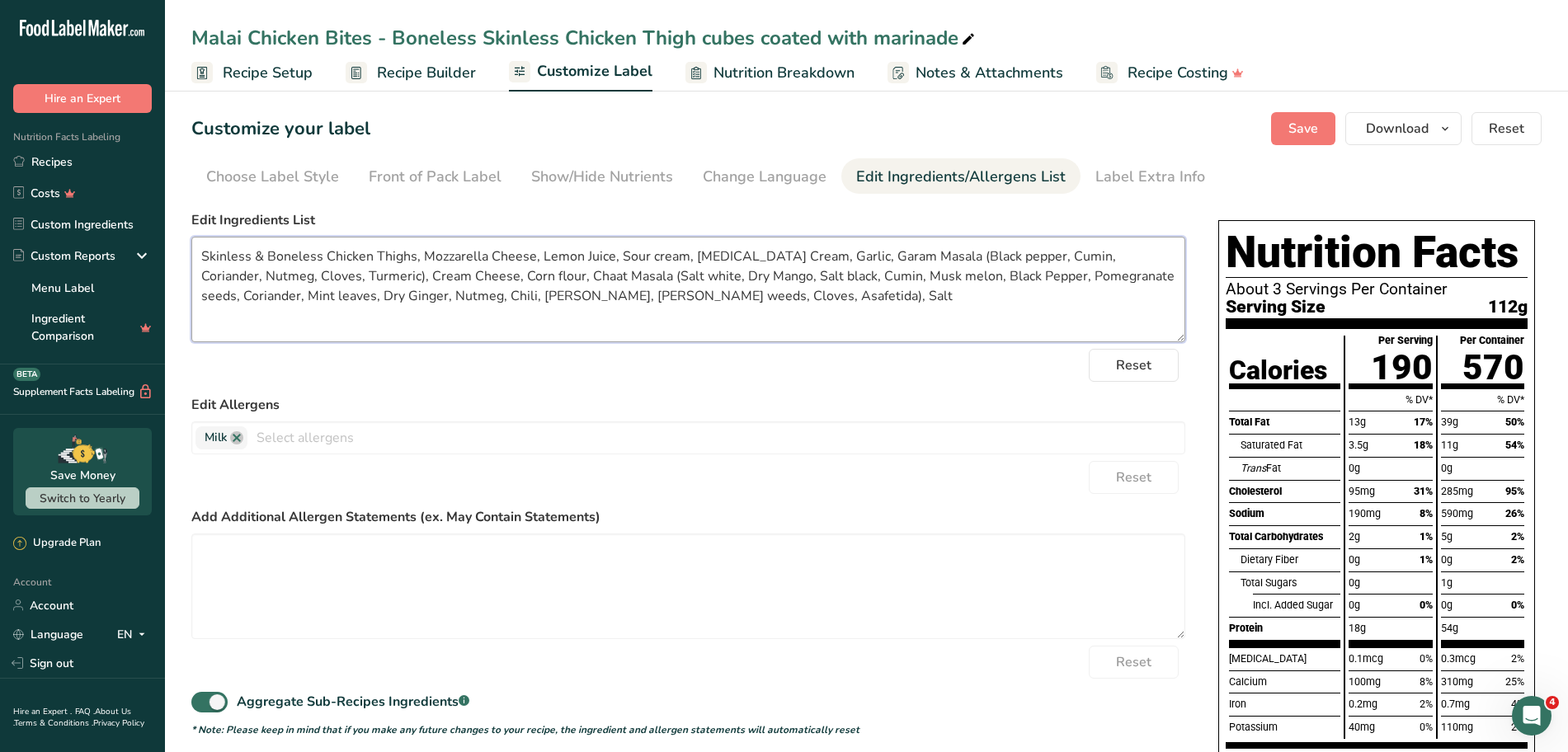
click at [682, 254] on textarea "Skinless & Boneless Chicken Thighs, Mozzarella Cheese, Lemon Juice, Sour cream,…" at bounding box center [688, 290] width 994 height 106
paste textarea "Grade A Cultured Cream"
click at [693, 253] on textarea "Skinless & Boneless Chicken Thighs, Mozzarella Cheese, Lemon Juice, Sour cream …" at bounding box center [688, 290] width 994 height 106
click at [557, 277] on textarea "Skinless & Boneless Chicken Thighs, Mozzarella Cheese, Lemon Juice, Sour cream …" at bounding box center [688, 290] width 994 height 106
paste textarea "Pasteurized Milk and Cream, Salt, Carob Bean Gum, Cheese Culture."
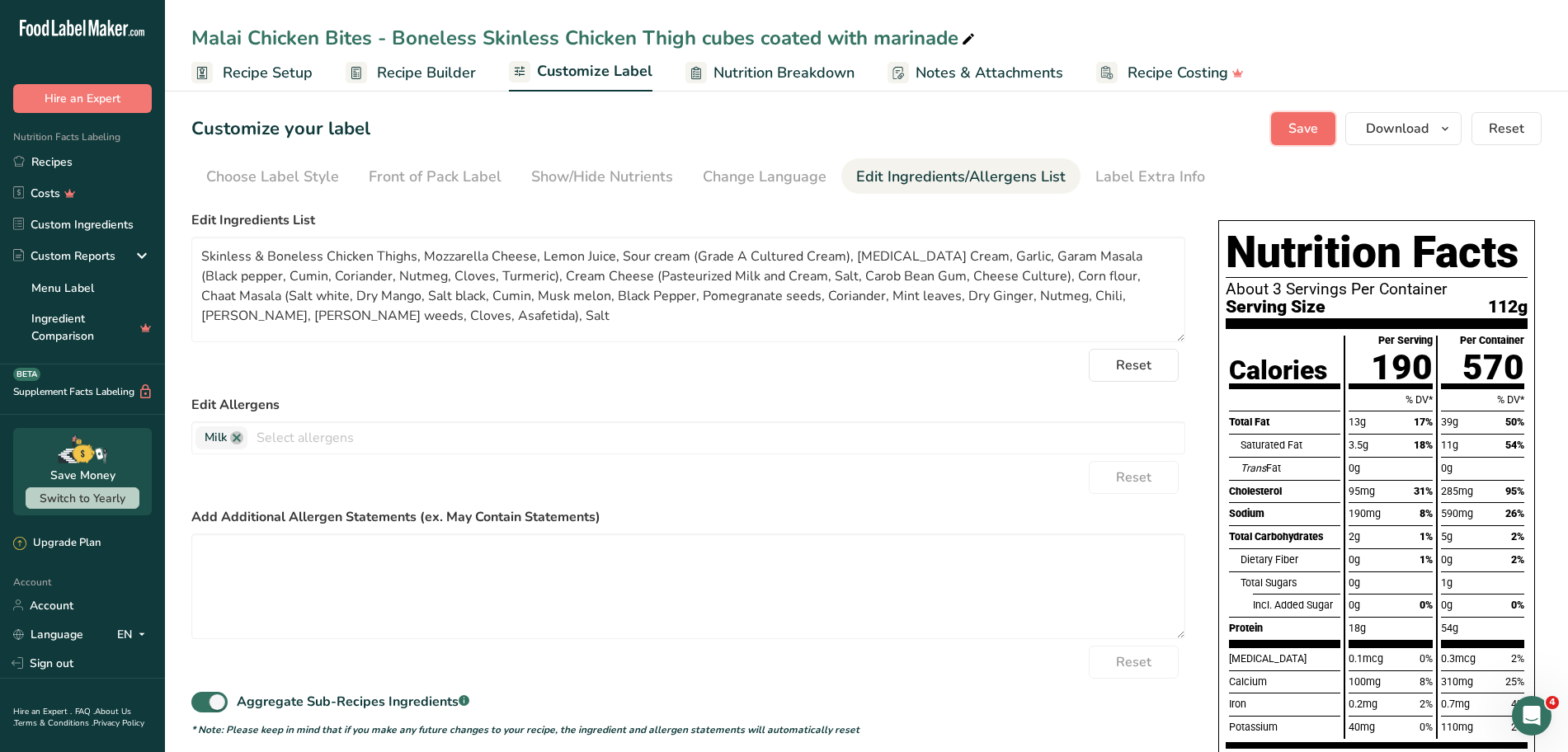
click at [774, 132] on span "Save" at bounding box center [1303, 128] width 30 height 19
click at [531, 259] on textarea "Skinless & Boneless Chicken Thighs, Mozzarella Cheese, Lemon Juice, Sour cream …" at bounding box center [688, 290] width 994 height 106
paste textarea "Low-Moisture Part-Skim Mozzarella Cheese (Pasteurized Part-Skim Milk, Cheese Cu…"
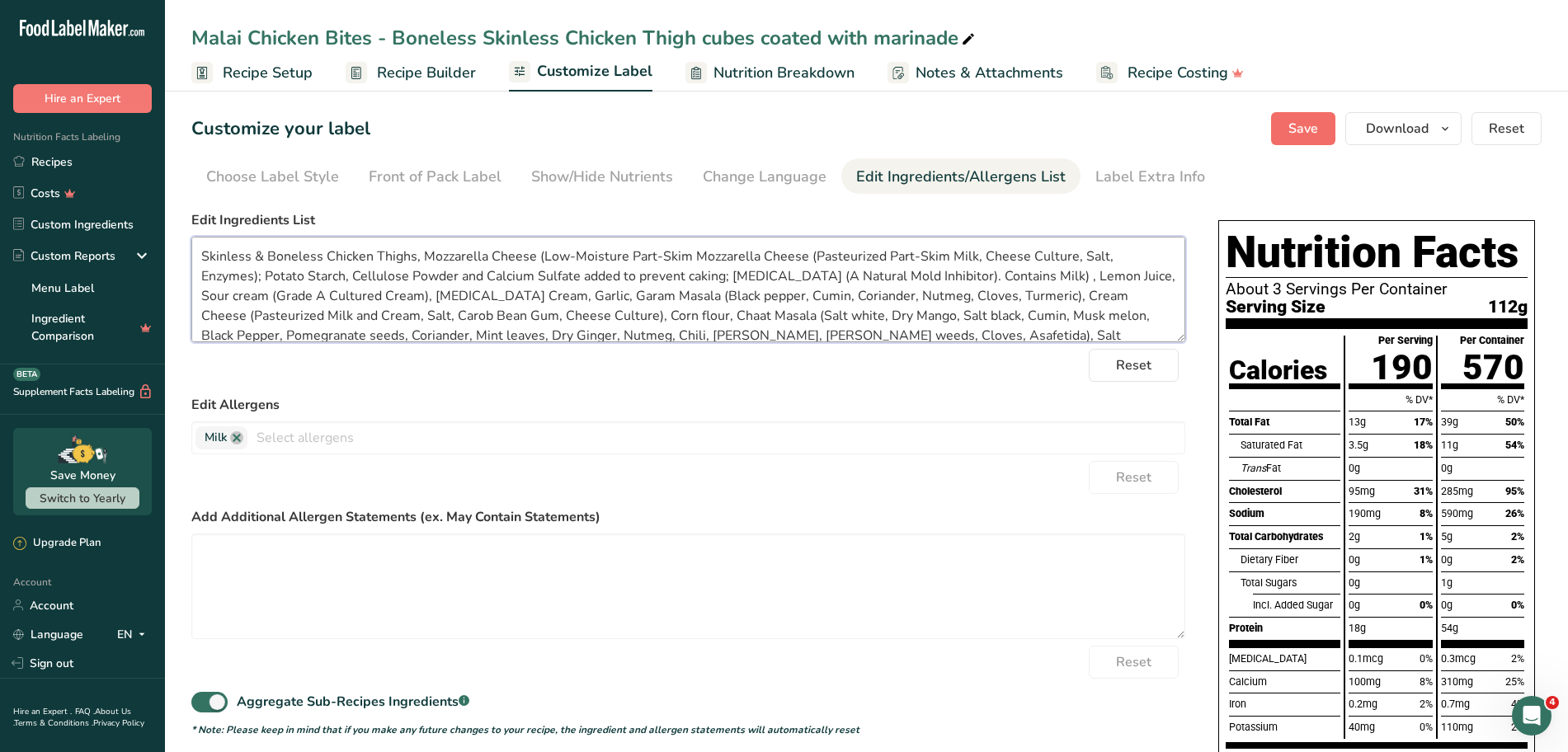
type textarea "Skinless & Boneless Chicken Thighs, Mozzarella Cheese (Low-Moisture Part-Skim M…"
click at [774, 139] on button "Save" at bounding box center [1302, 129] width 64 height 33
click at [774, 127] on icon "button" at bounding box center [1445, 129] width 13 height 20
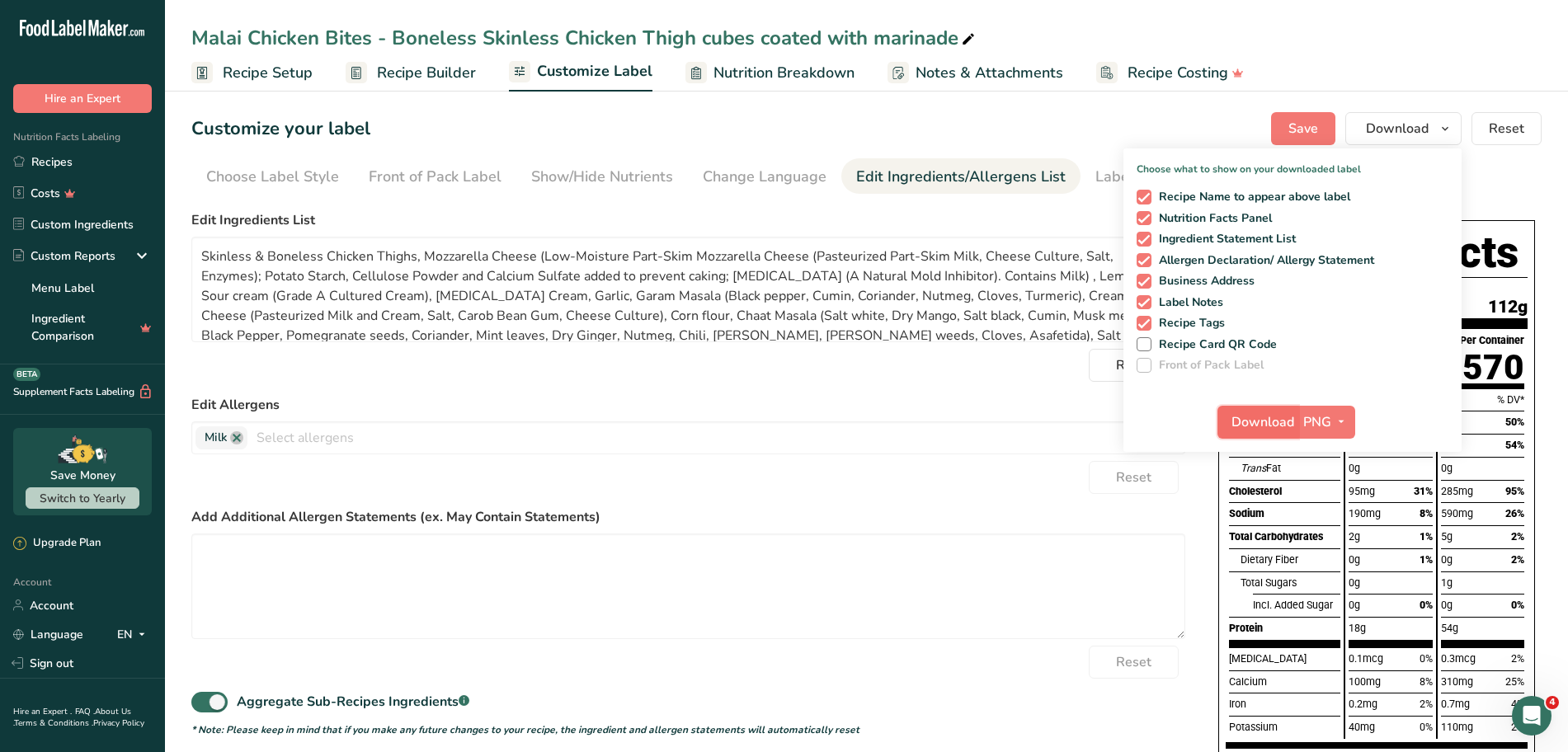
click at [774, 419] on span "Download" at bounding box center [1262, 421] width 63 height 19
